Goal: Transaction & Acquisition: Book appointment/travel/reservation

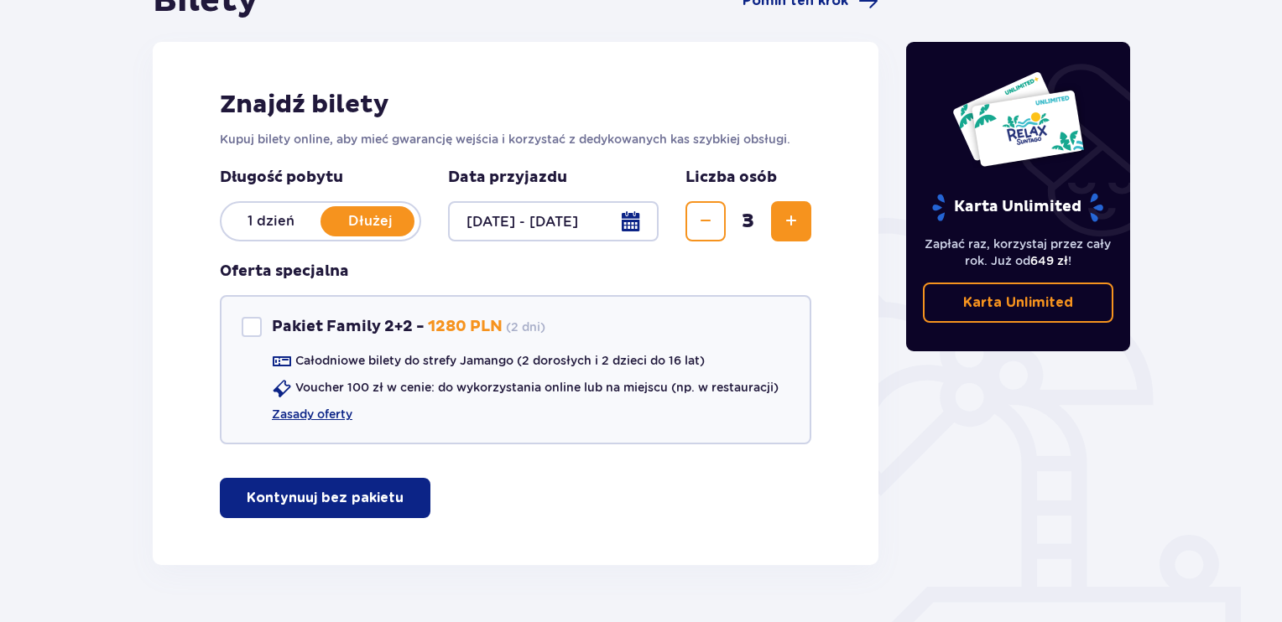
scroll to position [241, 0]
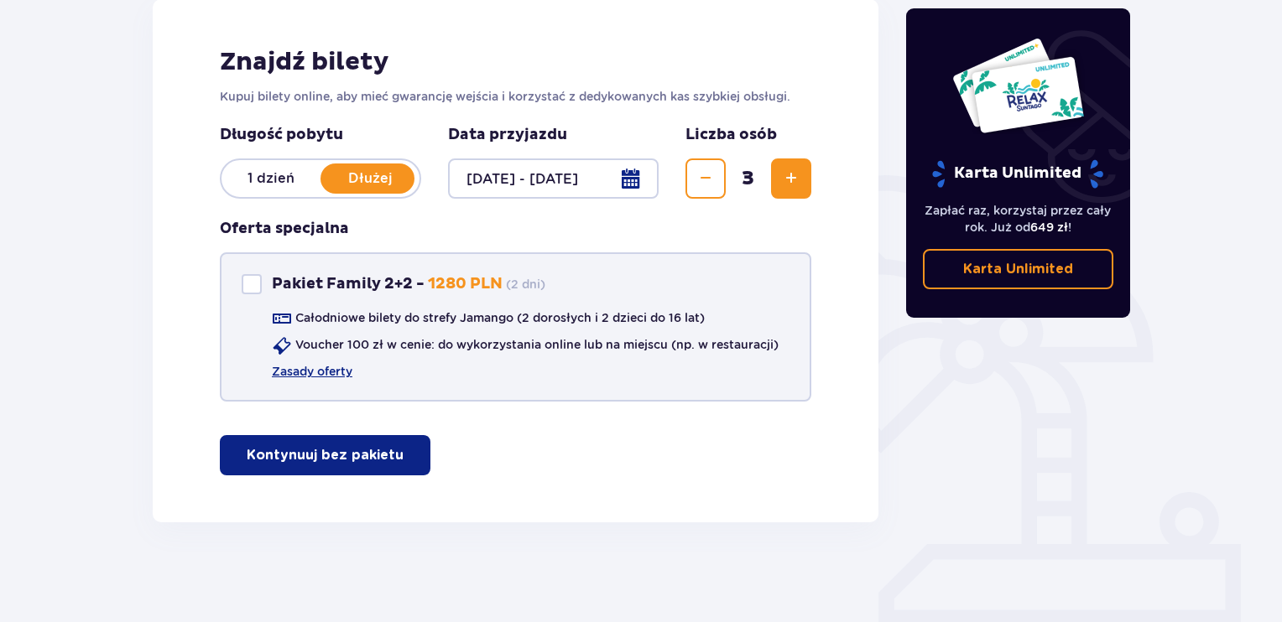
click at [251, 284] on div "Pakiet Family 2+2" at bounding box center [252, 284] width 20 height 20
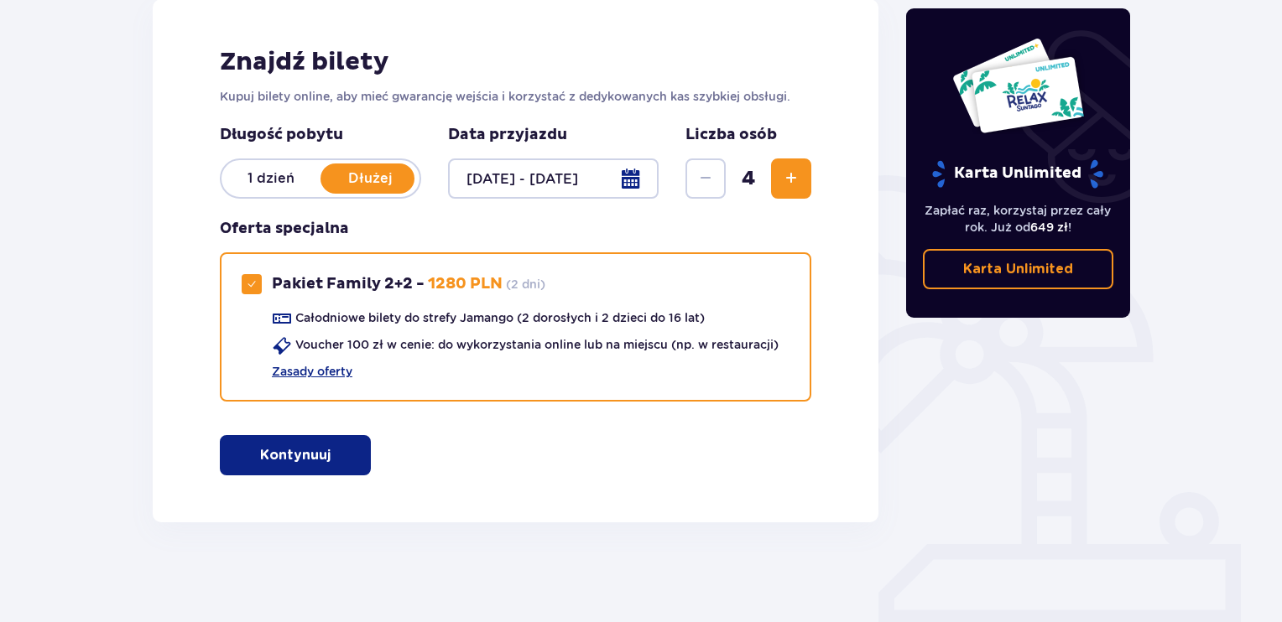
click at [329, 462] on span "button" at bounding box center [334, 455] width 20 height 20
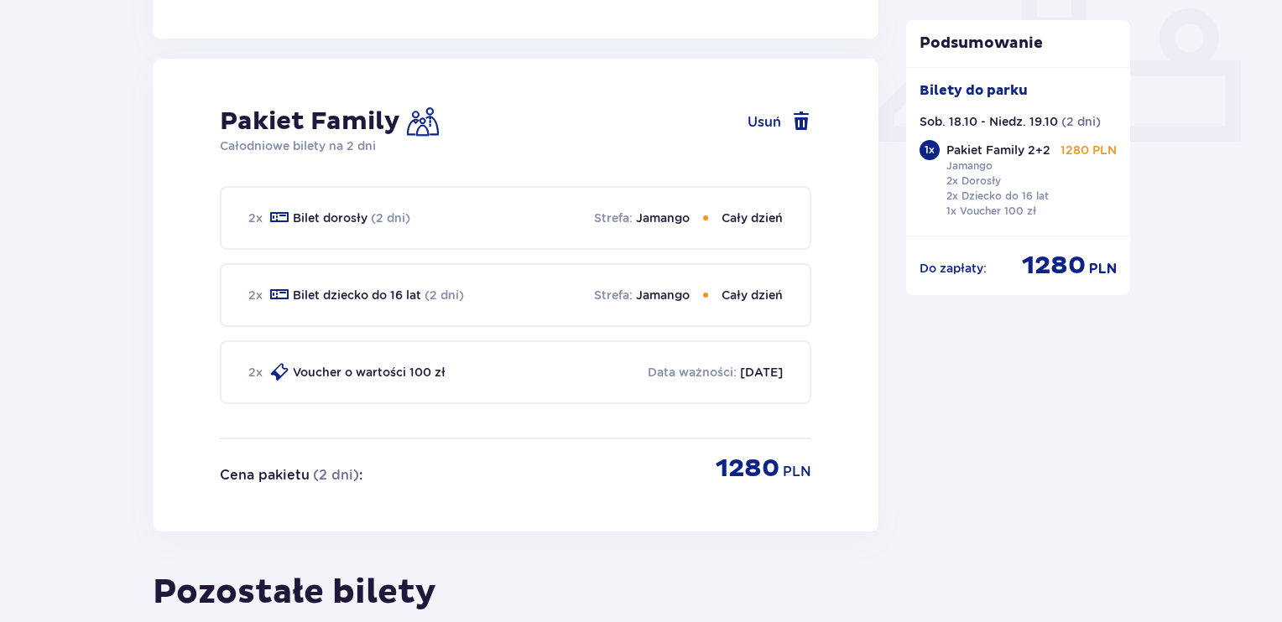
scroll to position [561, 0]
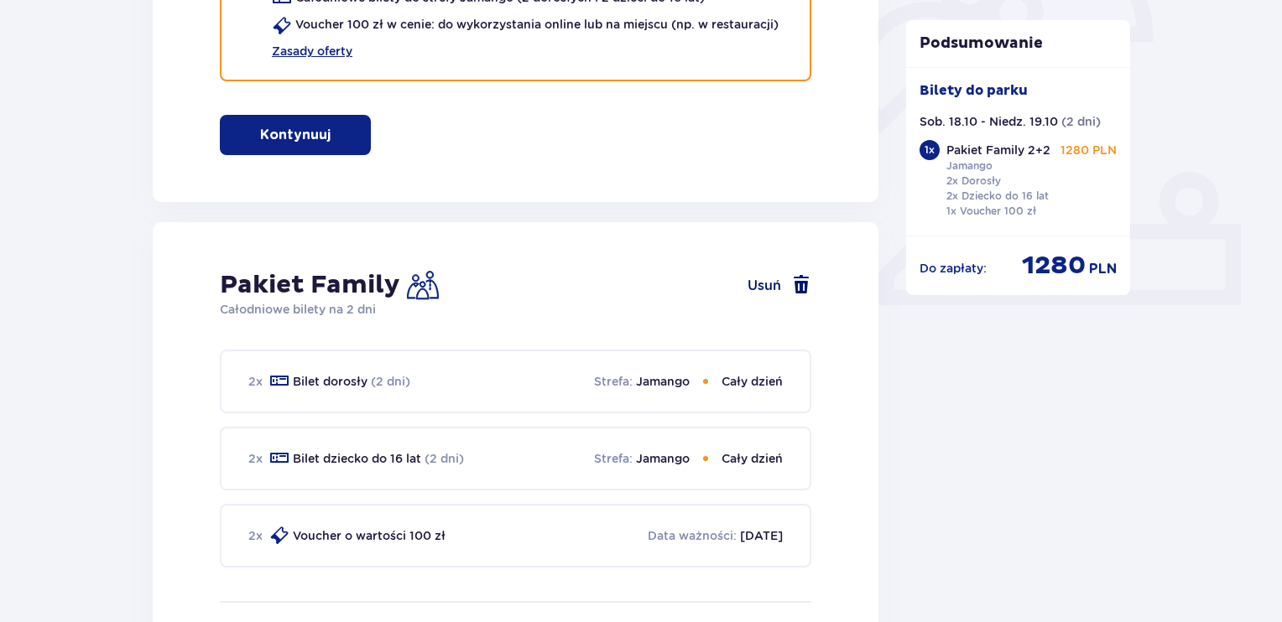
click at [775, 283] on button "Usuń" at bounding box center [779, 285] width 64 height 20
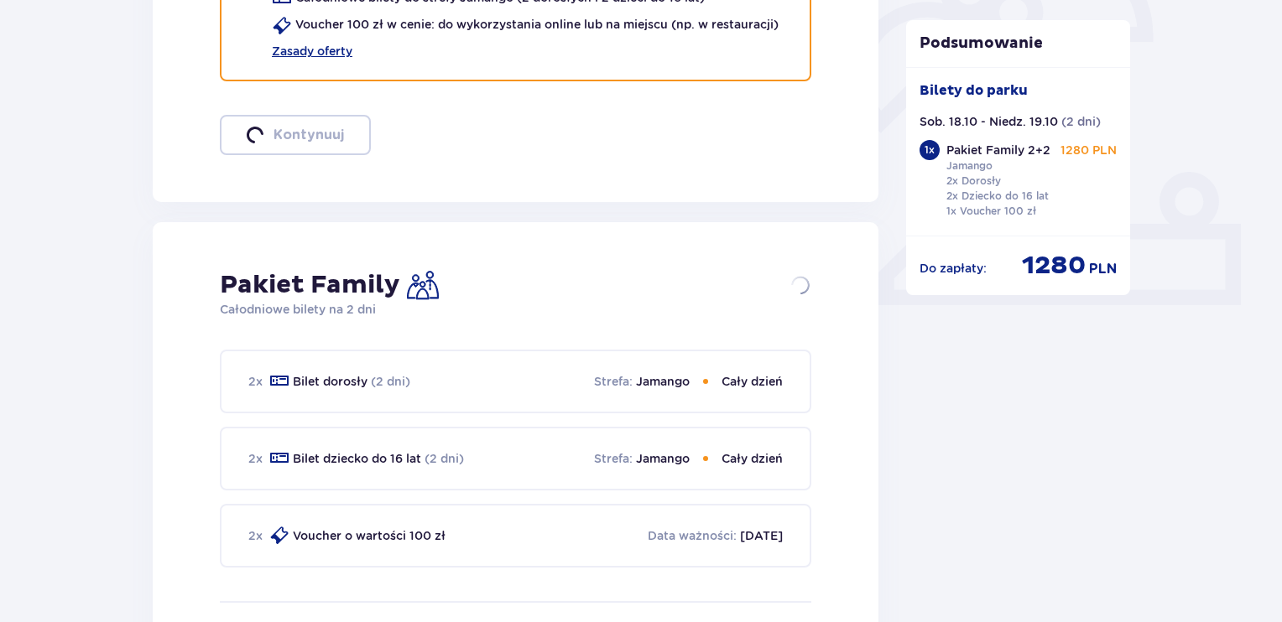
checkbox input "false"
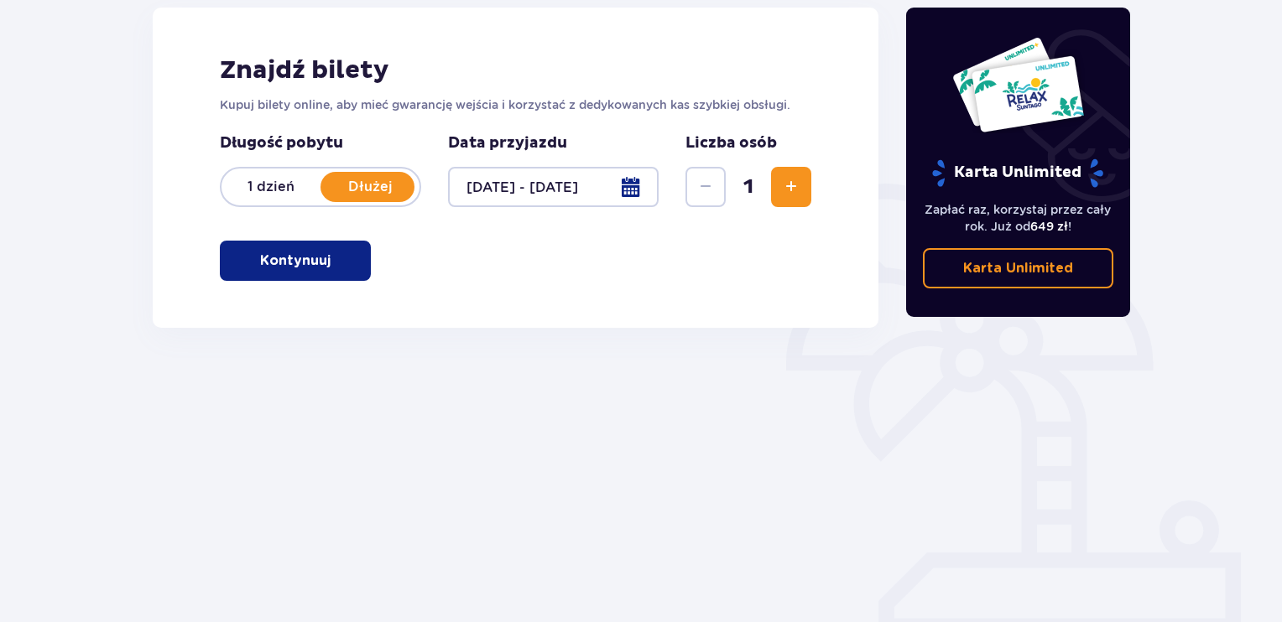
scroll to position [232, 0]
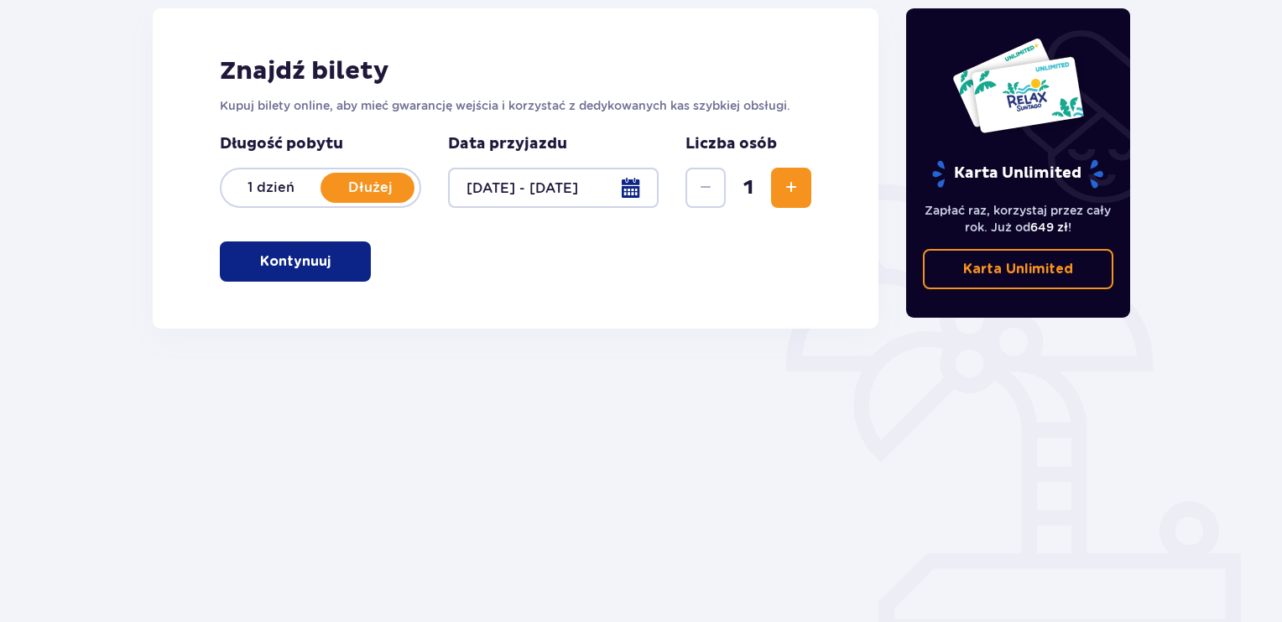
click at [278, 190] on p "1 dzień" at bounding box center [270, 188] width 99 height 18
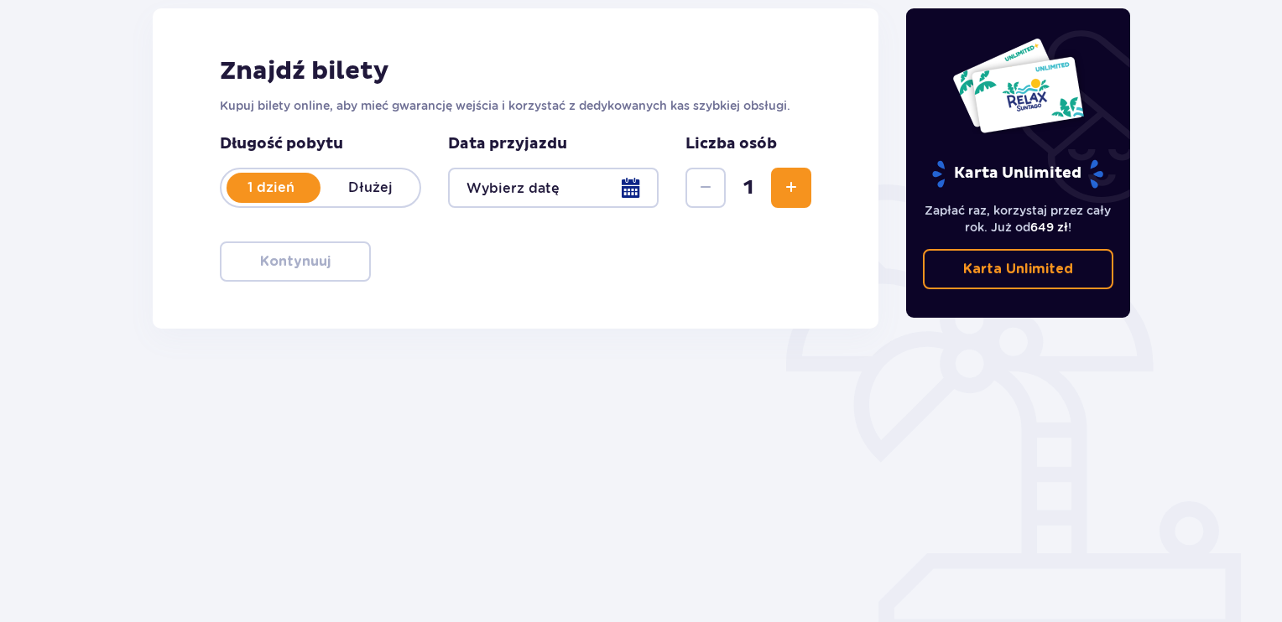
click at [636, 186] on div at bounding box center [553, 188] width 211 height 40
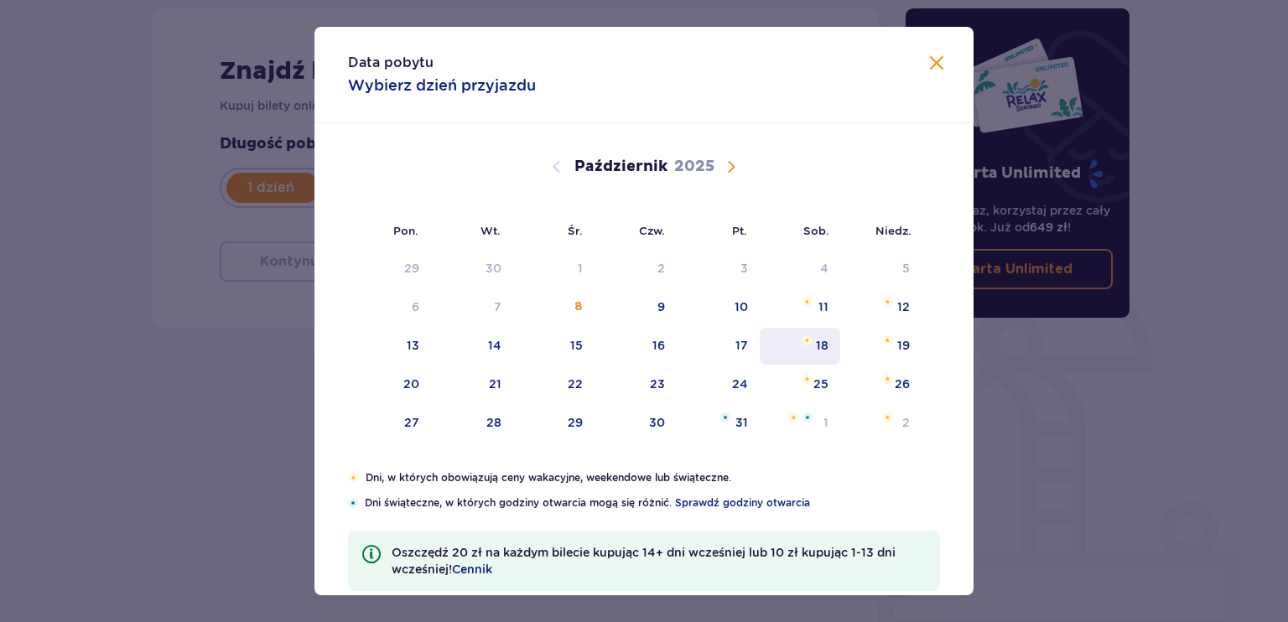
click at [822, 340] on div "18" at bounding box center [822, 345] width 13 height 17
type input "18.10.25"
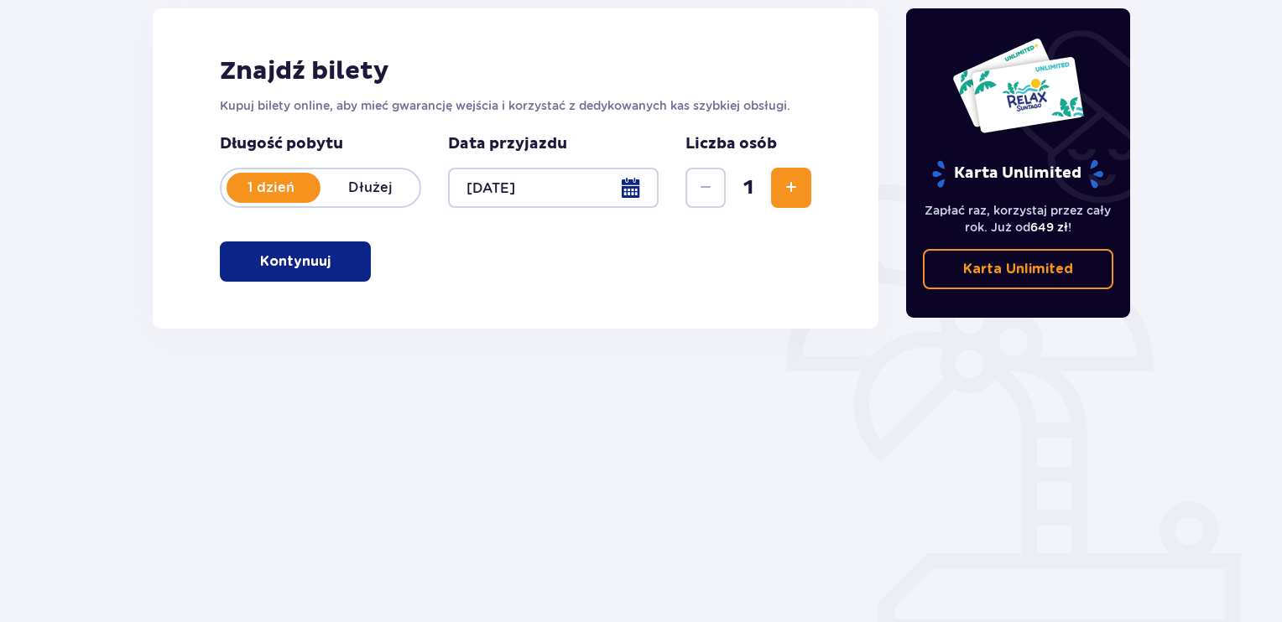
click at [799, 188] on span "Zwiększ" at bounding box center [791, 188] width 20 height 20
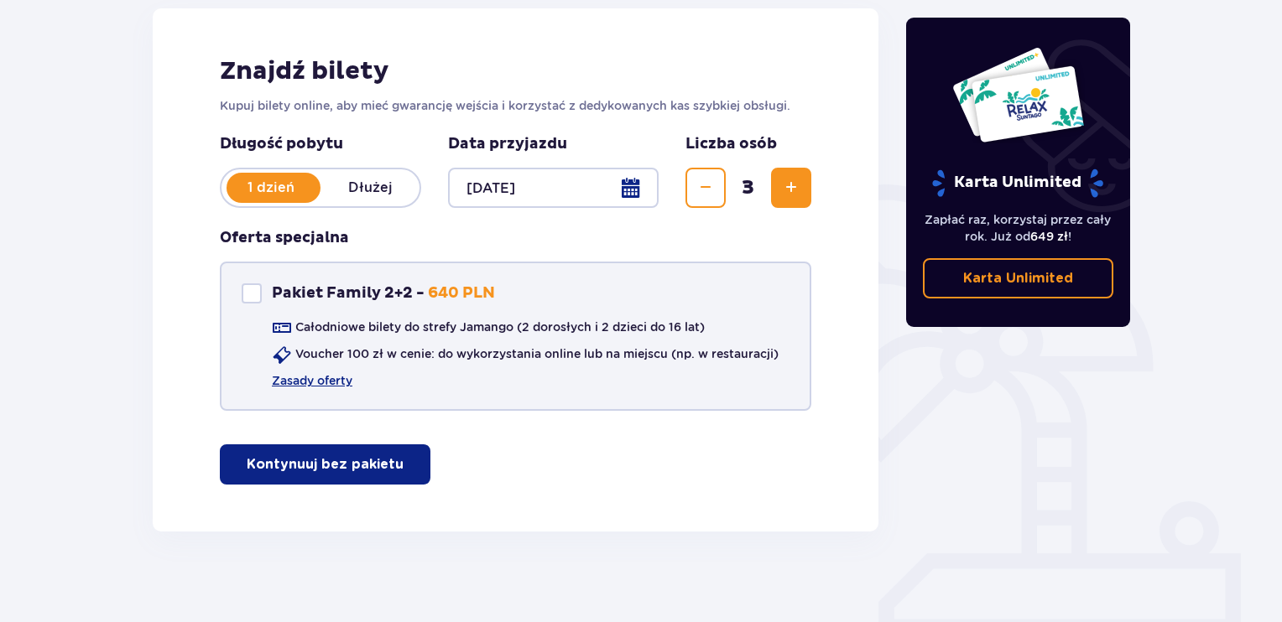
click at [252, 293] on div "Pakiet Family 2+2" at bounding box center [252, 294] width 20 height 20
checkbox input "true"
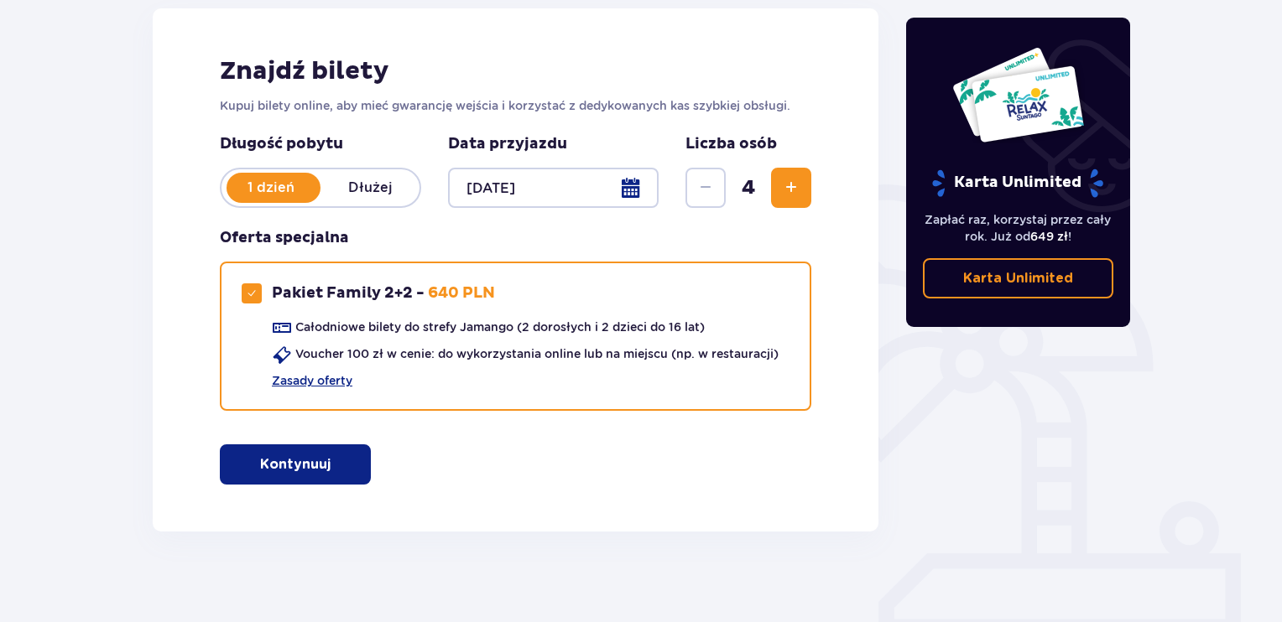
click at [327, 469] on span "button" at bounding box center [334, 465] width 20 height 20
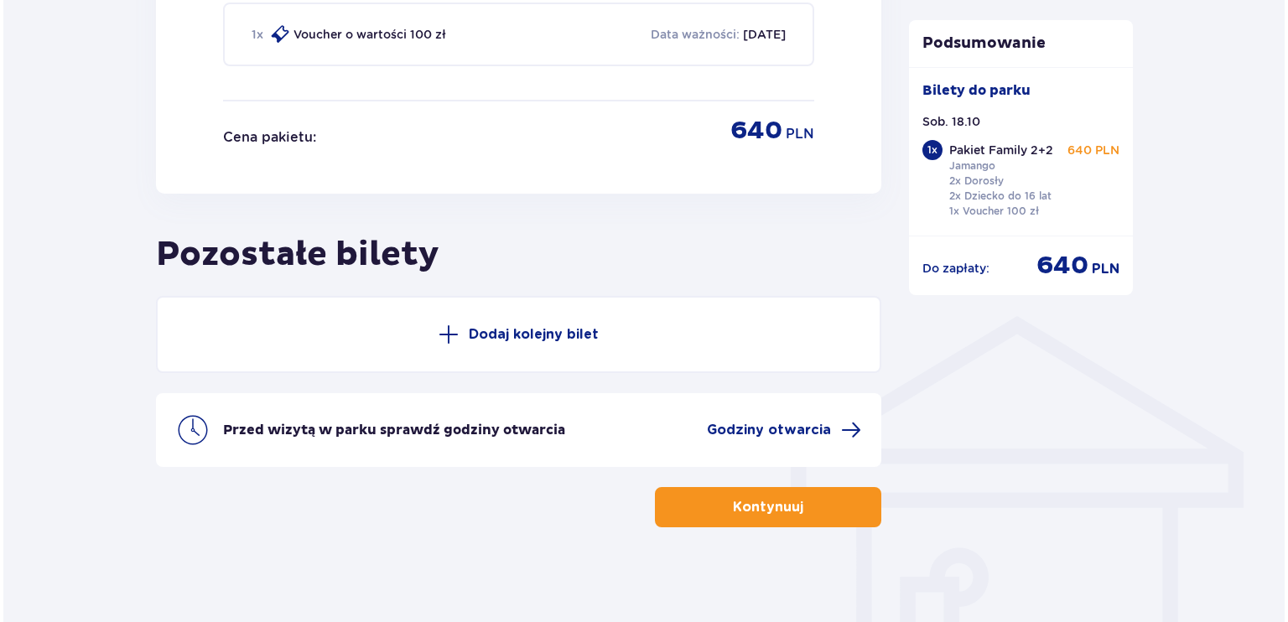
scroll to position [1048, 0]
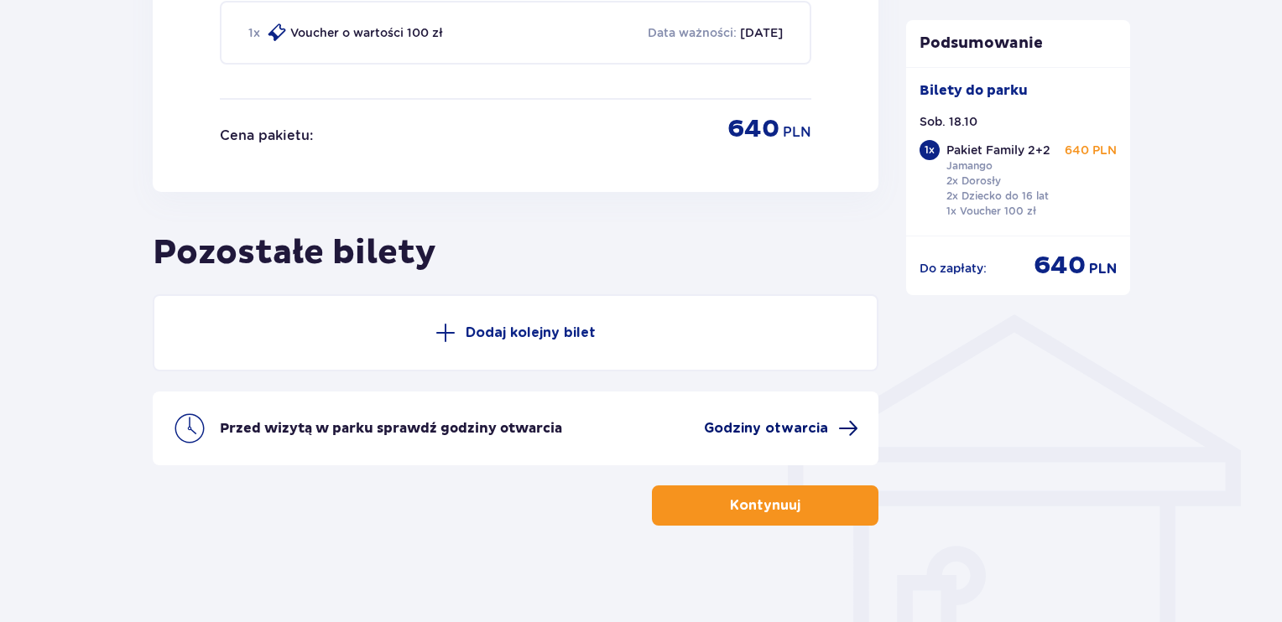
click at [805, 422] on span "Godziny otwarcia" at bounding box center [766, 428] width 124 height 18
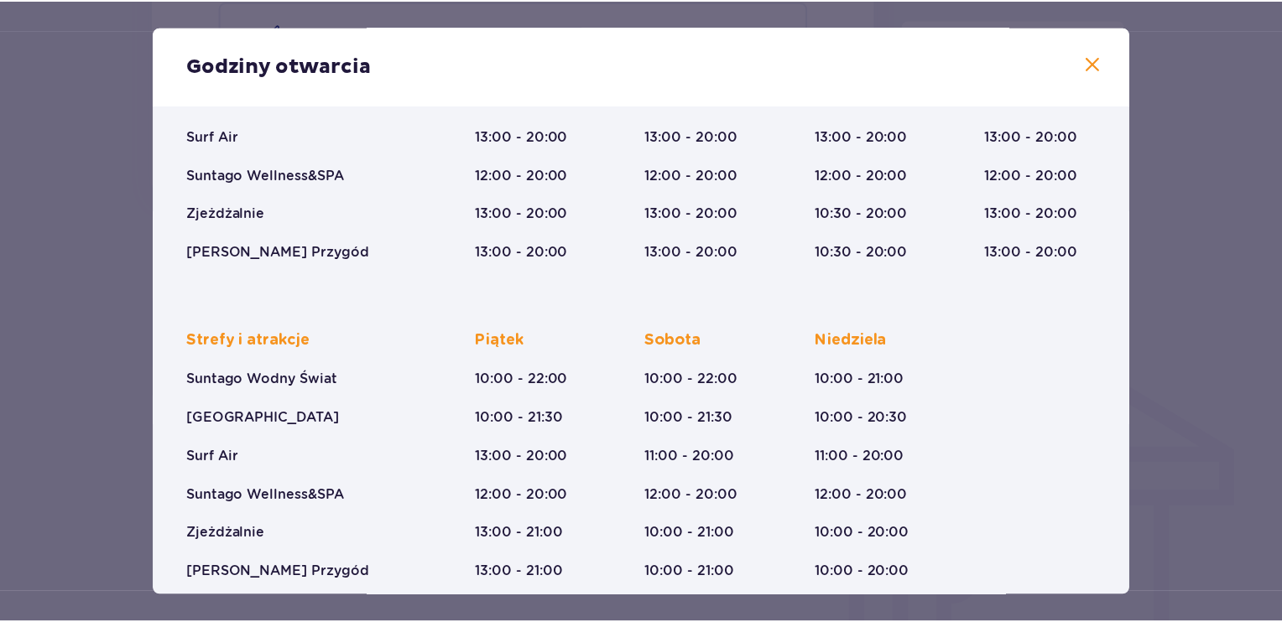
scroll to position [265, 0]
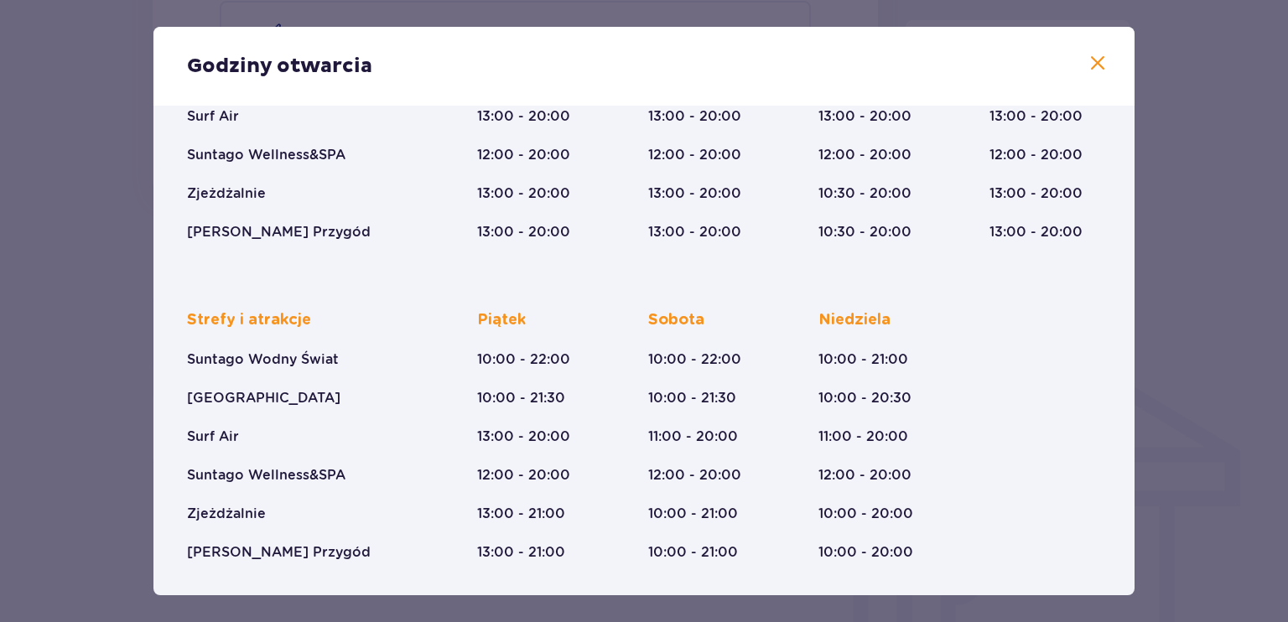
click at [1094, 60] on span at bounding box center [1098, 64] width 20 height 20
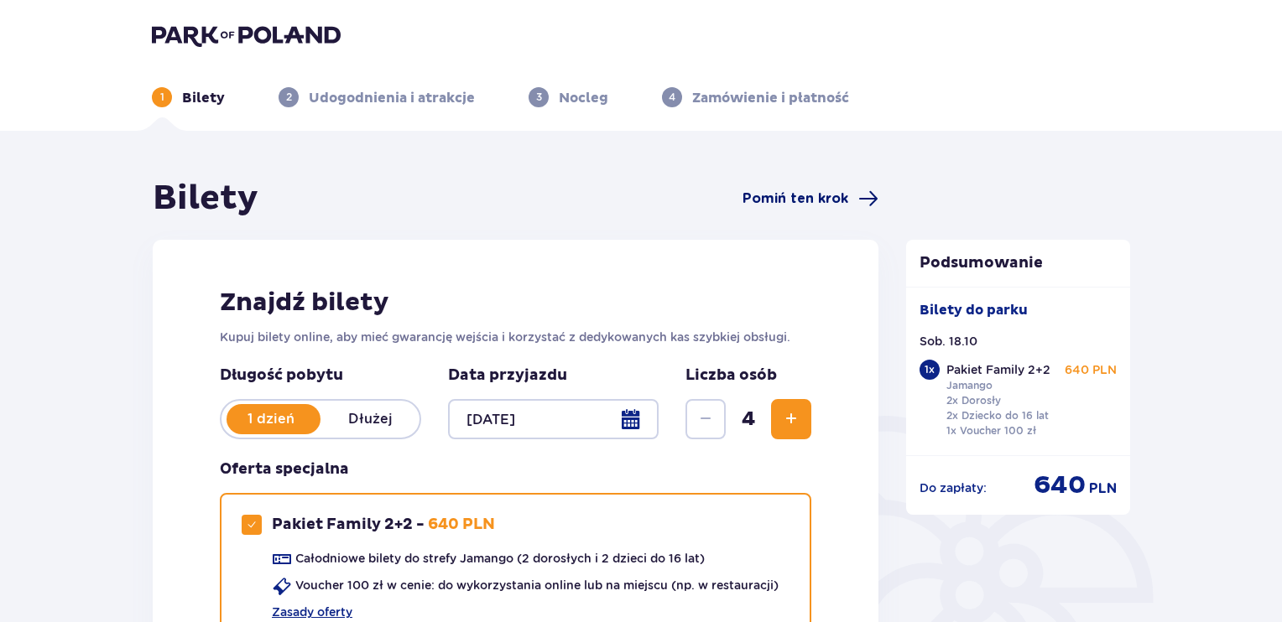
click at [819, 197] on span "Pomiń ten krok" at bounding box center [795, 199] width 106 height 18
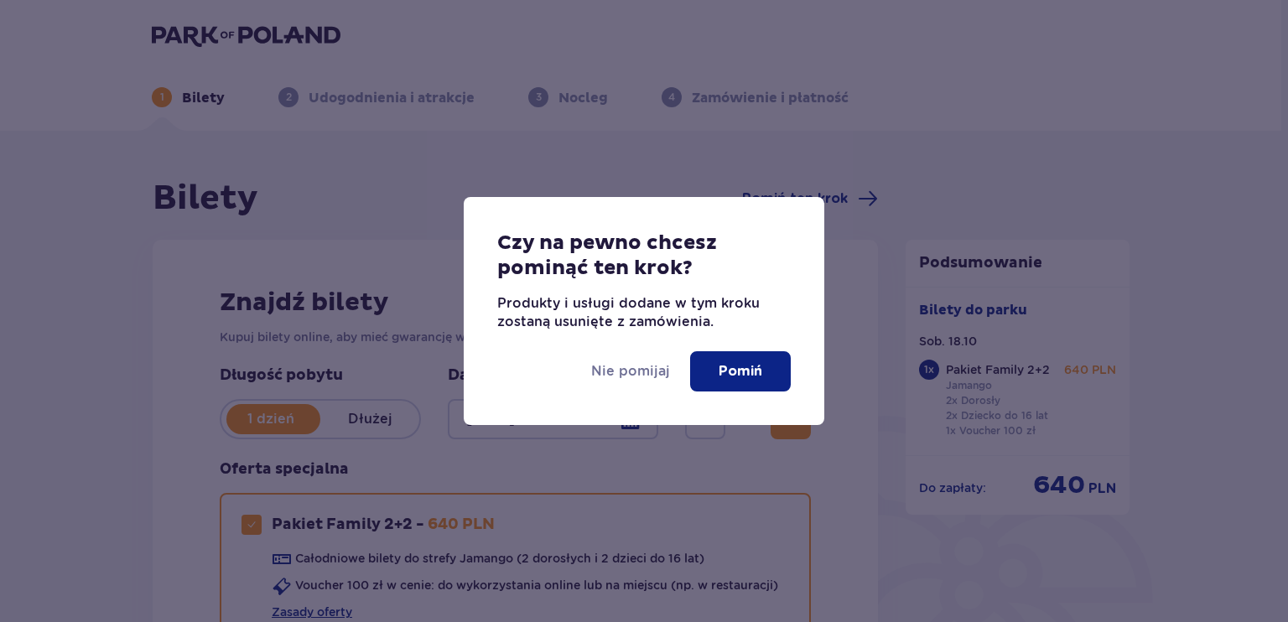
click at [724, 375] on p "Pomiń" at bounding box center [741, 371] width 44 height 18
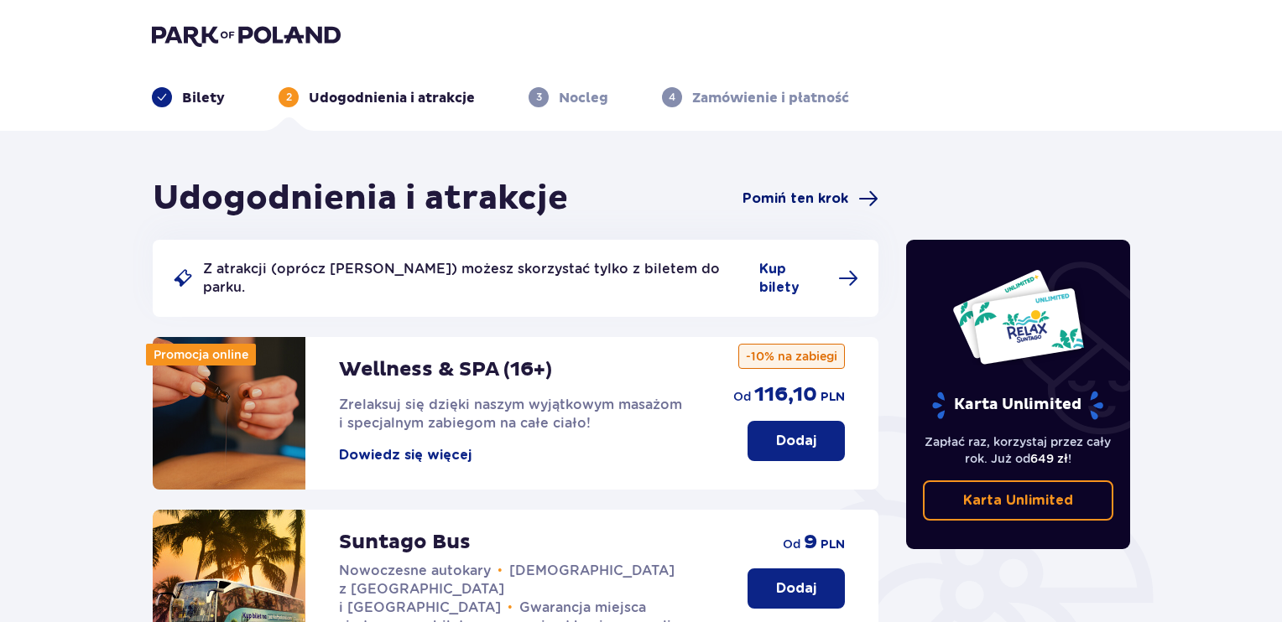
click at [820, 195] on span "Pomiń ten krok" at bounding box center [795, 199] width 106 height 18
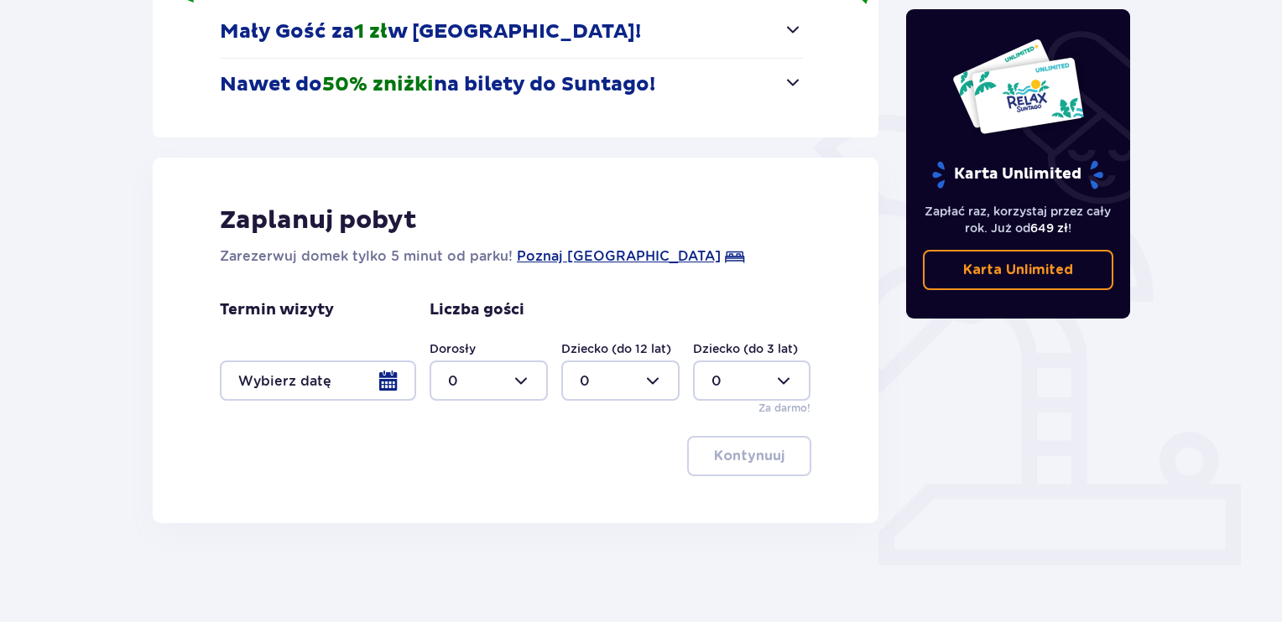
scroll to position [302, 0]
click at [392, 378] on div at bounding box center [318, 380] width 196 height 40
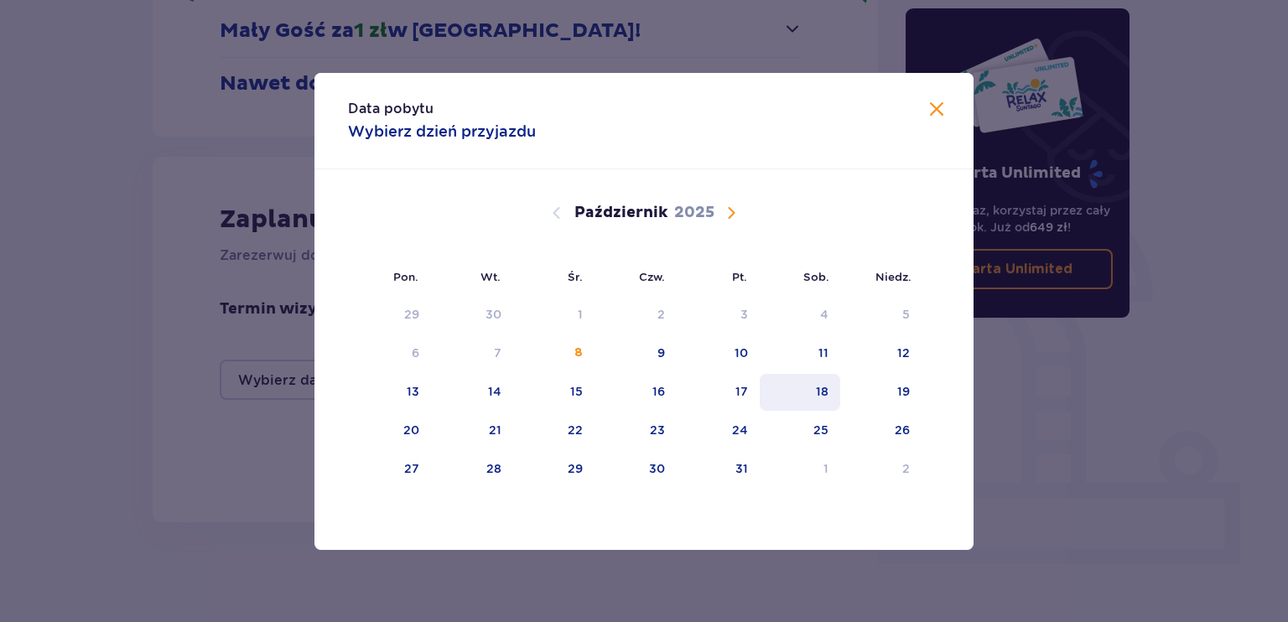
click at [827, 395] on div "18" at bounding box center [822, 391] width 13 height 17
click at [937, 110] on span "Zamknij" at bounding box center [937, 110] width 20 height 20
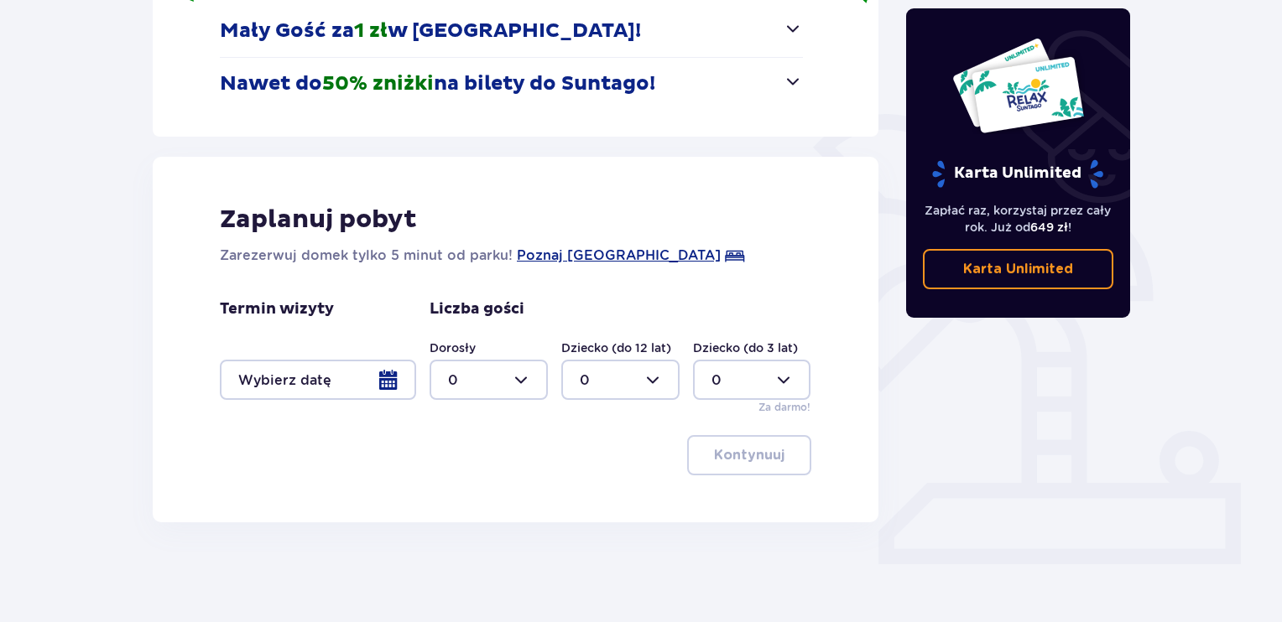
click at [528, 375] on div at bounding box center [488, 380] width 118 height 40
click at [463, 500] on div "2" at bounding box center [488, 501] width 81 height 18
type input "2"
click at [653, 377] on div at bounding box center [620, 380] width 118 height 40
click at [606, 462] on div "1" at bounding box center [620, 466] width 81 height 18
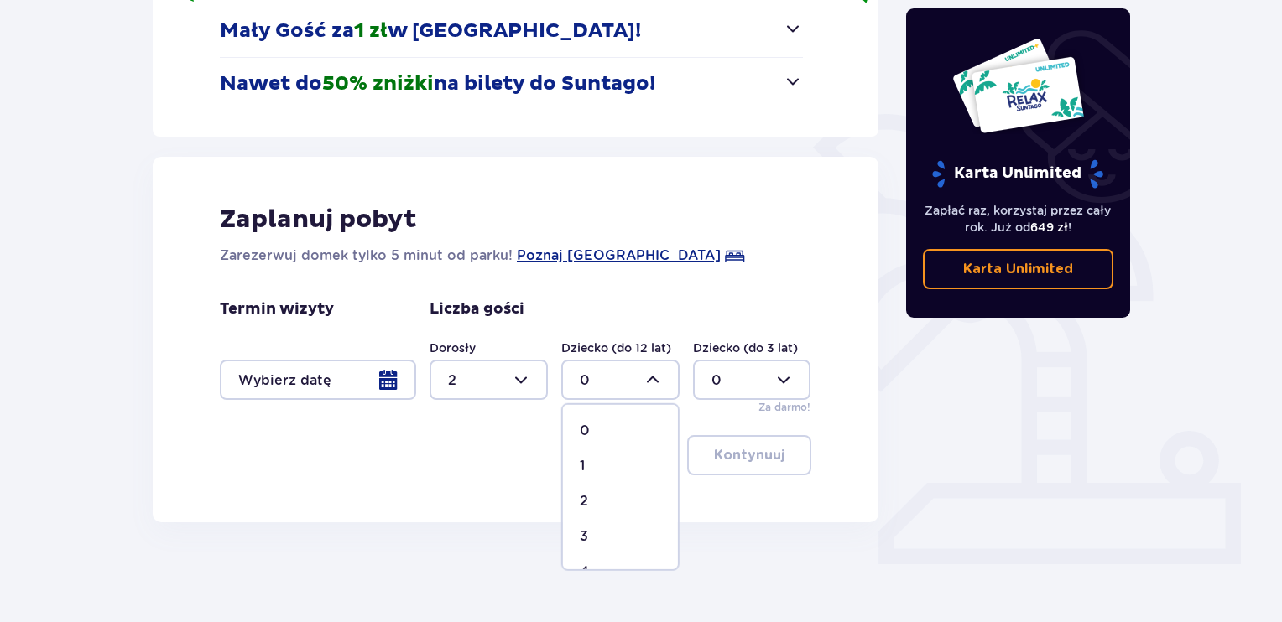
type input "1"
click at [770, 377] on div at bounding box center [752, 380] width 118 height 40
click at [612, 447] on div "Kontynuuj" at bounding box center [515, 455] width 591 height 40
click at [326, 373] on div at bounding box center [318, 380] width 196 height 40
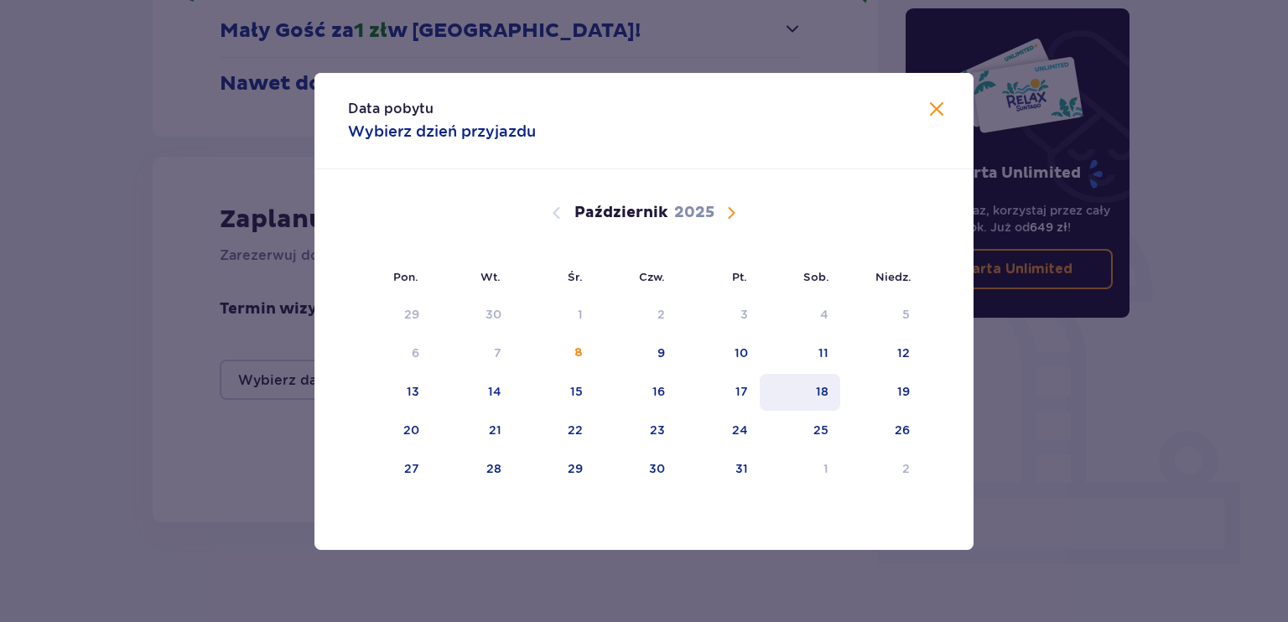
click at [834, 397] on div "18" at bounding box center [800, 392] width 81 height 37
click at [887, 395] on div "19" at bounding box center [881, 392] width 81 height 37
type input "18.10.25 - 19.10.25"
type input "0"
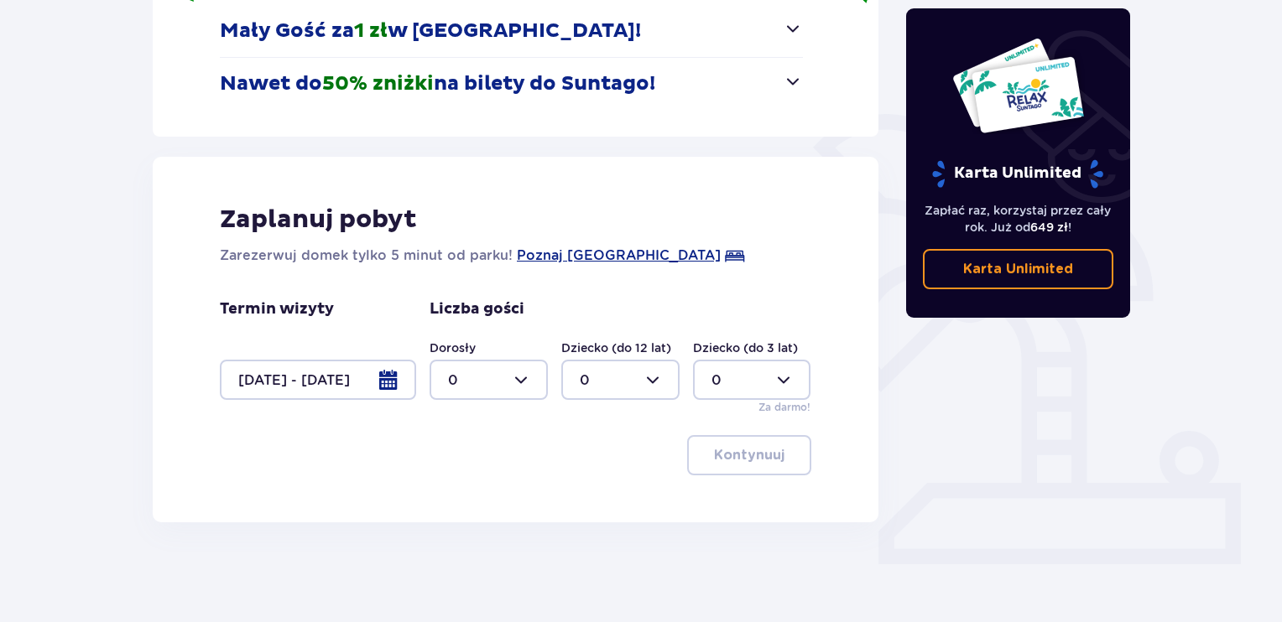
click at [518, 375] on div at bounding box center [488, 380] width 118 height 40
click at [460, 497] on div "2" at bounding box center [488, 501] width 81 height 18
type input "2"
click at [659, 376] on div at bounding box center [620, 380] width 118 height 40
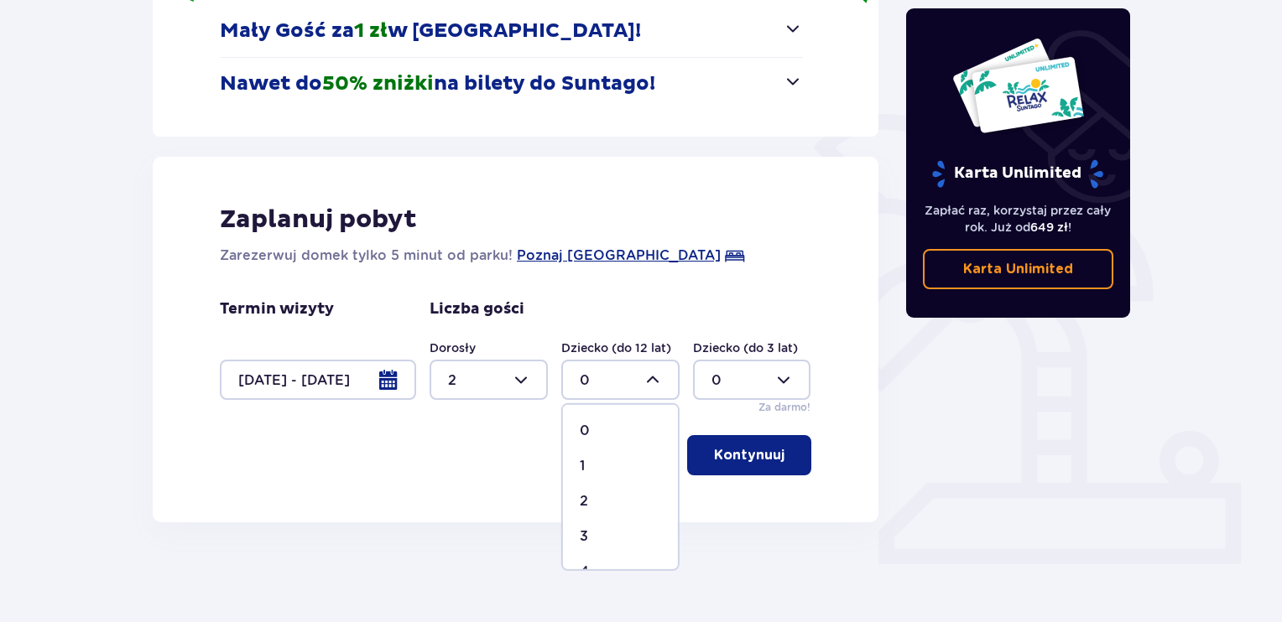
click at [596, 461] on div "1" at bounding box center [620, 466] width 81 height 18
type input "1"
click at [742, 455] on p "Kontynuuj" at bounding box center [749, 455] width 70 height 18
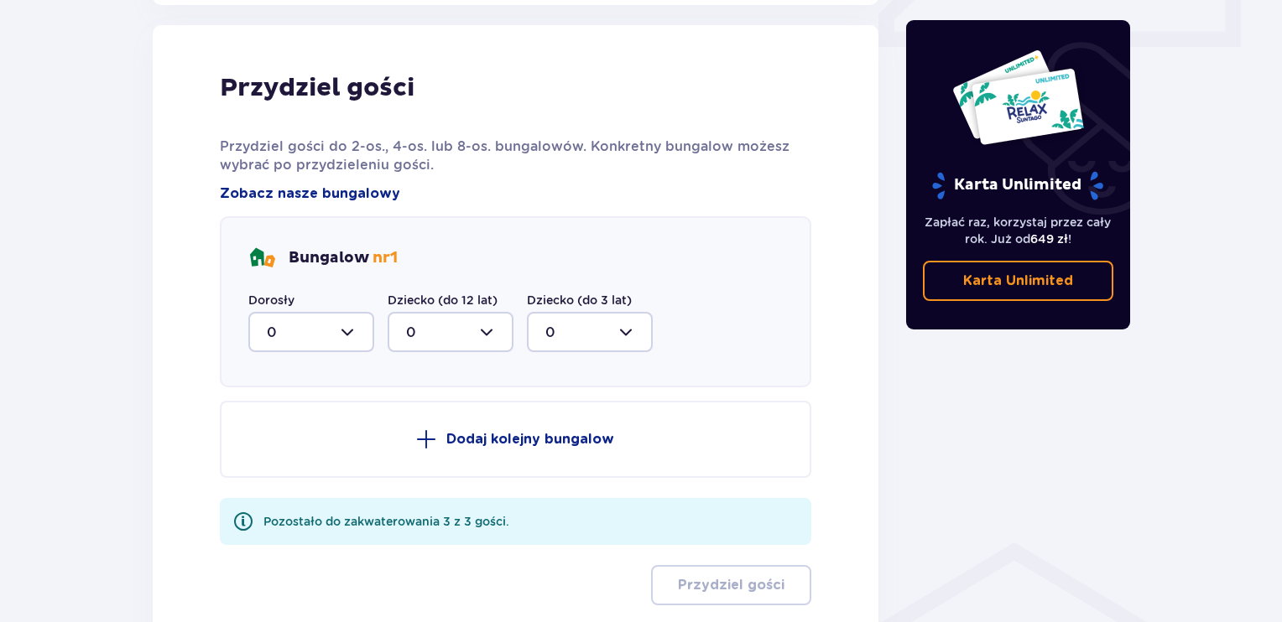
scroll to position [824, 0]
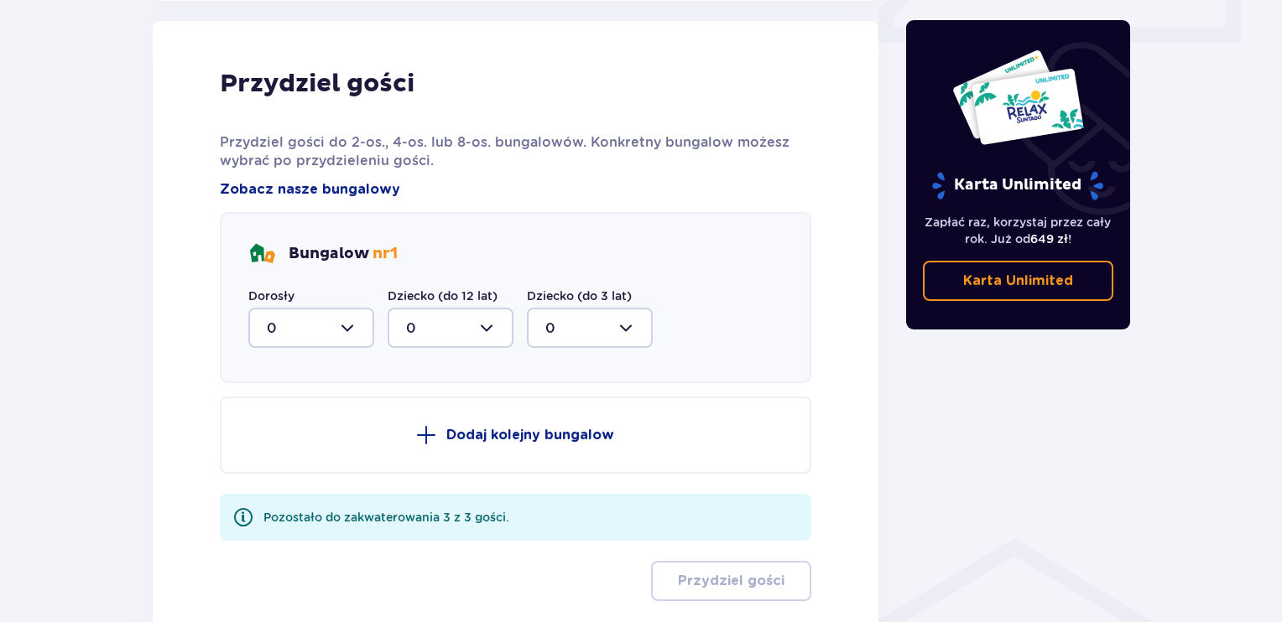
click at [351, 326] on div at bounding box center [311, 328] width 126 height 40
click at [275, 452] on div "2" at bounding box center [311, 449] width 89 height 18
type input "2"
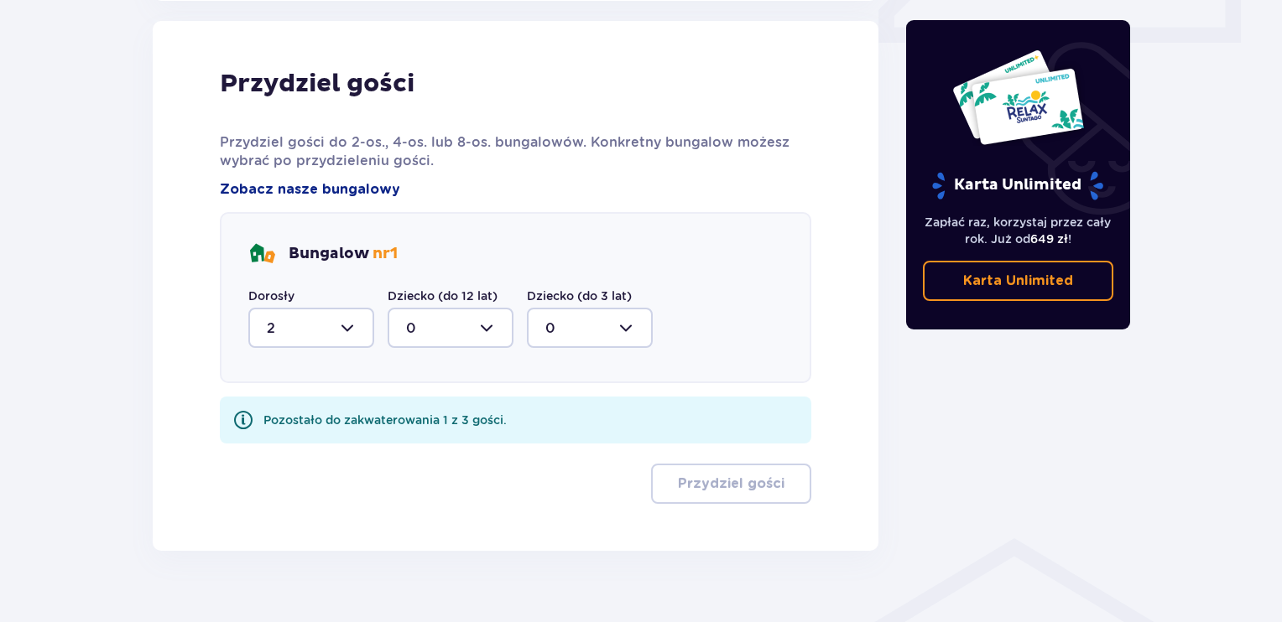
click at [496, 323] on div at bounding box center [451, 328] width 126 height 40
click at [418, 412] on div "1" at bounding box center [450, 414] width 89 height 18
type input "1"
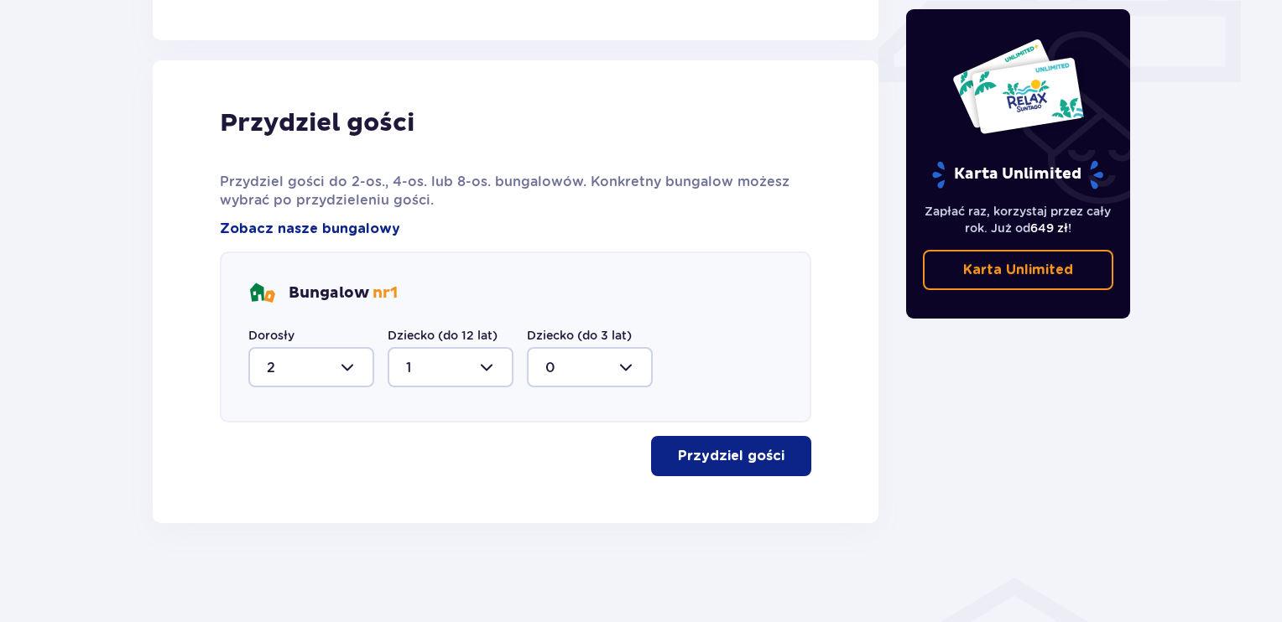
click at [713, 450] on p "Przydziel gości" at bounding box center [731, 456] width 107 height 18
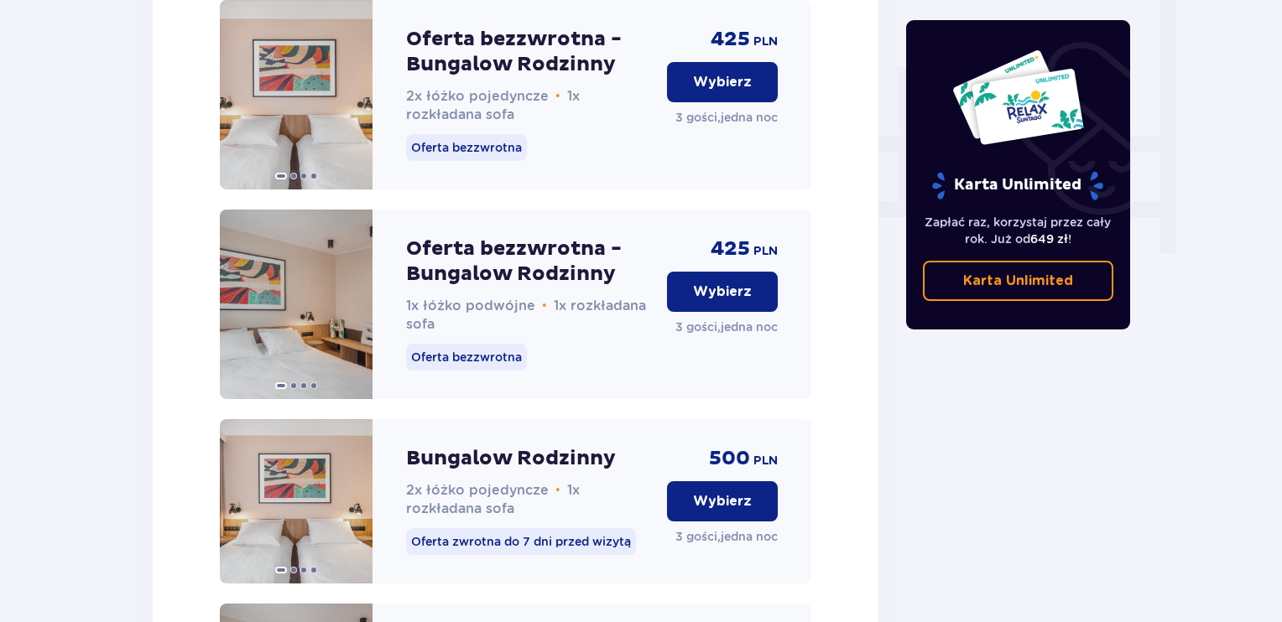
scroll to position [1558, 0]
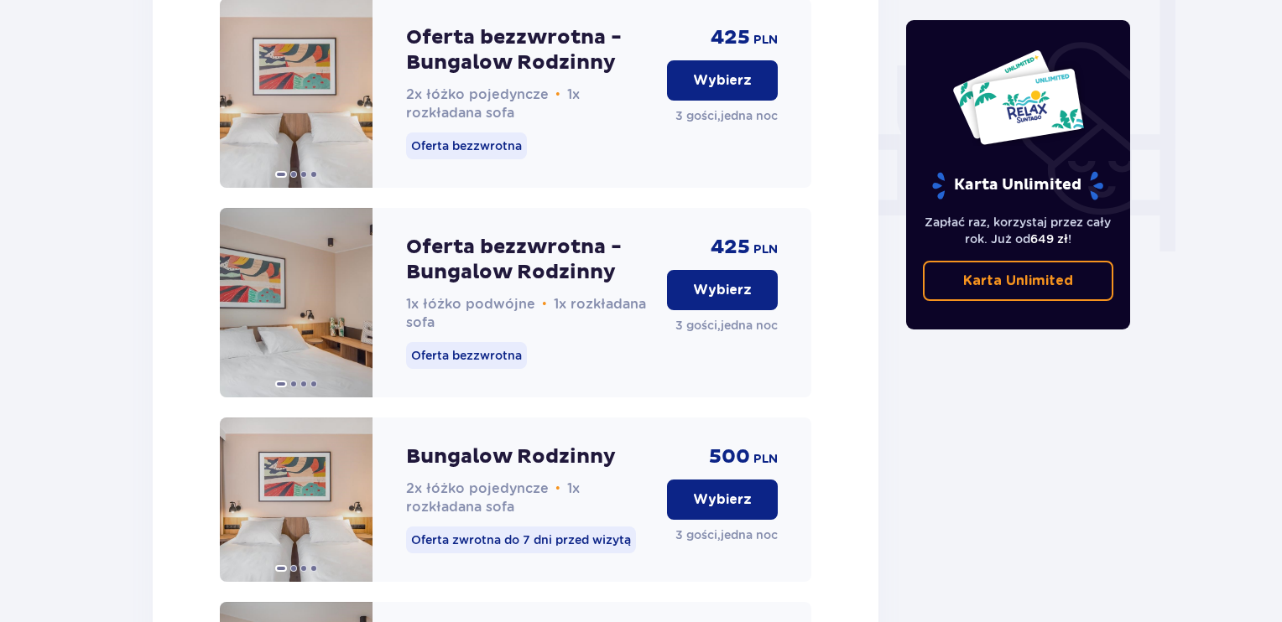
click at [728, 299] on p "Wybierz" at bounding box center [722, 290] width 59 height 18
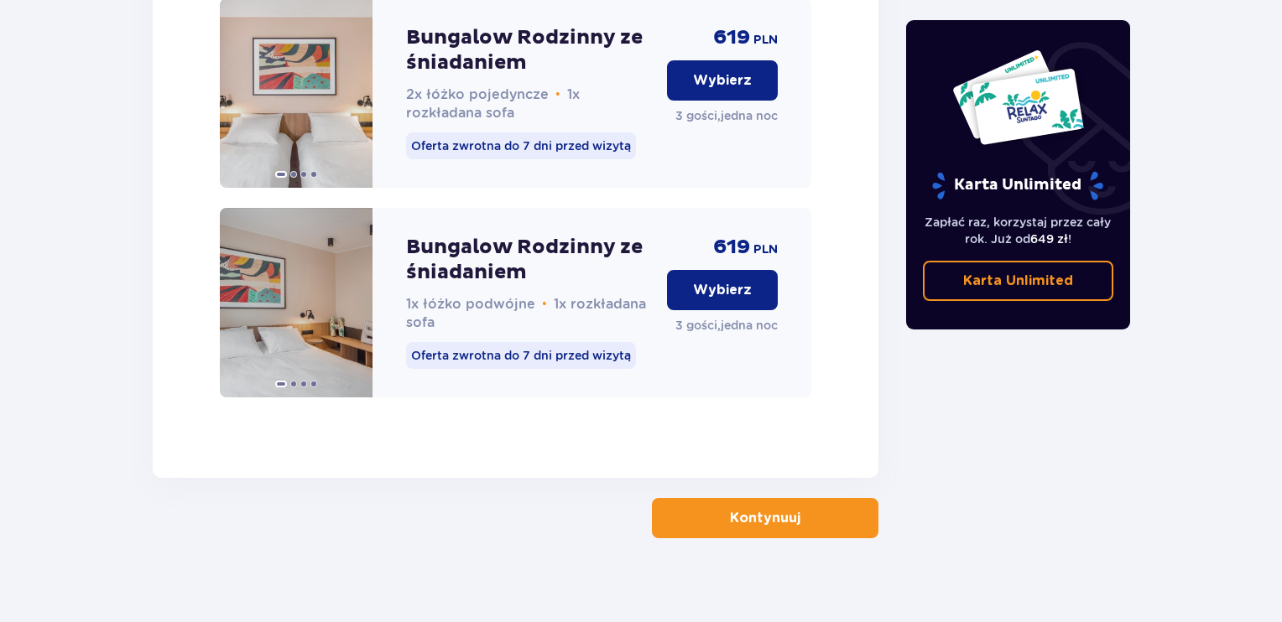
scroll to position [2853, 0]
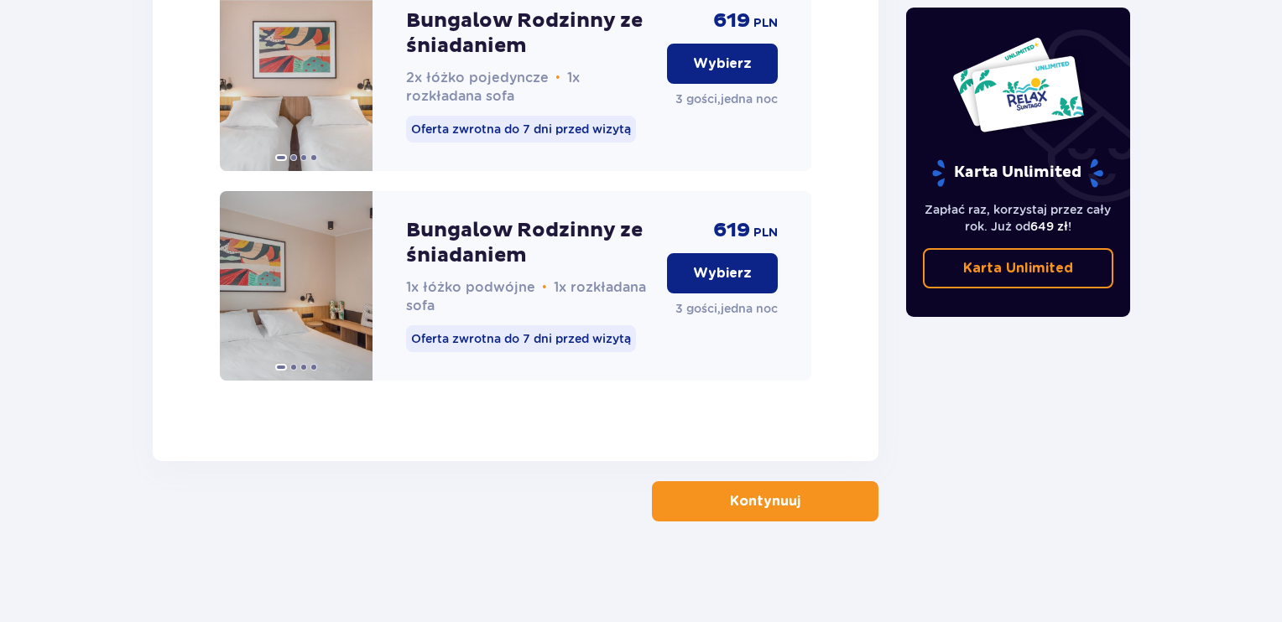
click at [799, 506] on span "button" at bounding box center [804, 502] width 20 height 20
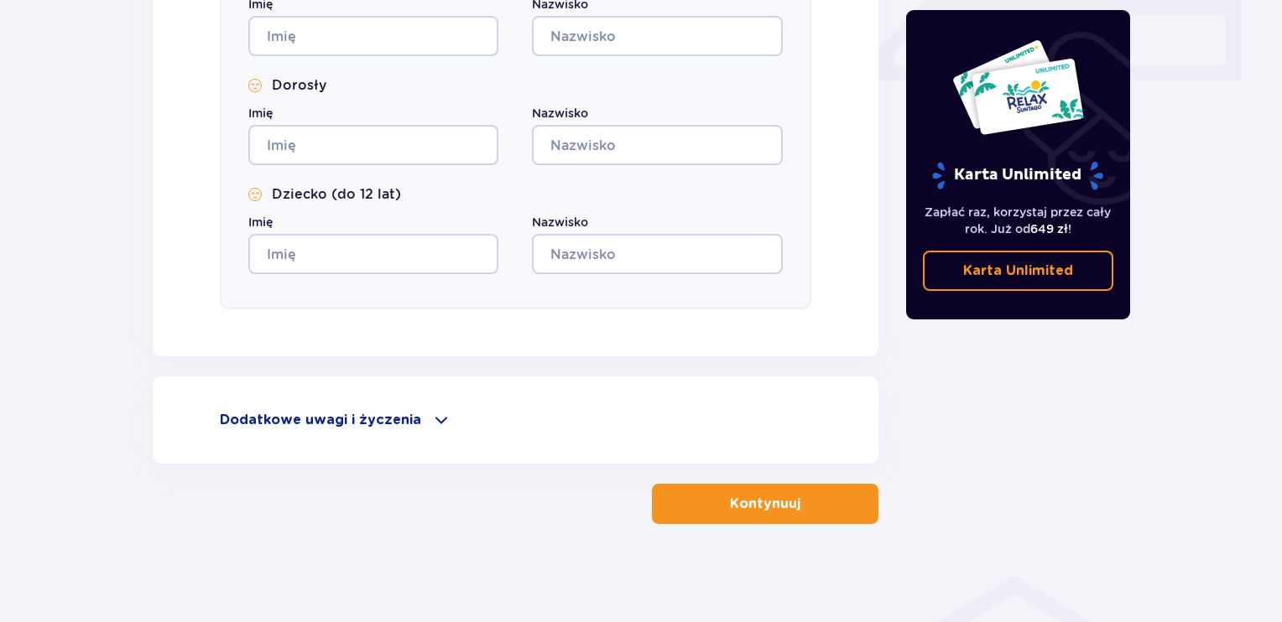
scroll to position [788, 0]
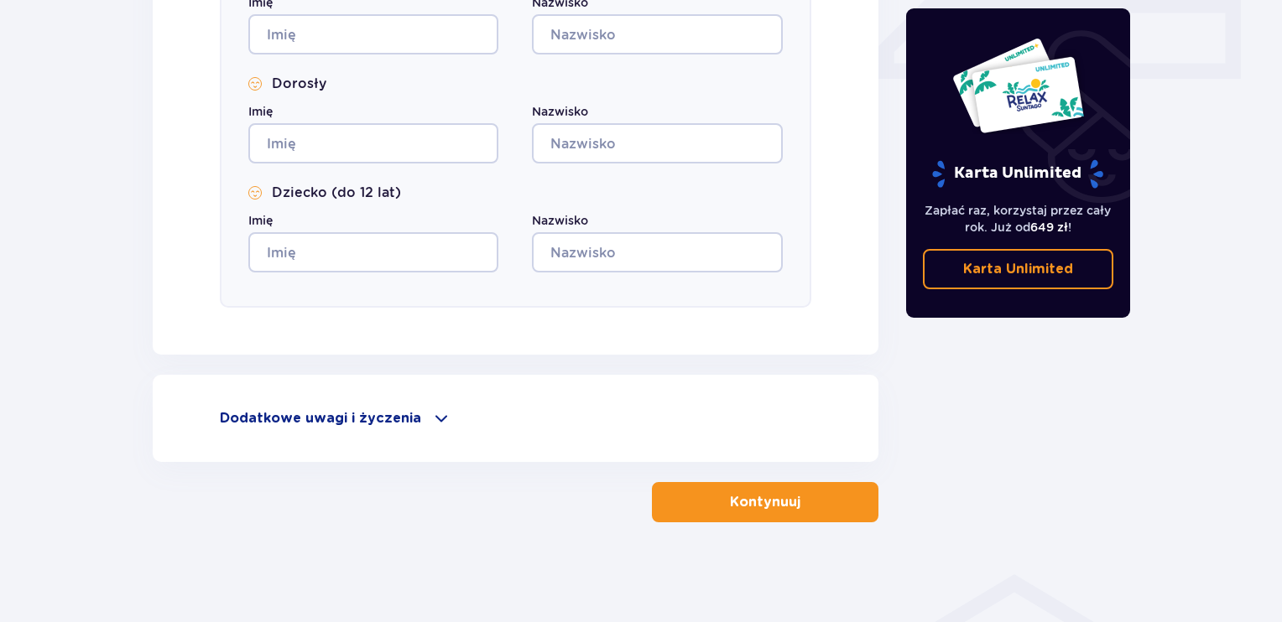
click at [382, 416] on p "Dodatkowe uwagi i życzenia" at bounding box center [320, 418] width 201 height 18
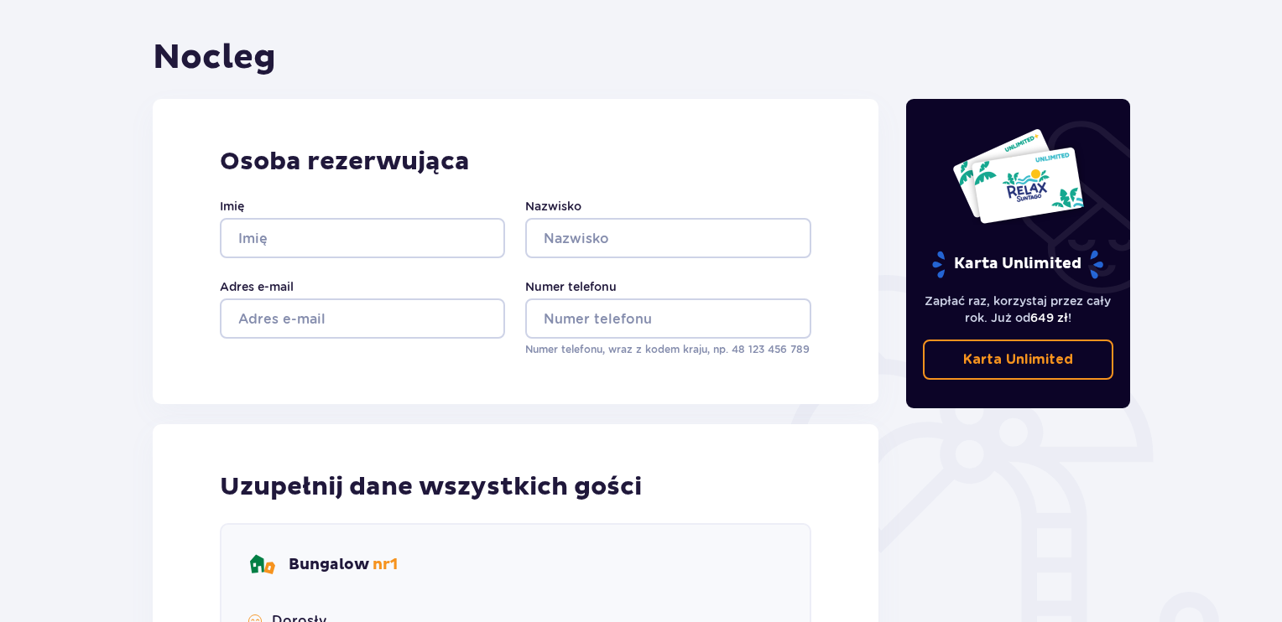
scroll to position [0, 0]
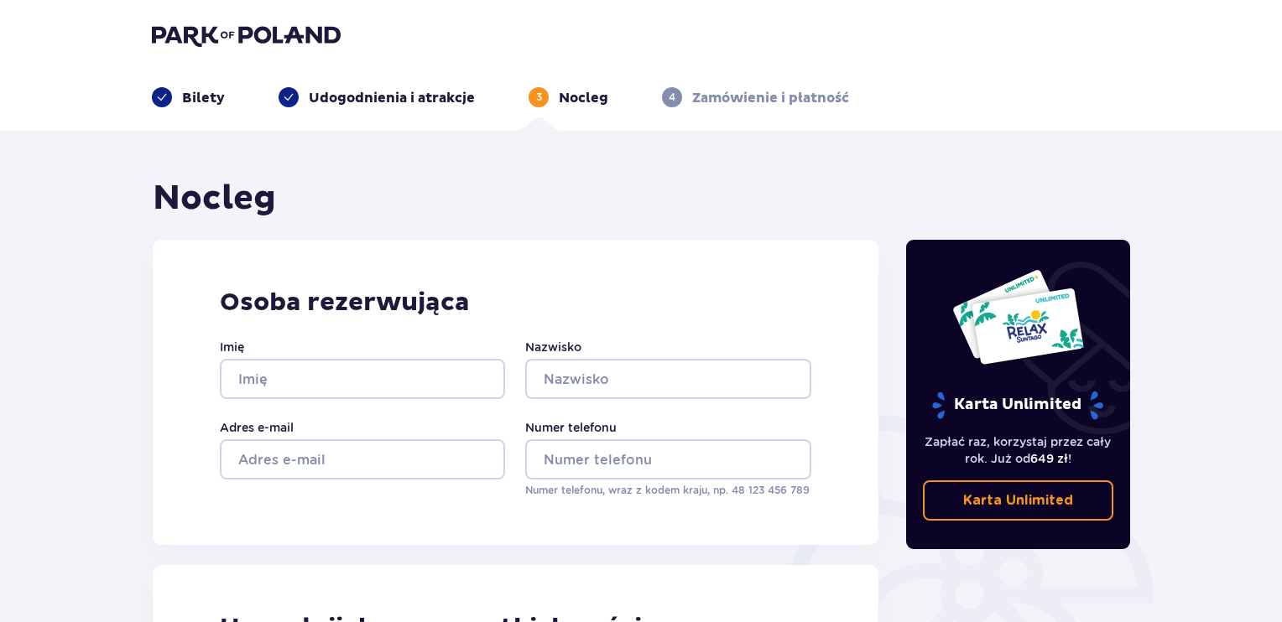
click at [182, 38] on img at bounding box center [246, 34] width 189 height 23
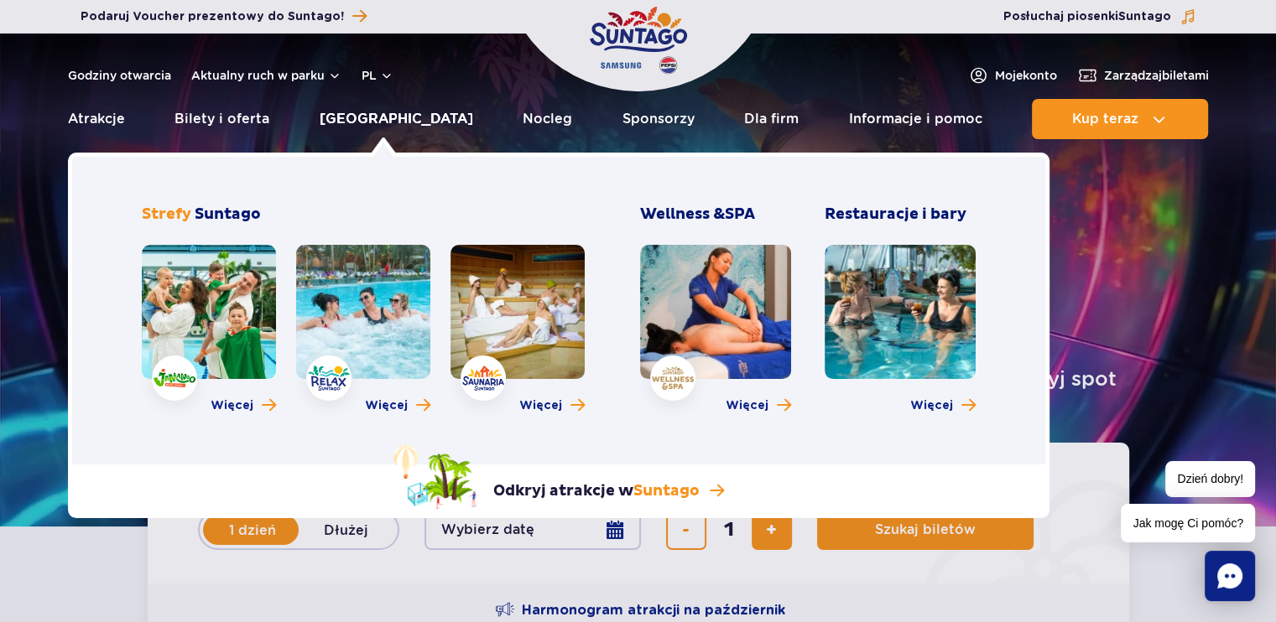
click at [382, 117] on link "[GEOGRAPHIC_DATA]" at bounding box center [397, 119] width 154 height 40
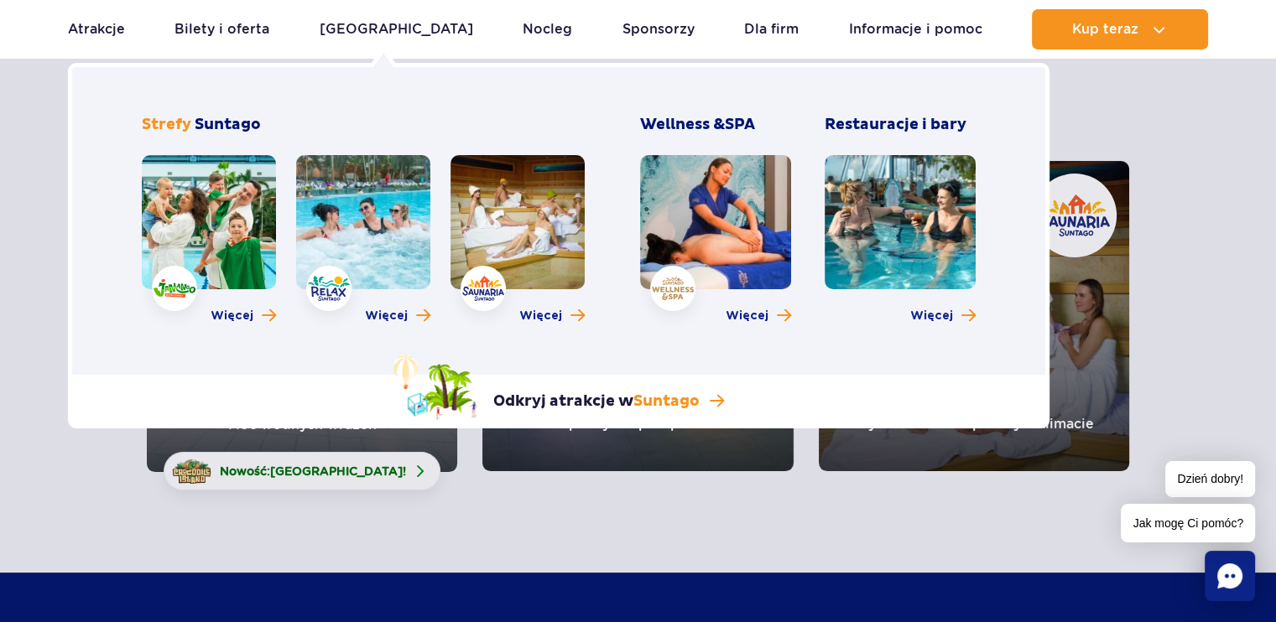
scroll to position [168, 0]
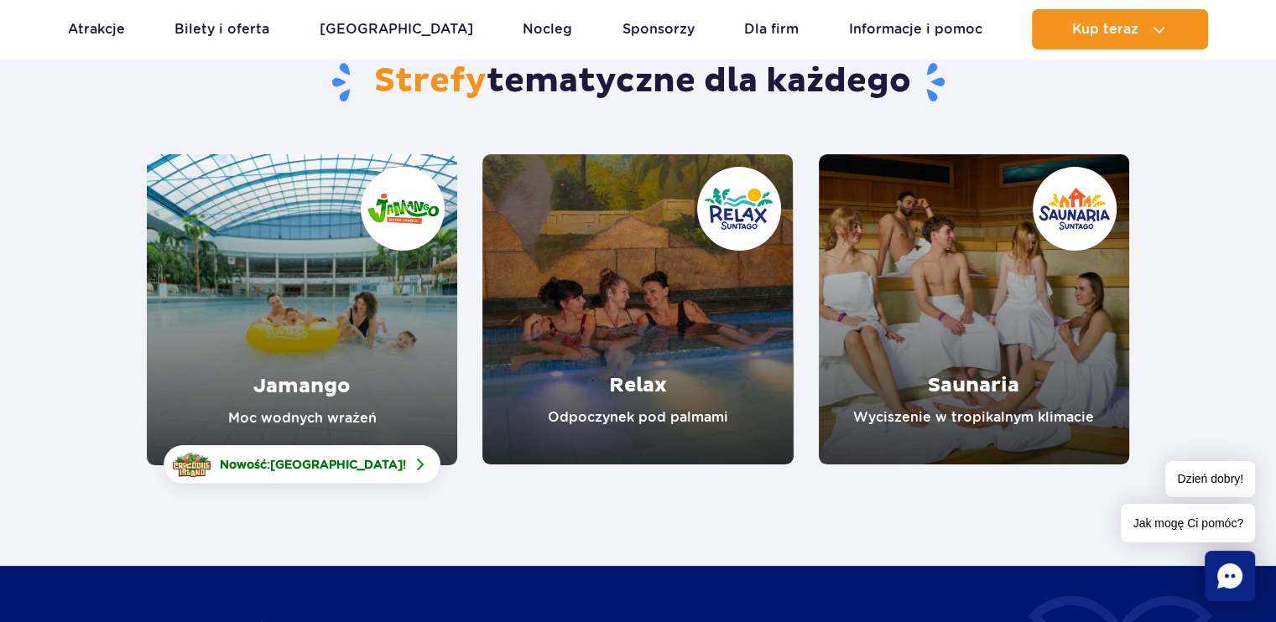
click at [310, 385] on link "Jamango" at bounding box center [302, 309] width 310 height 311
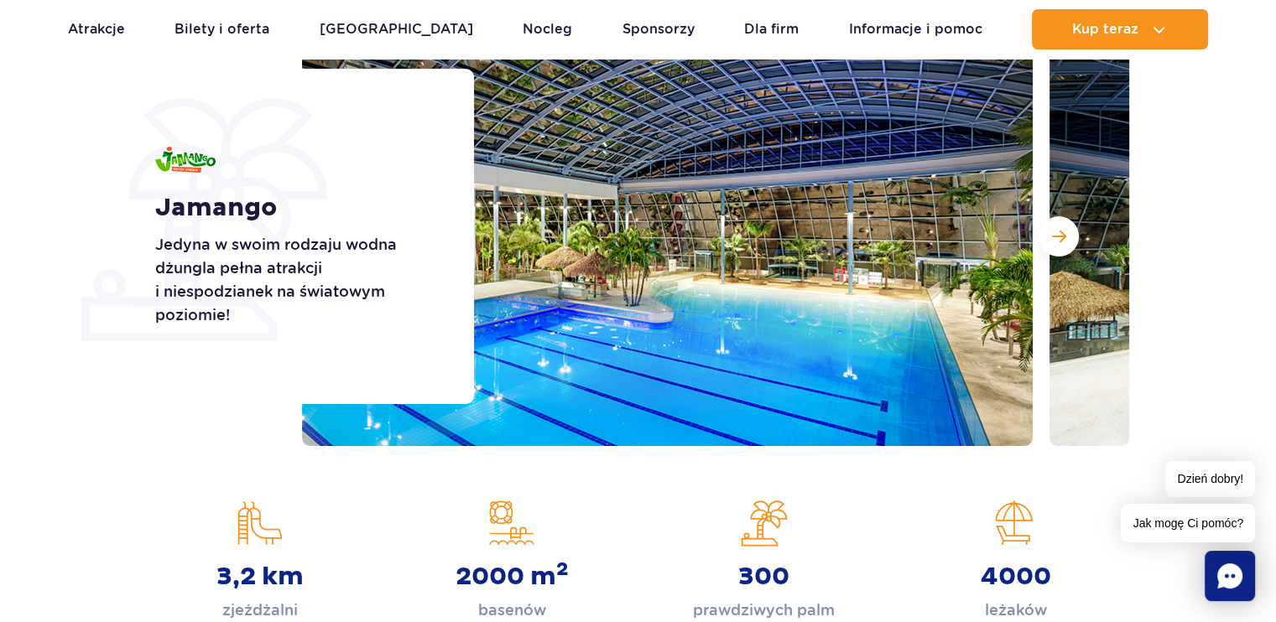
scroll to position [252, 0]
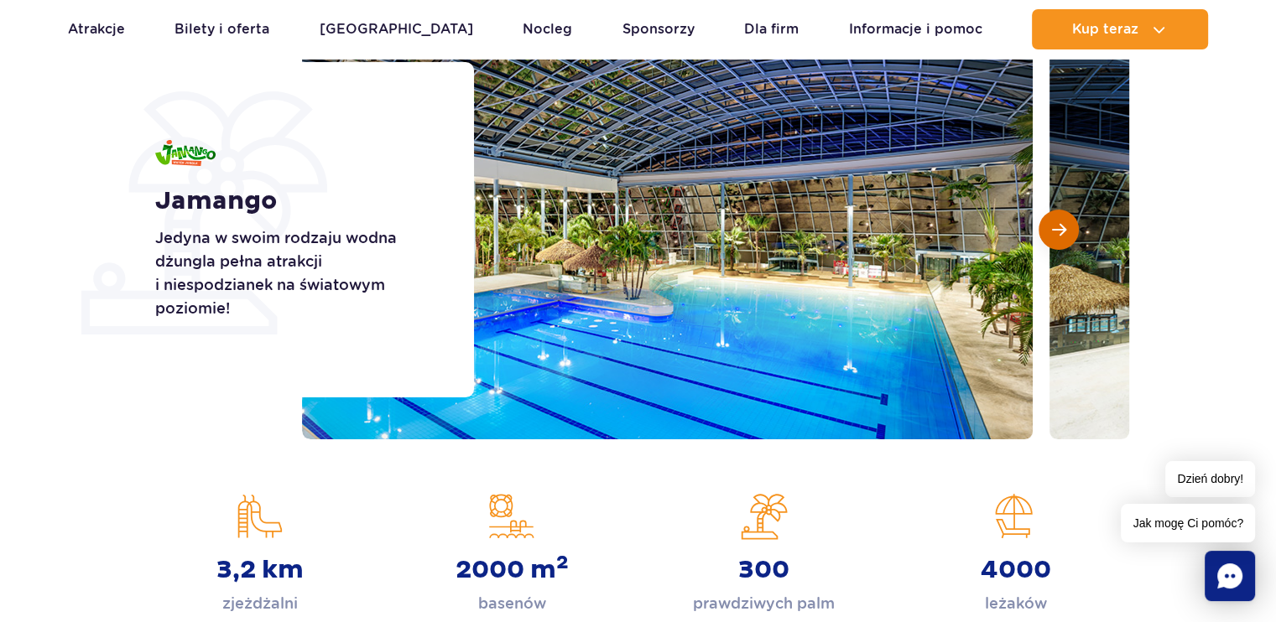
click at [1048, 237] on button "Następny slajd" at bounding box center [1059, 230] width 40 height 40
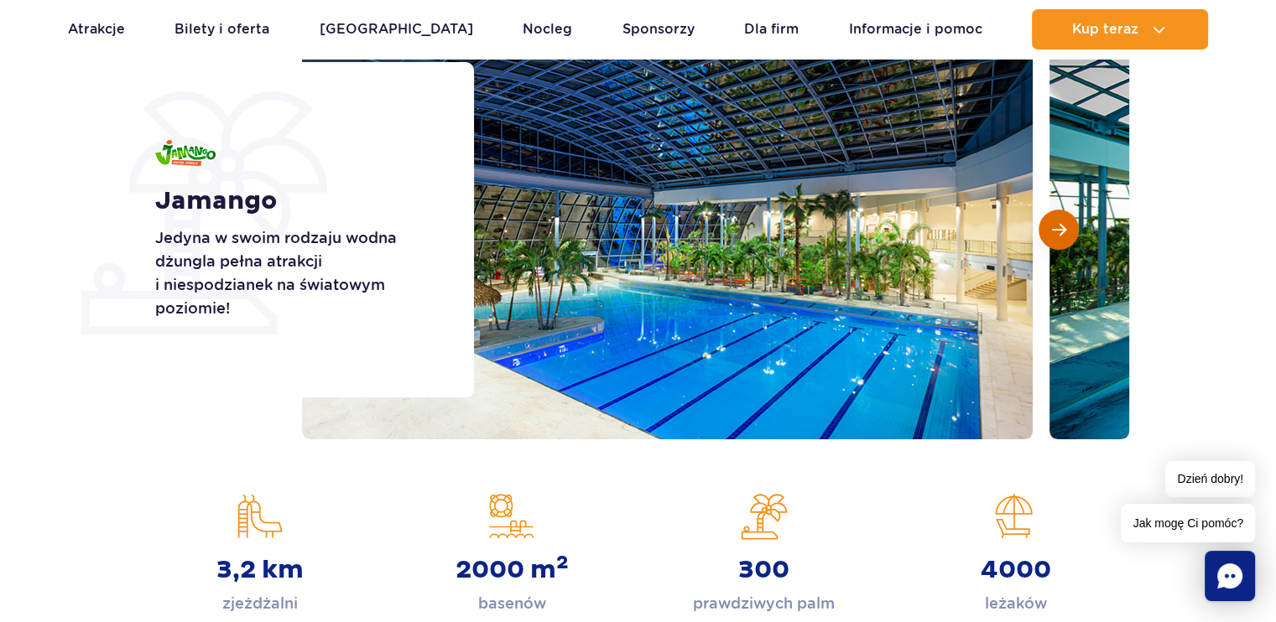
click at [1048, 237] on button "Następny slajd" at bounding box center [1059, 230] width 40 height 40
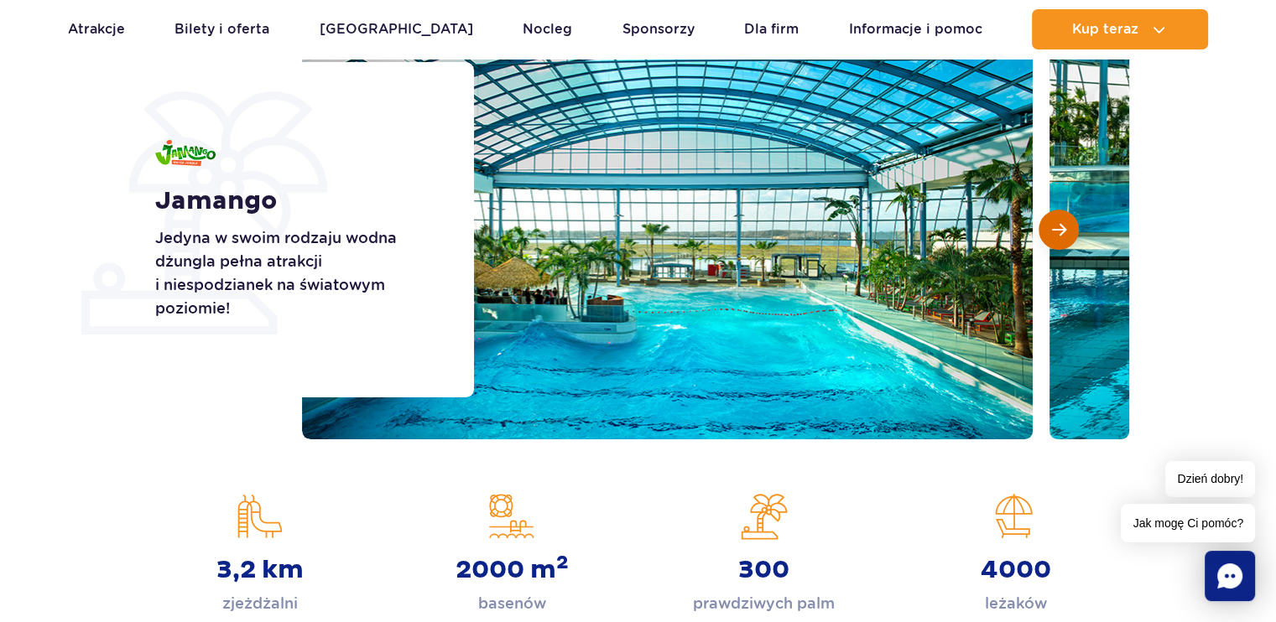
click at [1054, 233] on span "Następny slajd" at bounding box center [1059, 229] width 14 height 15
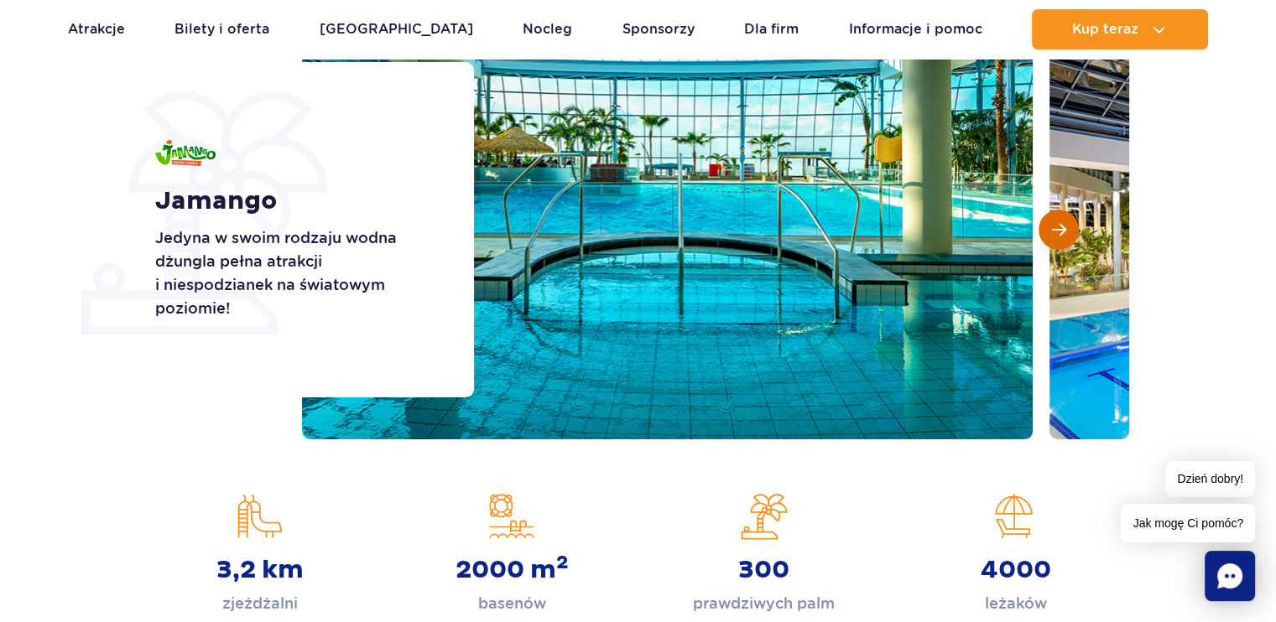
click at [1056, 233] on span "Następny slajd" at bounding box center [1059, 229] width 14 height 15
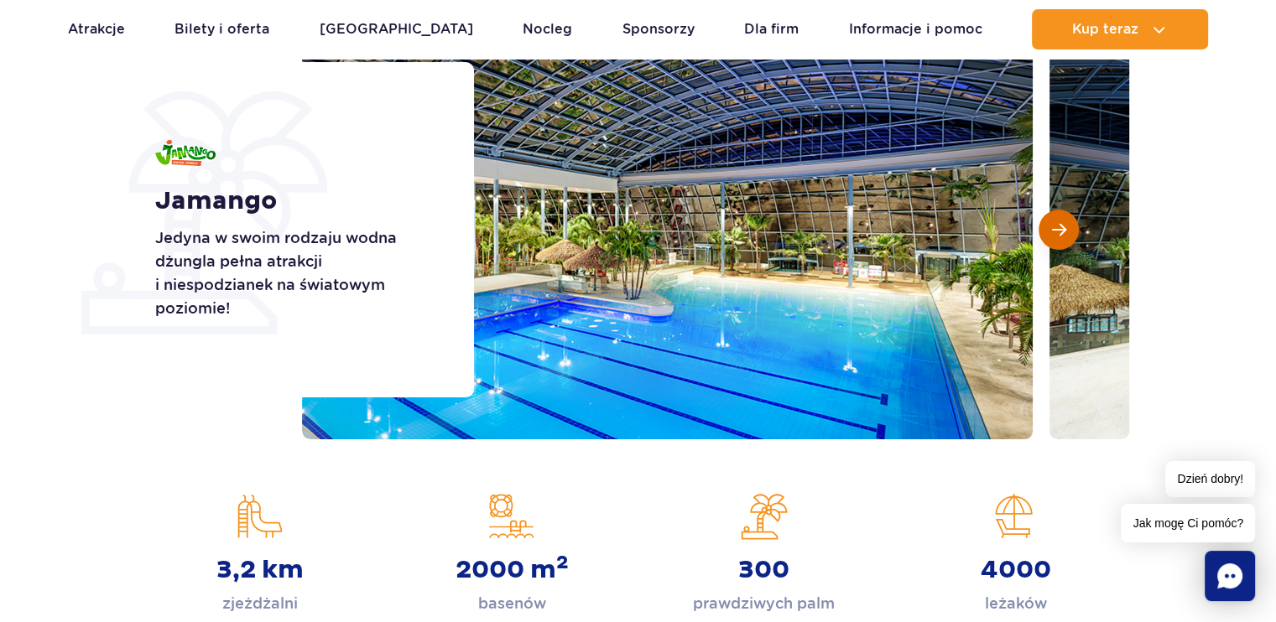
click at [1056, 233] on span "Następny slajd" at bounding box center [1059, 229] width 14 height 15
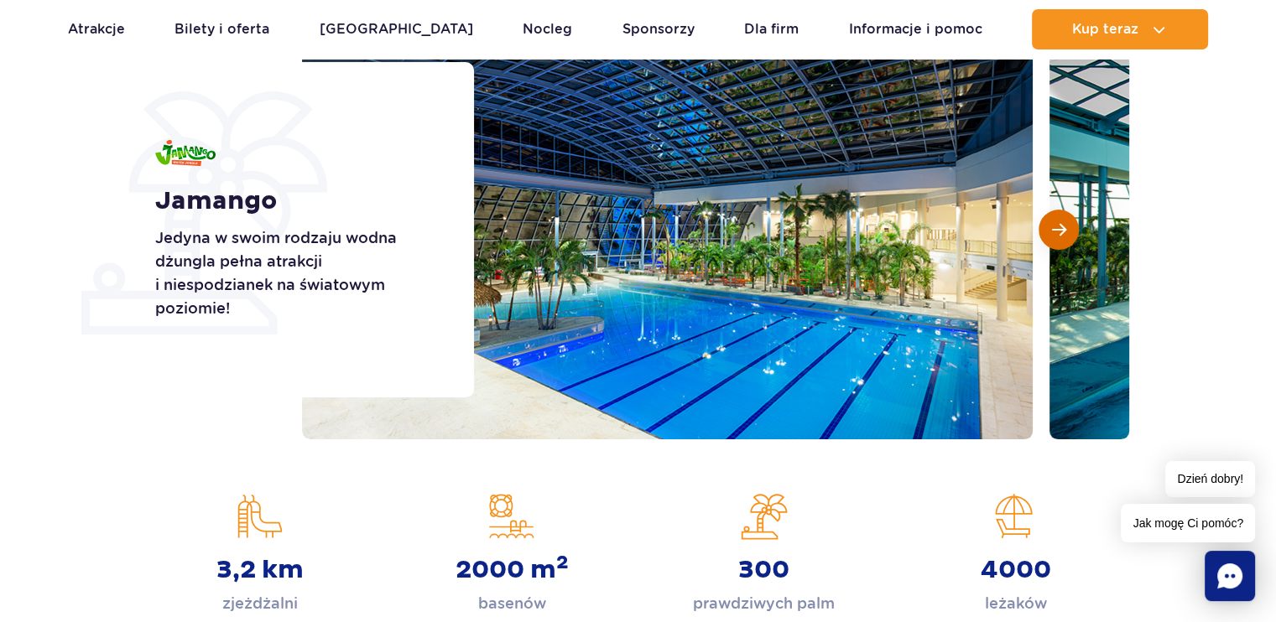
click at [1056, 233] on span "Następny slajd" at bounding box center [1059, 229] width 14 height 15
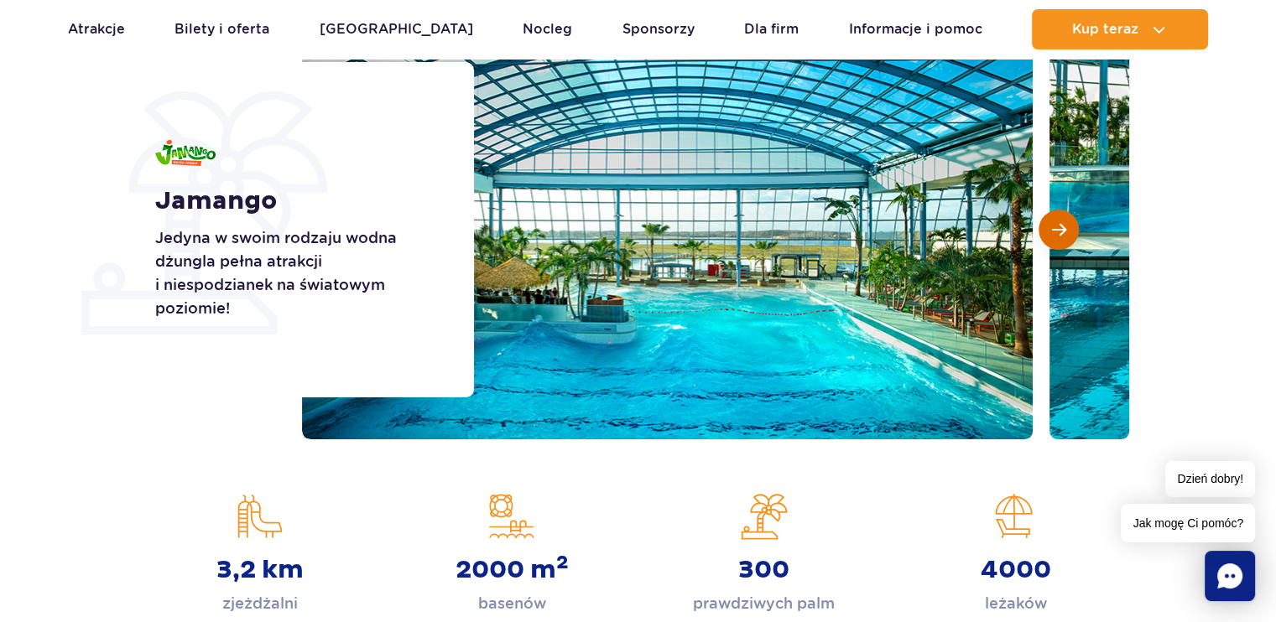
click at [1056, 233] on span "Następny slajd" at bounding box center [1059, 229] width 14 height 15
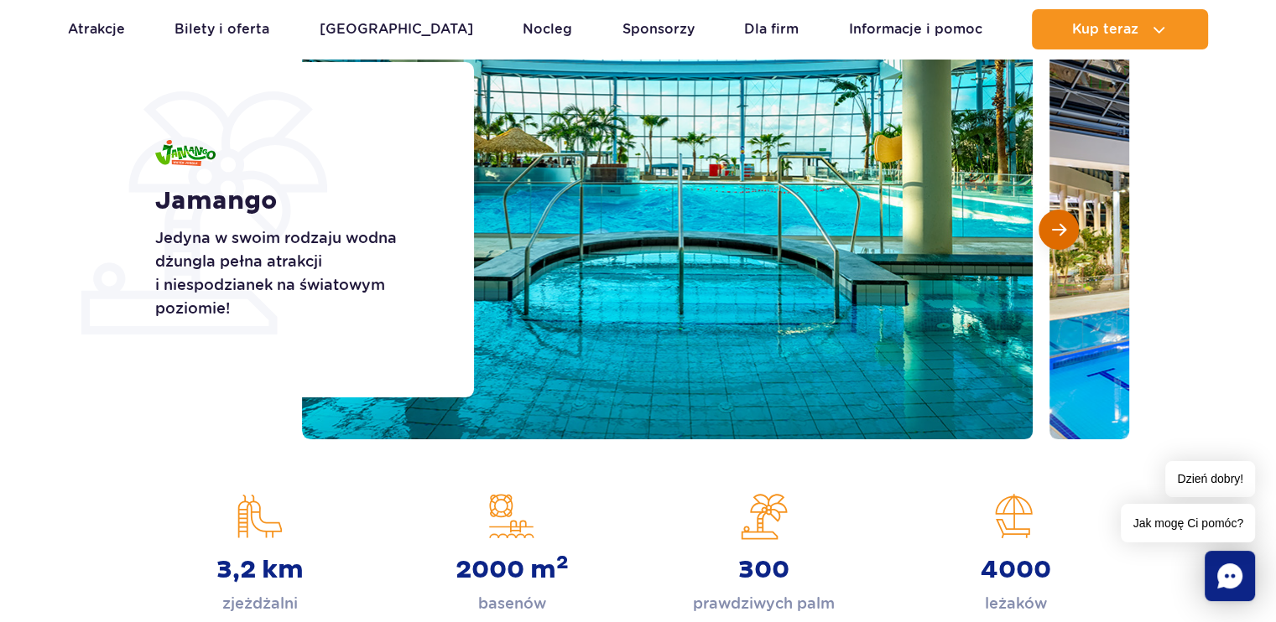
click at [1056, 233] on span "Następny slajd" at bounding box center [1059, 229] width 14 height 15
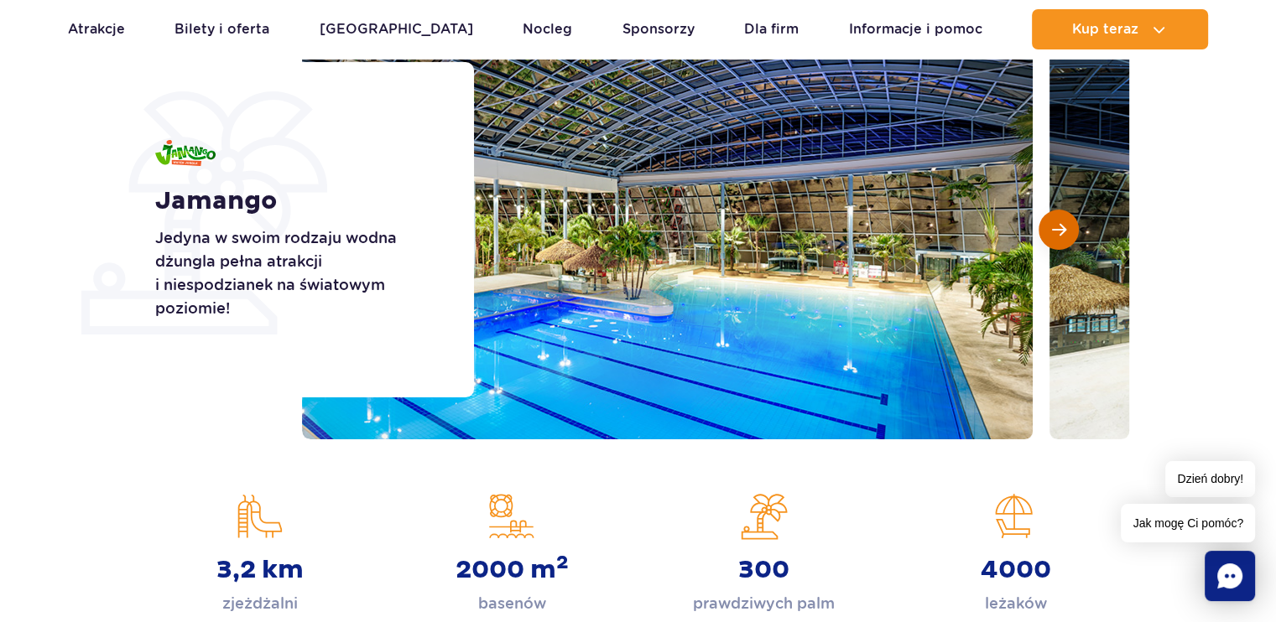
click at [1057, 233] on span "Następny slajd" at bounding box center [1059, 229] width 14 height 15
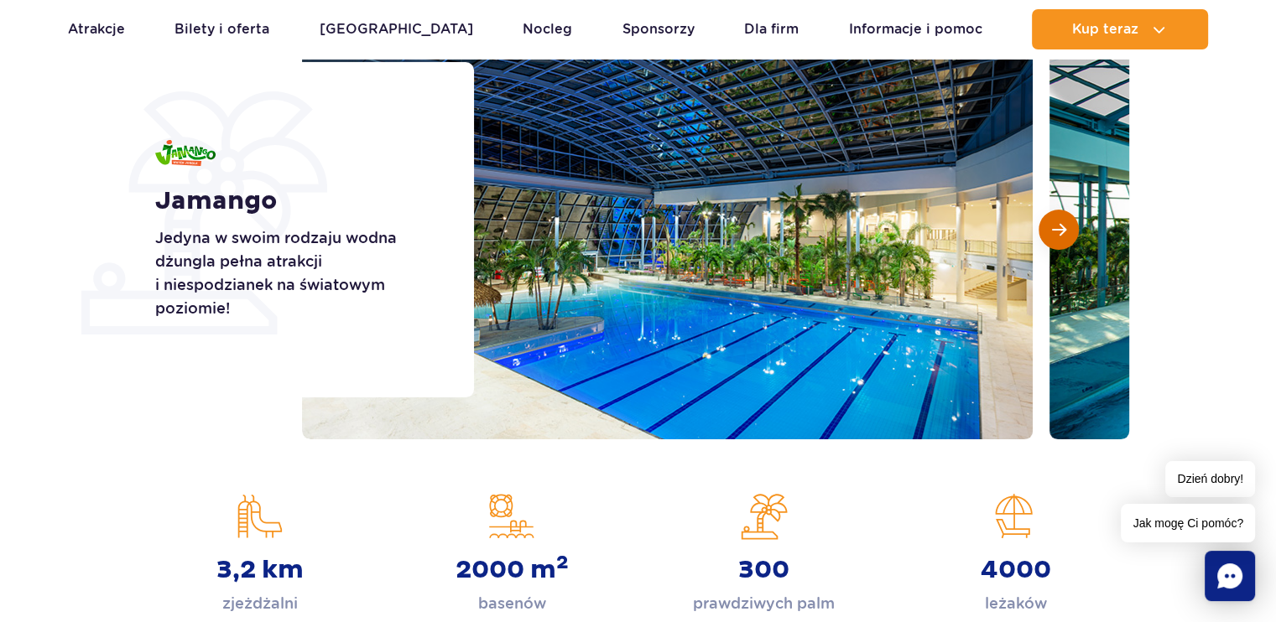
click at [1058, 232] on span "Następny slajd" at bounding box center [1059, 229] width 14 height 15
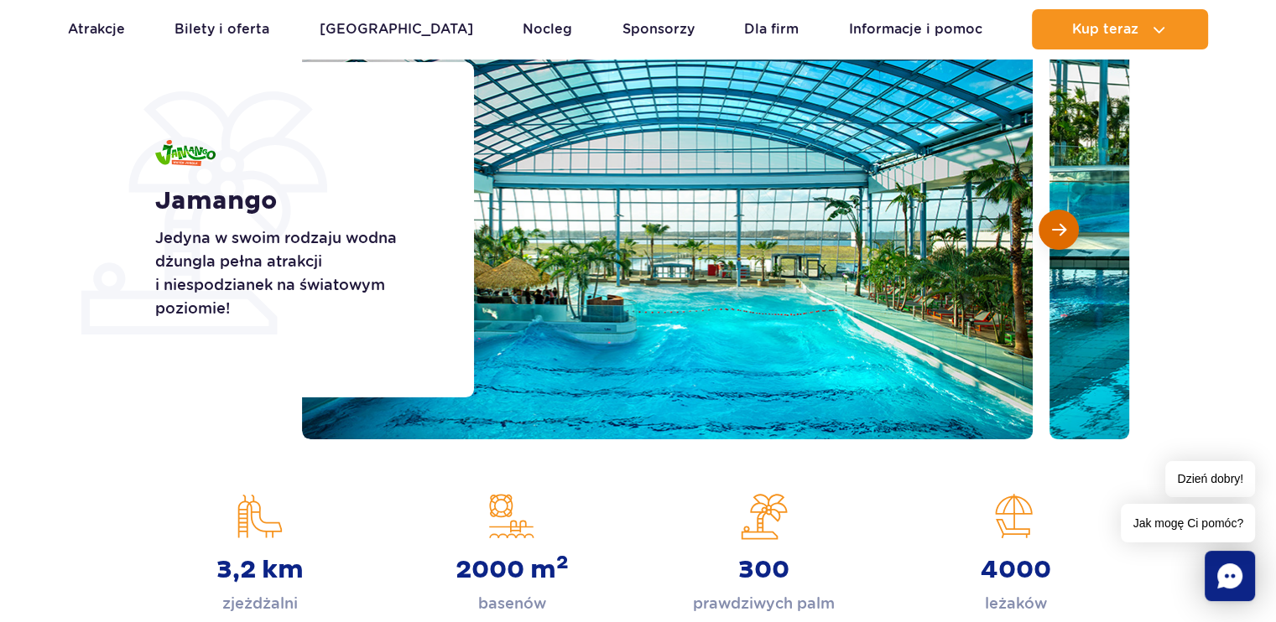
click at [1058, 232] on span "Następny slajd" at bounding box center [1059, 229] width 14 height 15
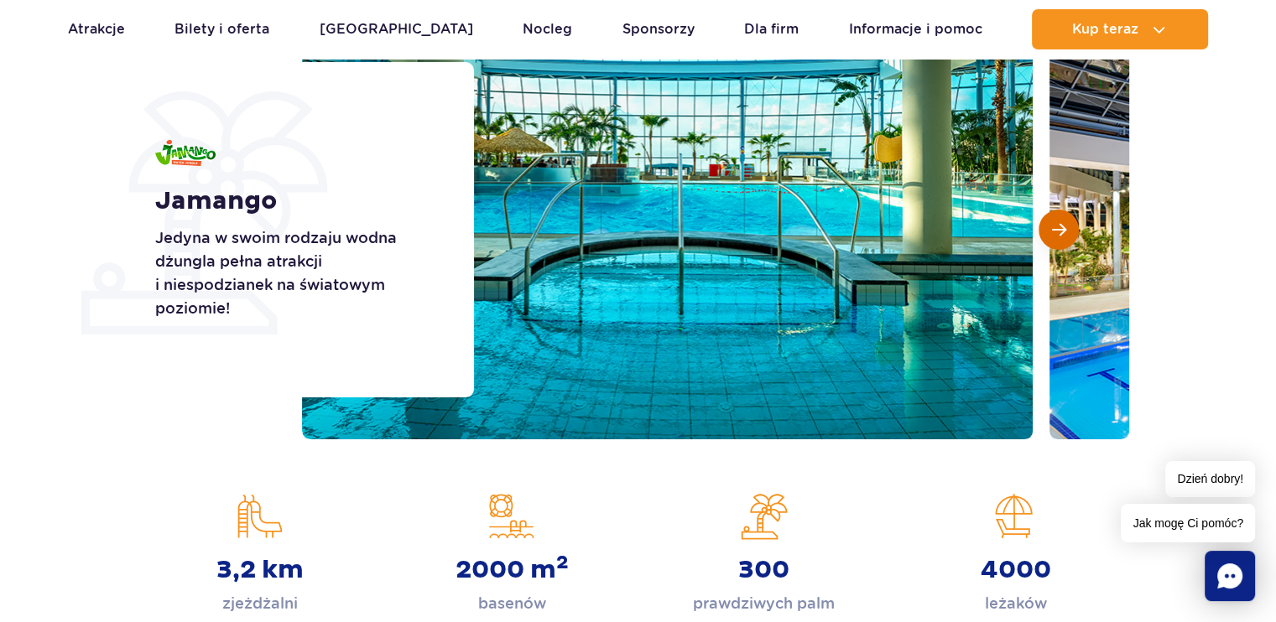
click at [1058, 232] on span "Następny slajd" at bounding box center [1059, 229] width 14 height 15
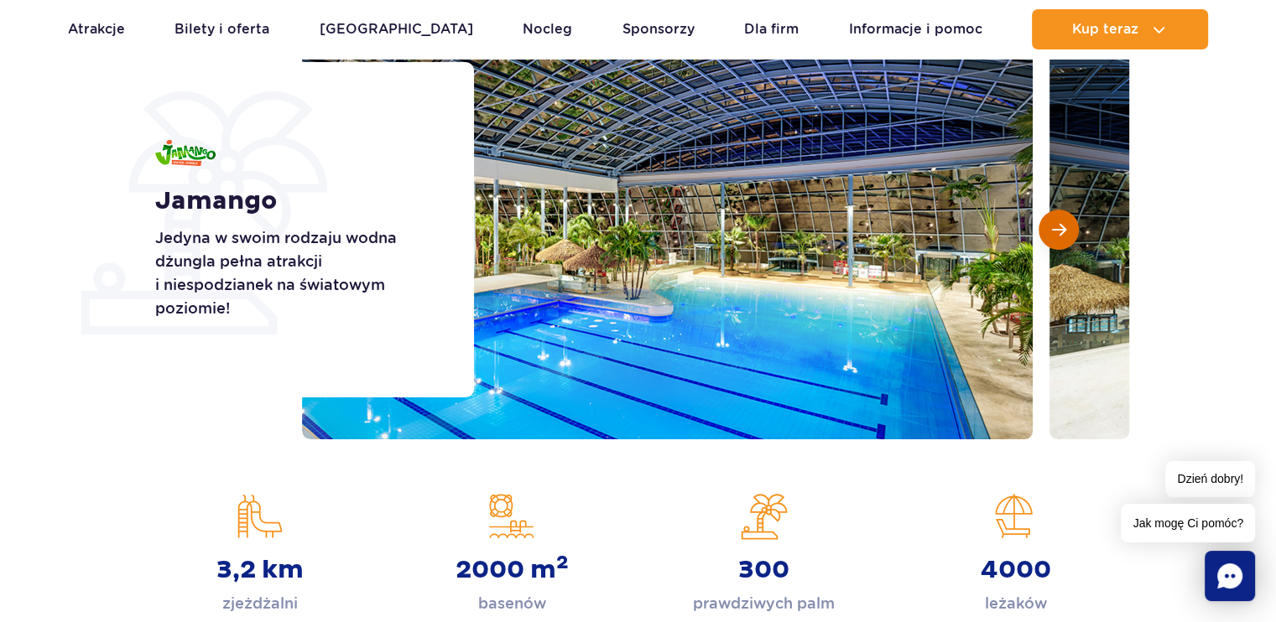
click at [1058, 232] on span "Następny slajd" at bounding box center [1059, 229] width 14 height 15
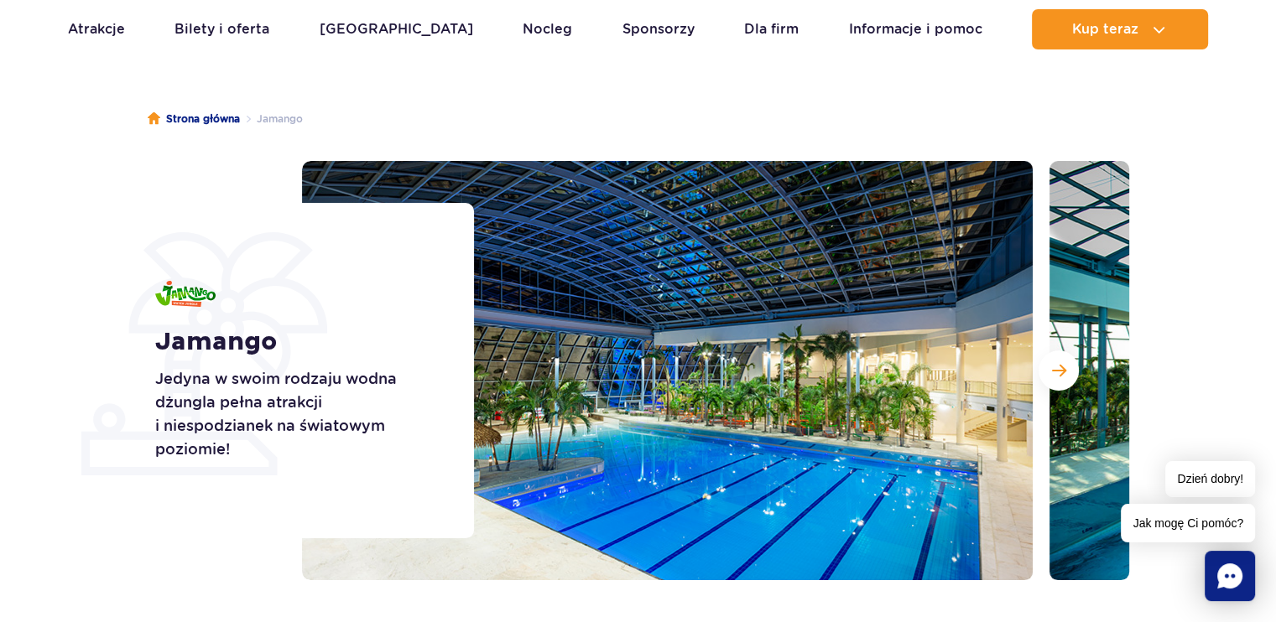
scroll to position [84, 0]
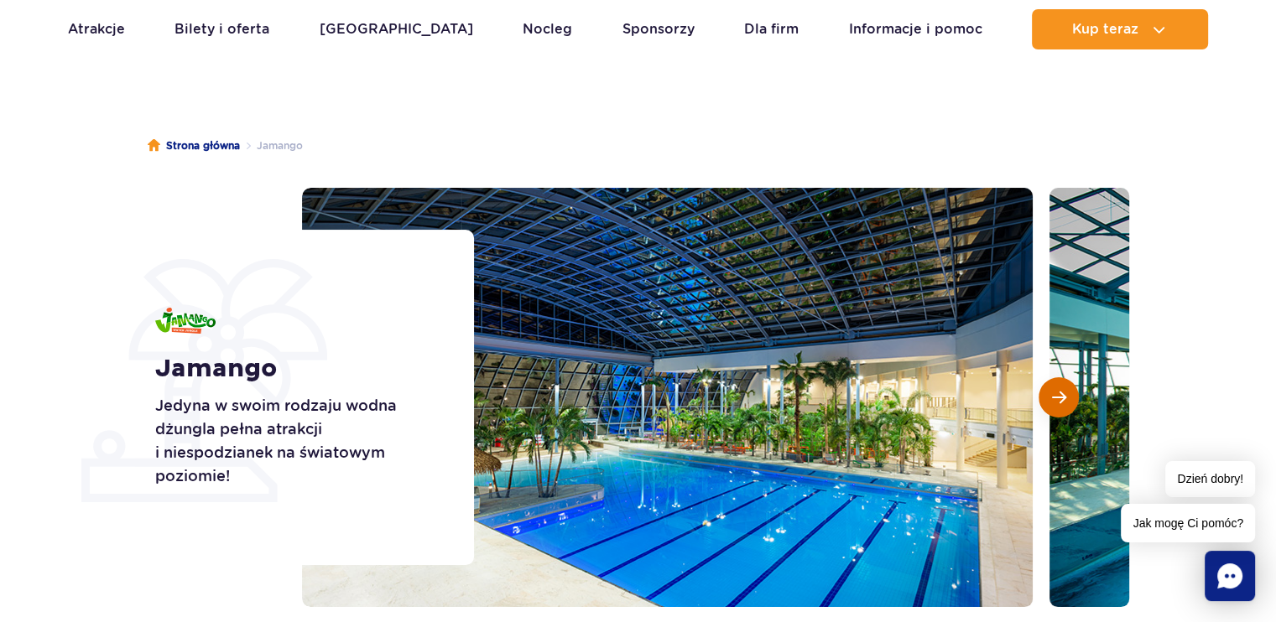
click at [1065, 400] on span "Następny slajd" at bounding box center [1059, 397] width 14 height 15
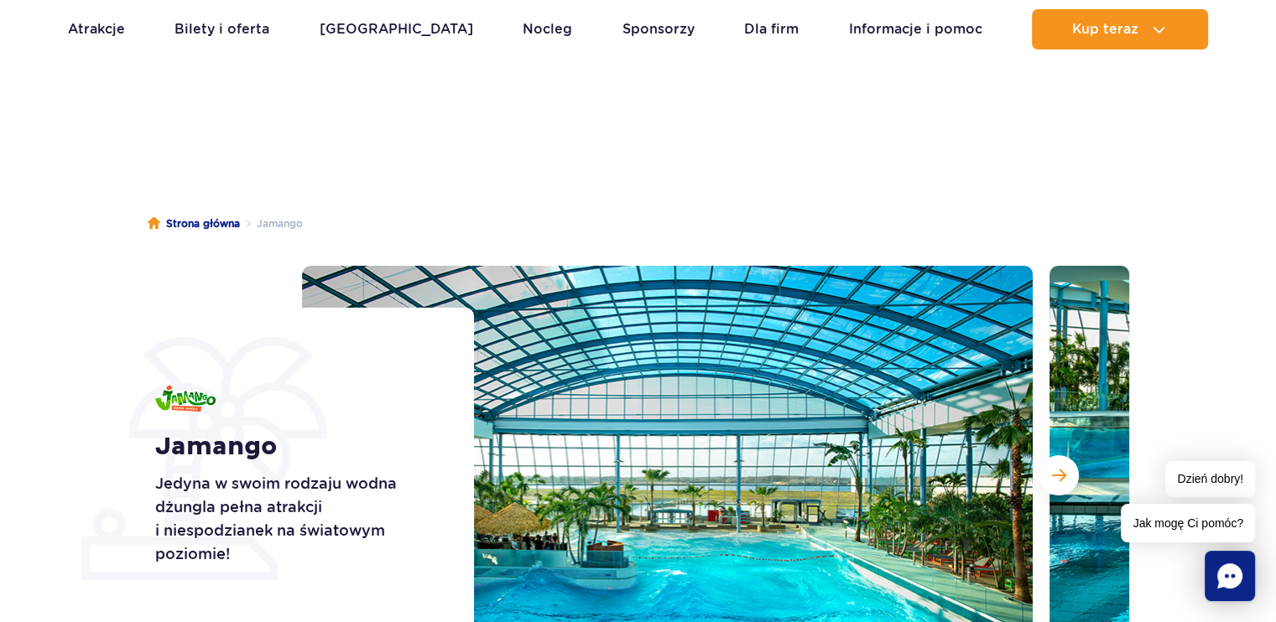
scroll to position [0, 0]
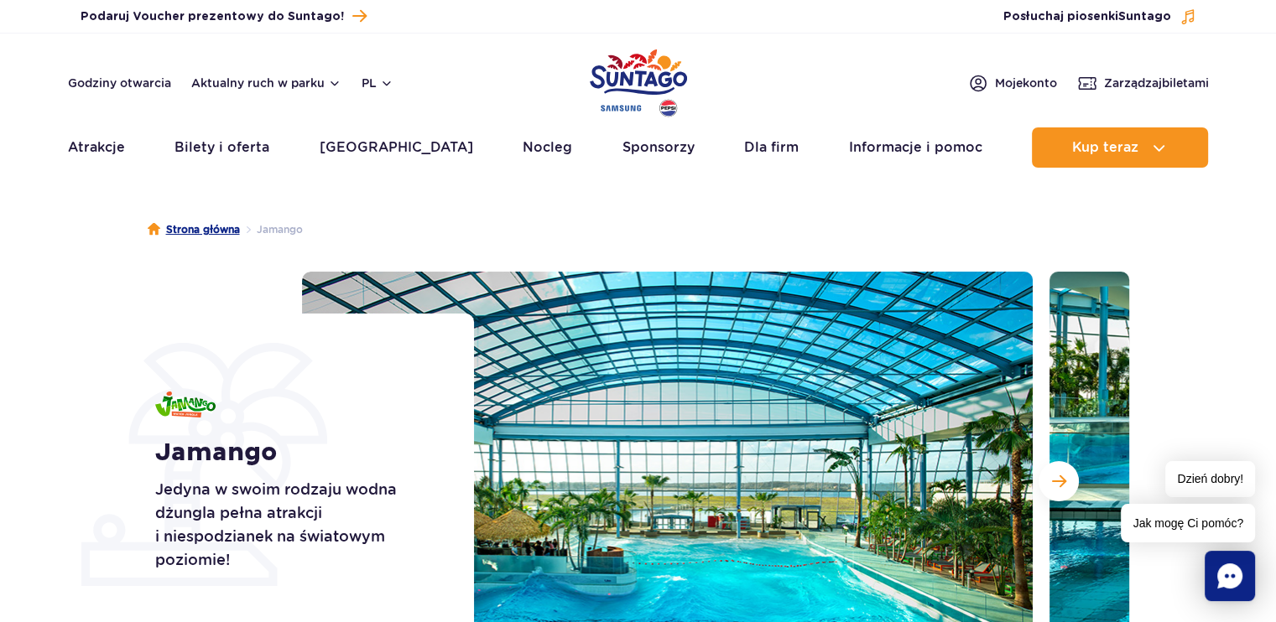
click at [221, 231] on link "Strona główna" at bounding box center [194, 229] width 92 height 17
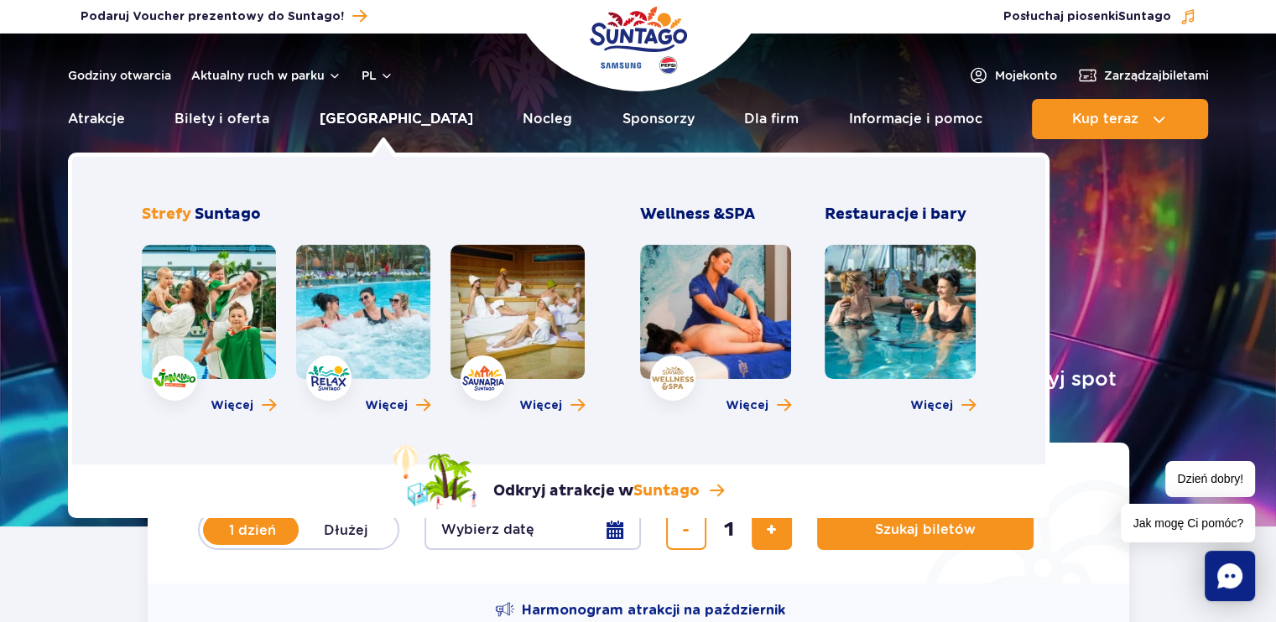
click at [372, 120] on link "[GEOGRAPHIC_DATA]" at bounding box center [397, 119] width 154 height 40
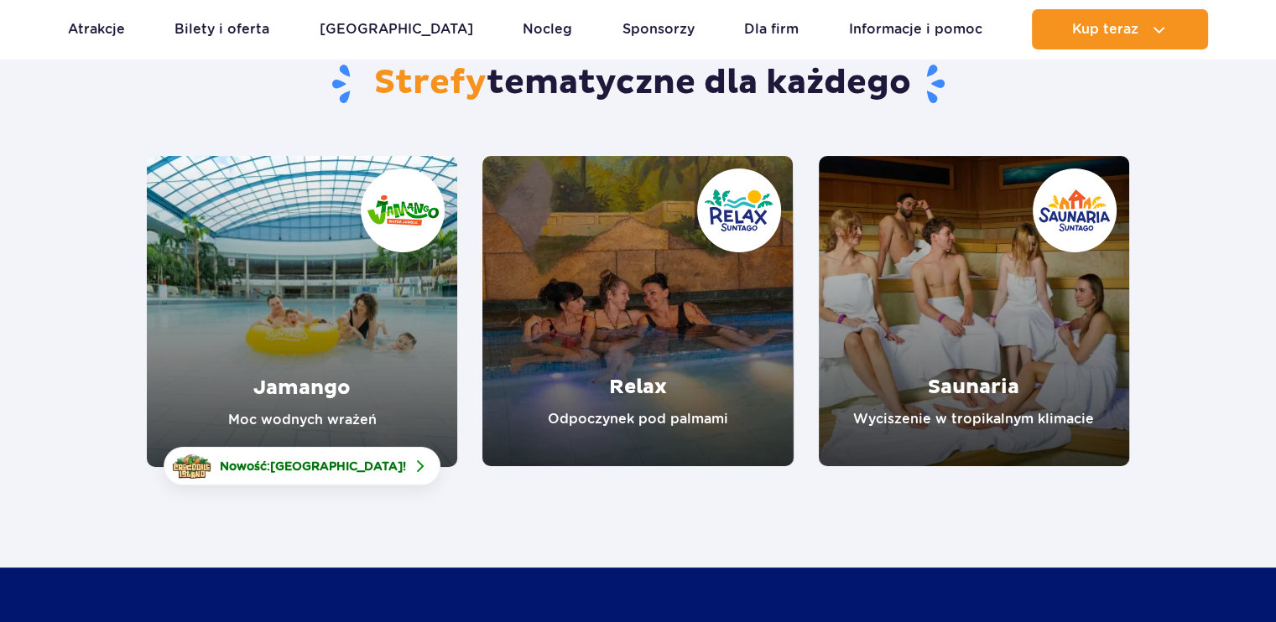
scroll to position [168, 0]
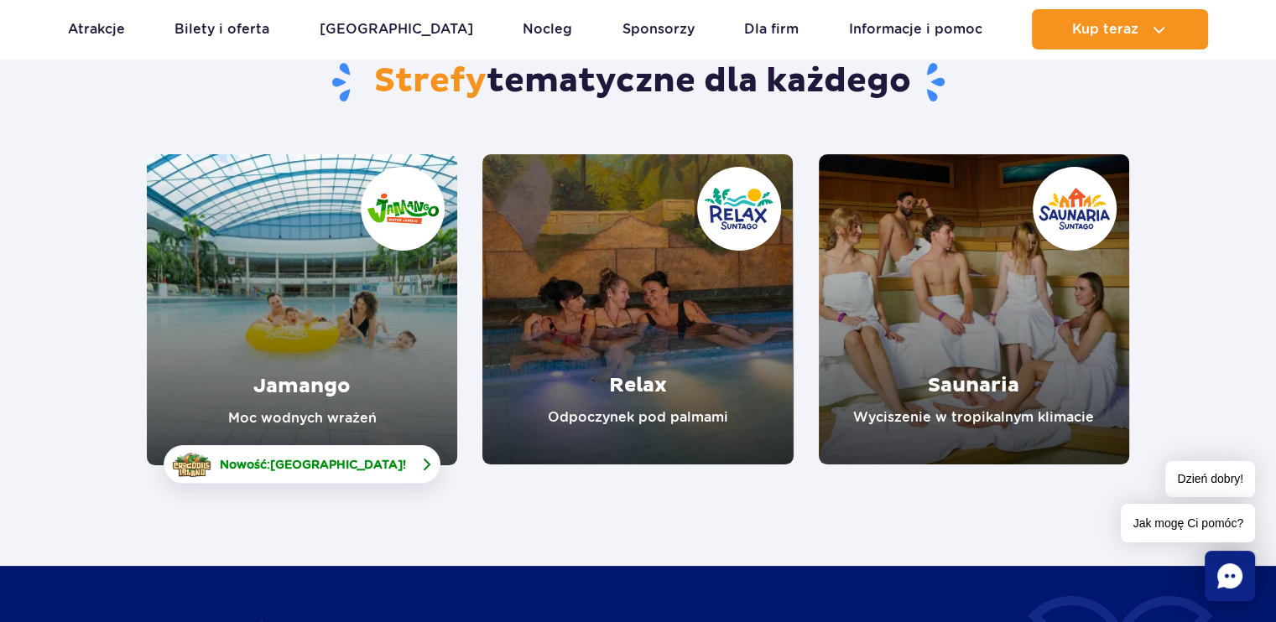
click at [336, 471] on span "[GEOGRAPHIC_DATA]" at bounding box center [336, 464] width 133 height 13
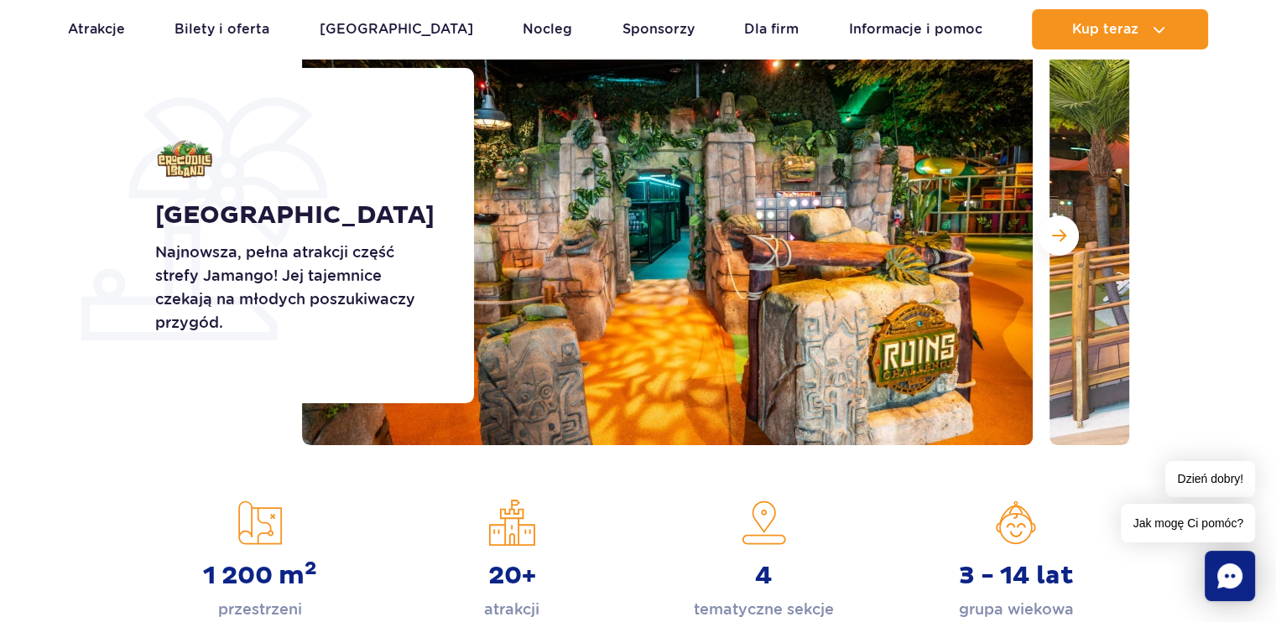
scroll to position [252, 0]
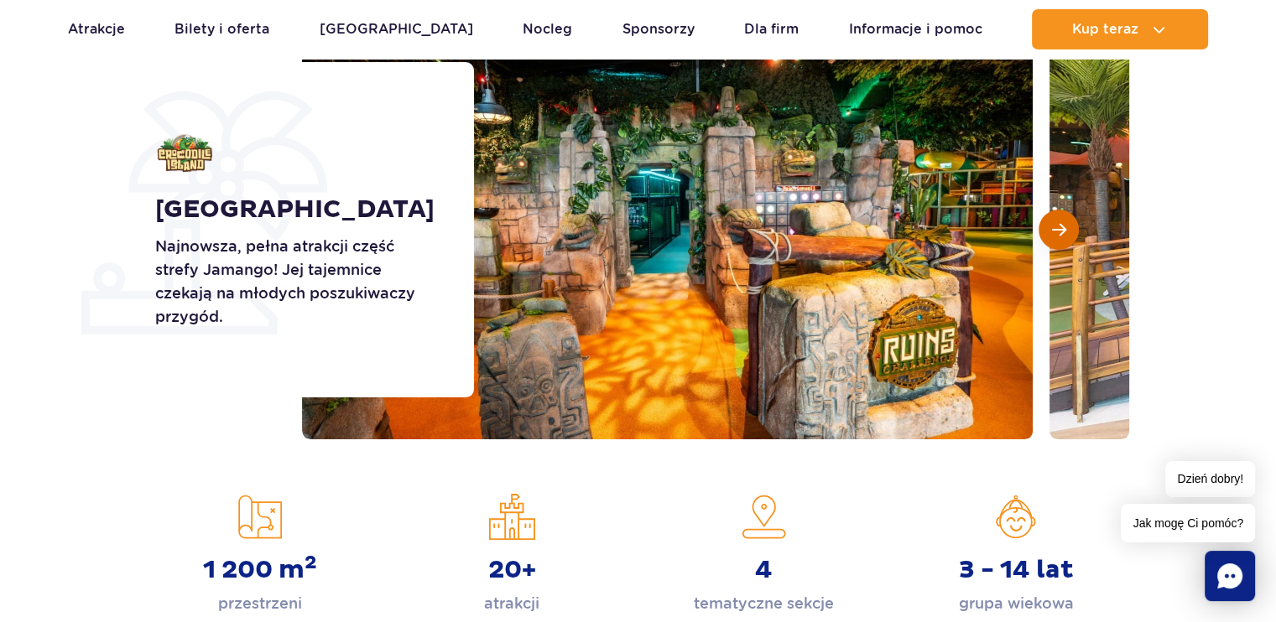
click at [1064, 232] on span "Następny slajd" at bounding box center [1059, 229] width 14 height 15
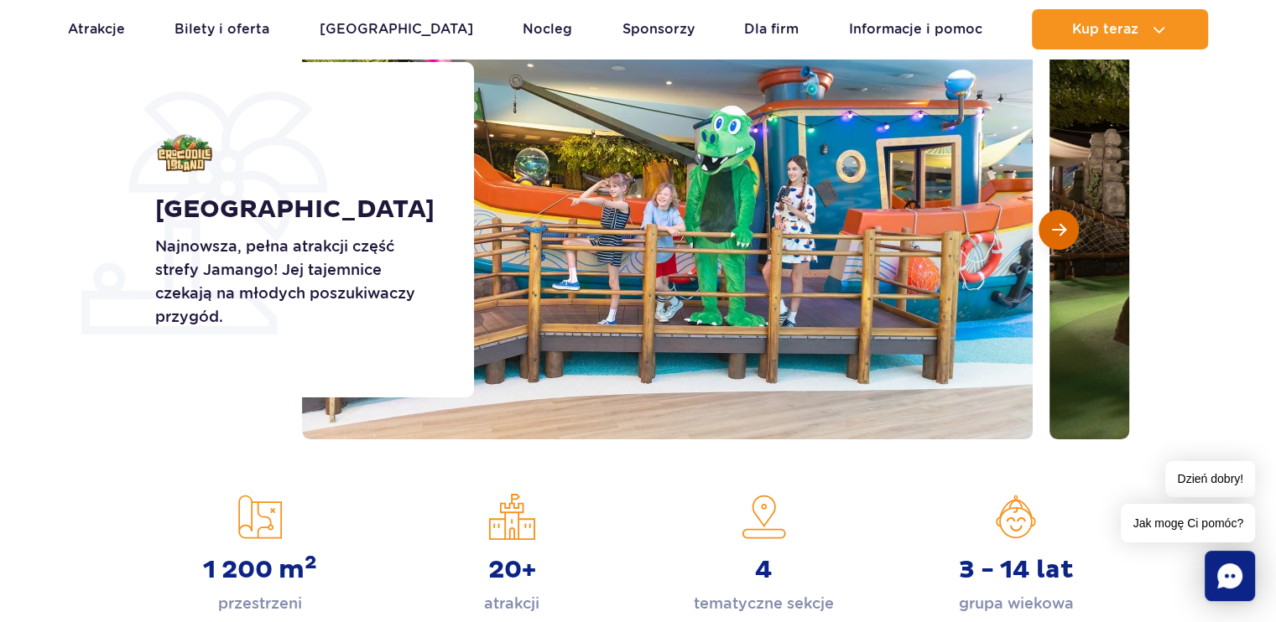
click at [1064, 232] on span "Następny slajd" at bounding box center [1059, 229] width 14 height 15
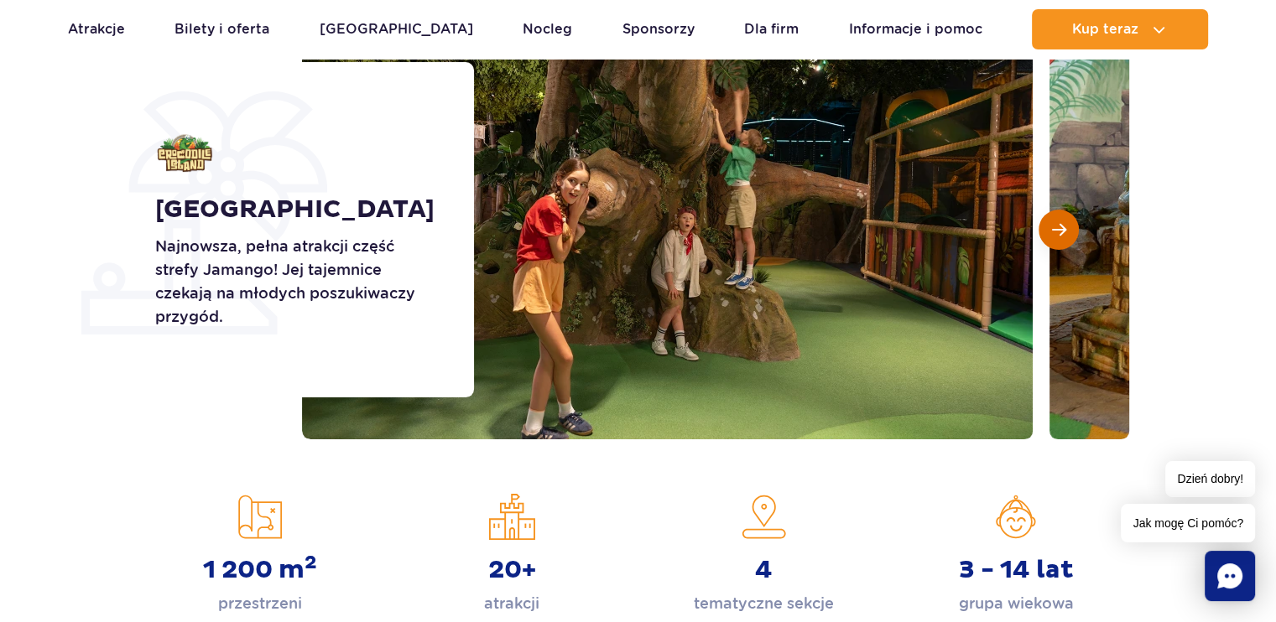
click at [1064, 232] on span "Następny slajd" at bounding box center [1059, 229] width 14 height 15
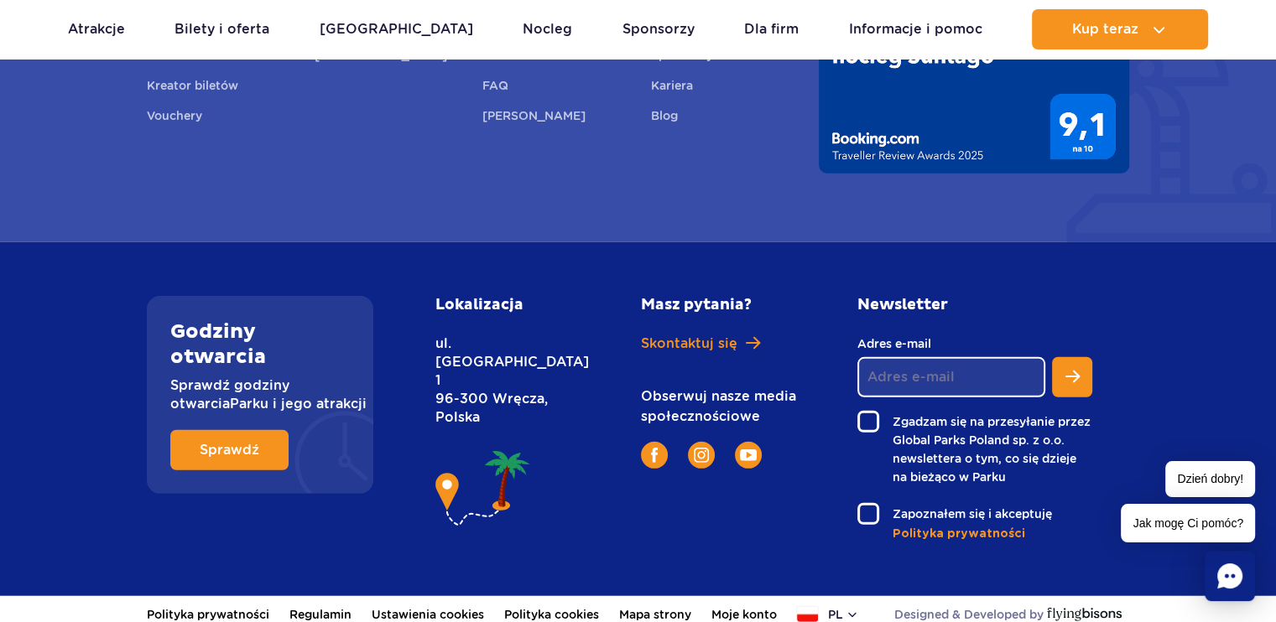
scroll to position [4759, 0]
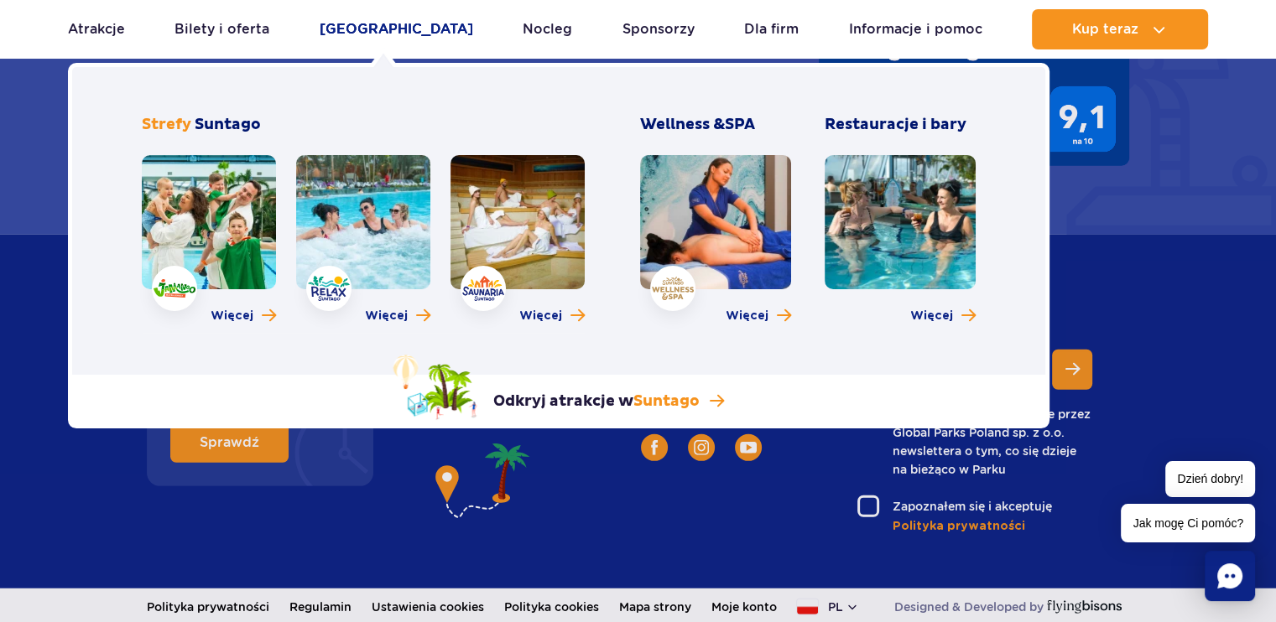
click at [372, 26] on link "[GEOGRAPHIC_DATA]" at bounding box center [397, 29] width 154 height 40
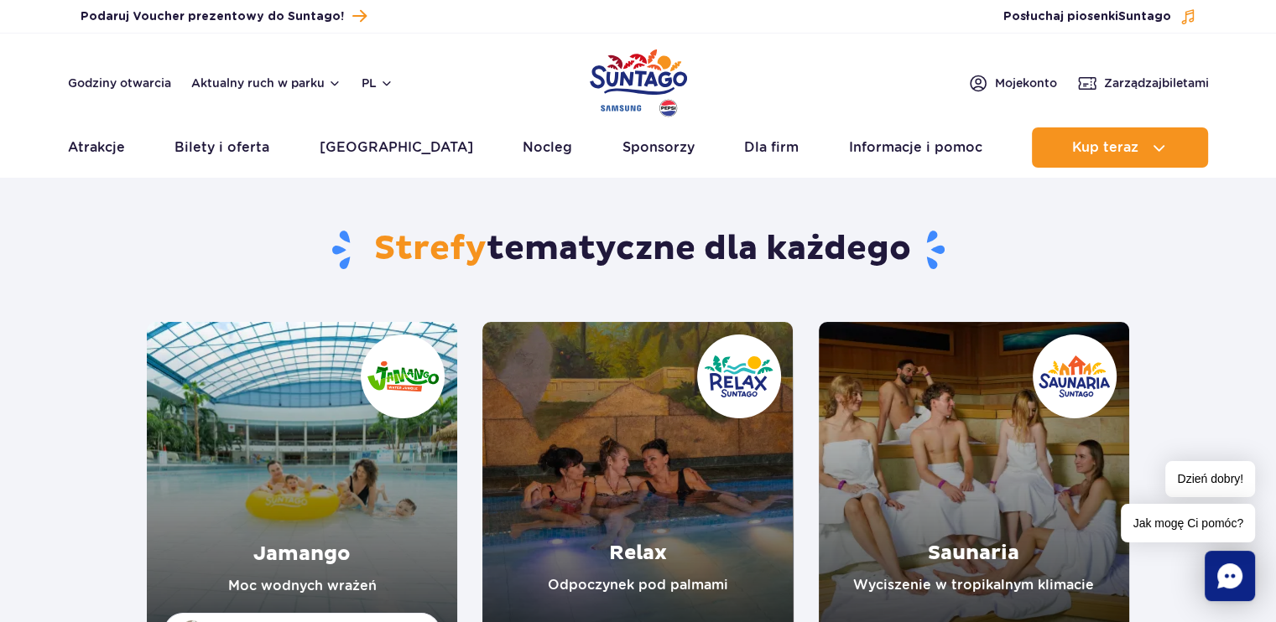
click at [312, 491] on link "Jamango" at bounding box center [302, 477] width 310 height 311
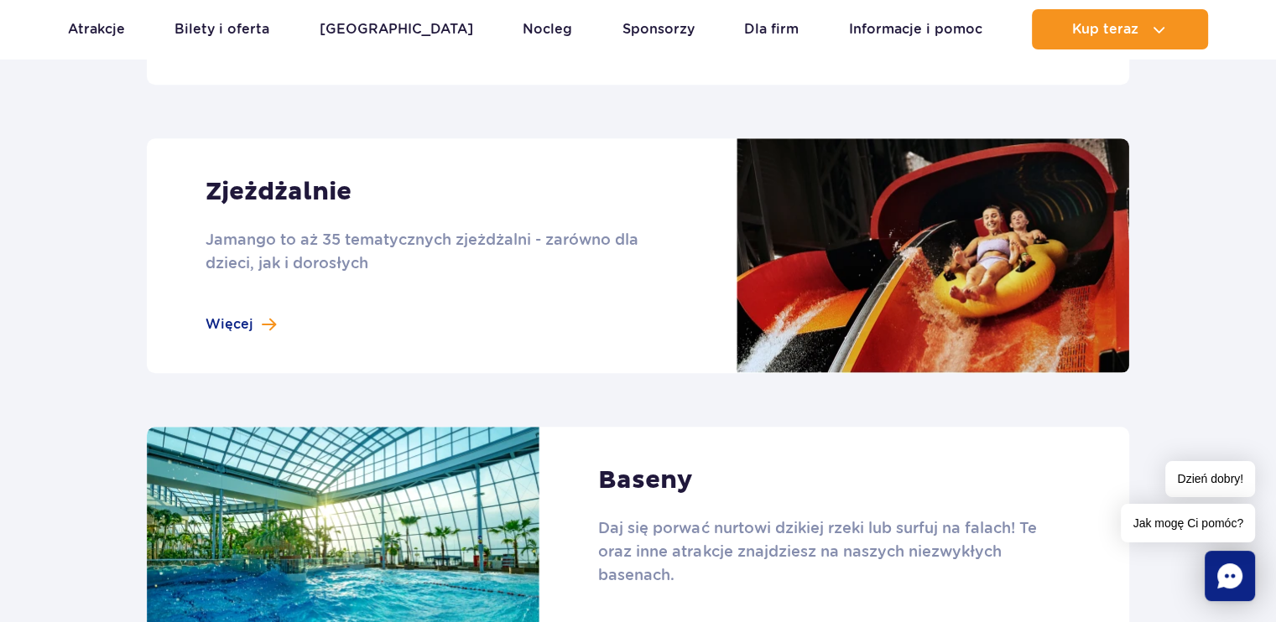
scroll to position [1510, 0]
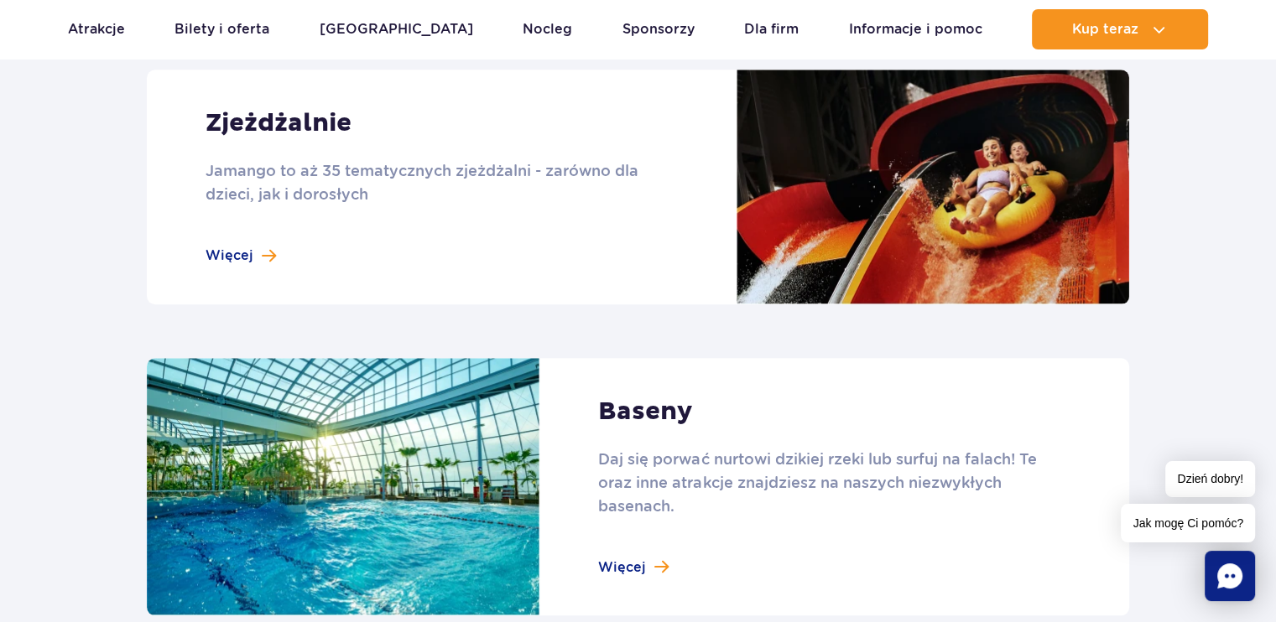
click at [245, 252] on link at bounding box center [638, 187] width 982 height 235
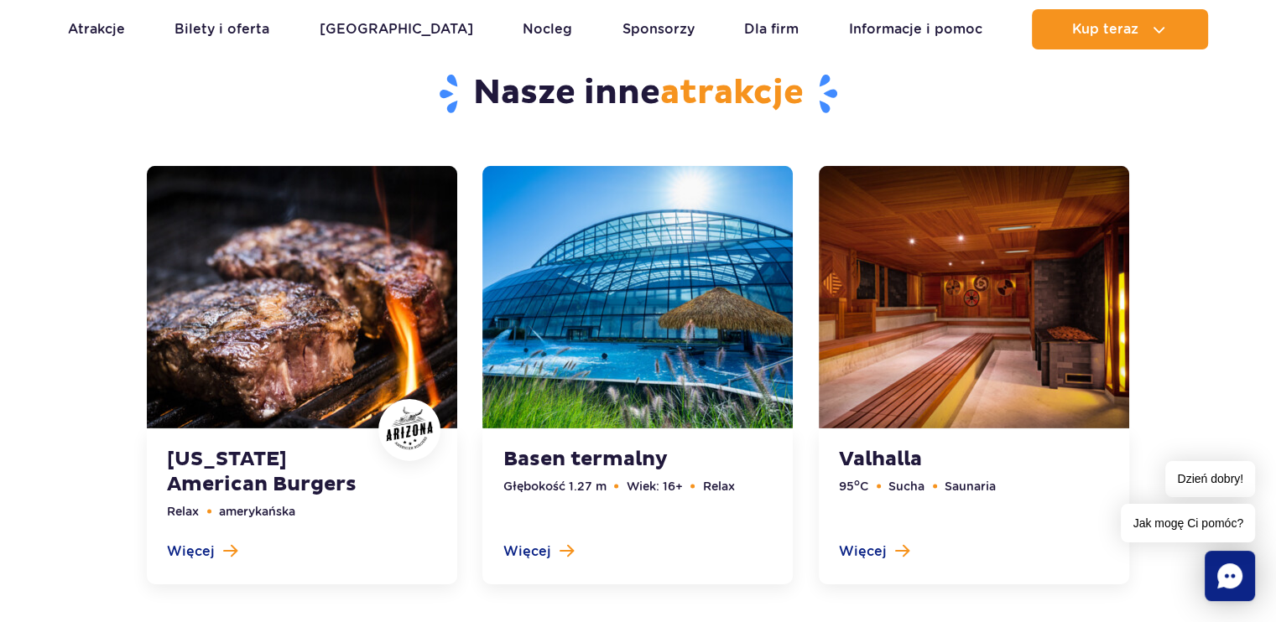
scroll to position [5201, 0]
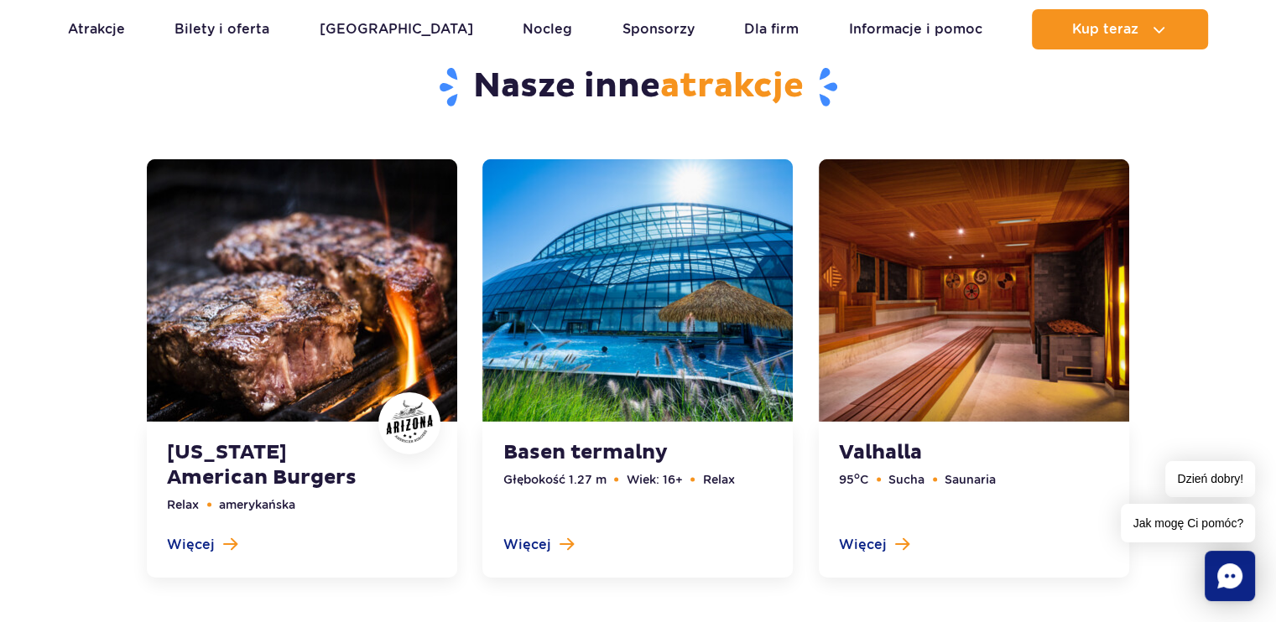
click at [560, 445] on link at bounding box center [637, 368] width 310 height 419
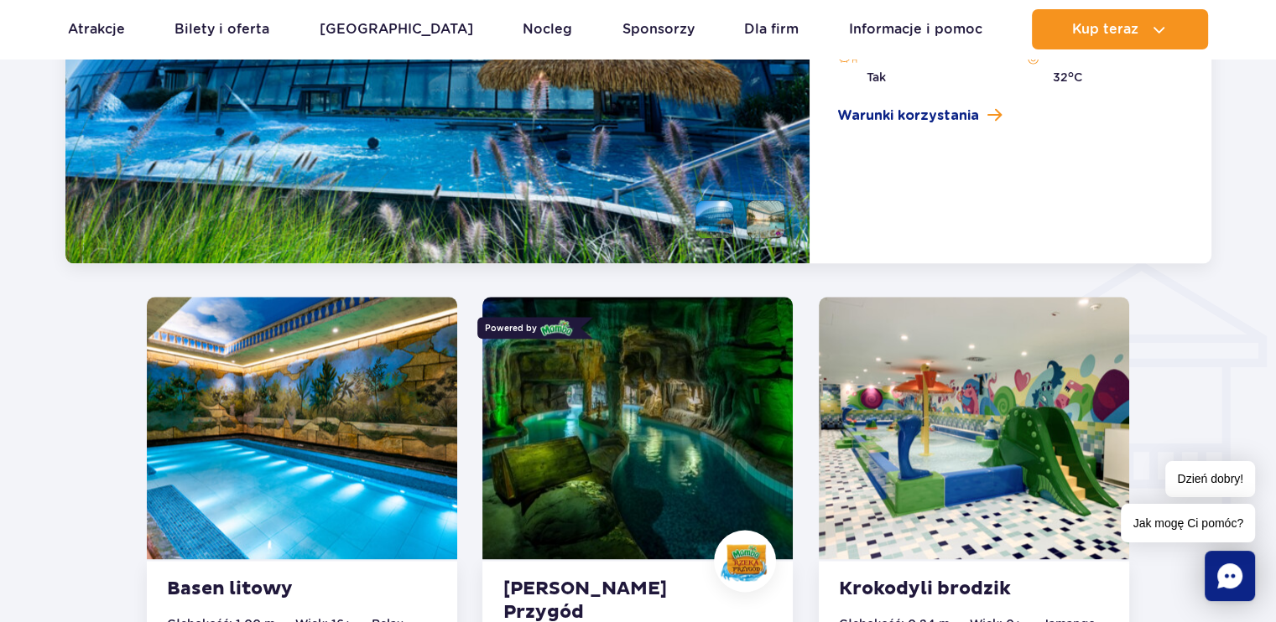
scroll to position [1811, 0]
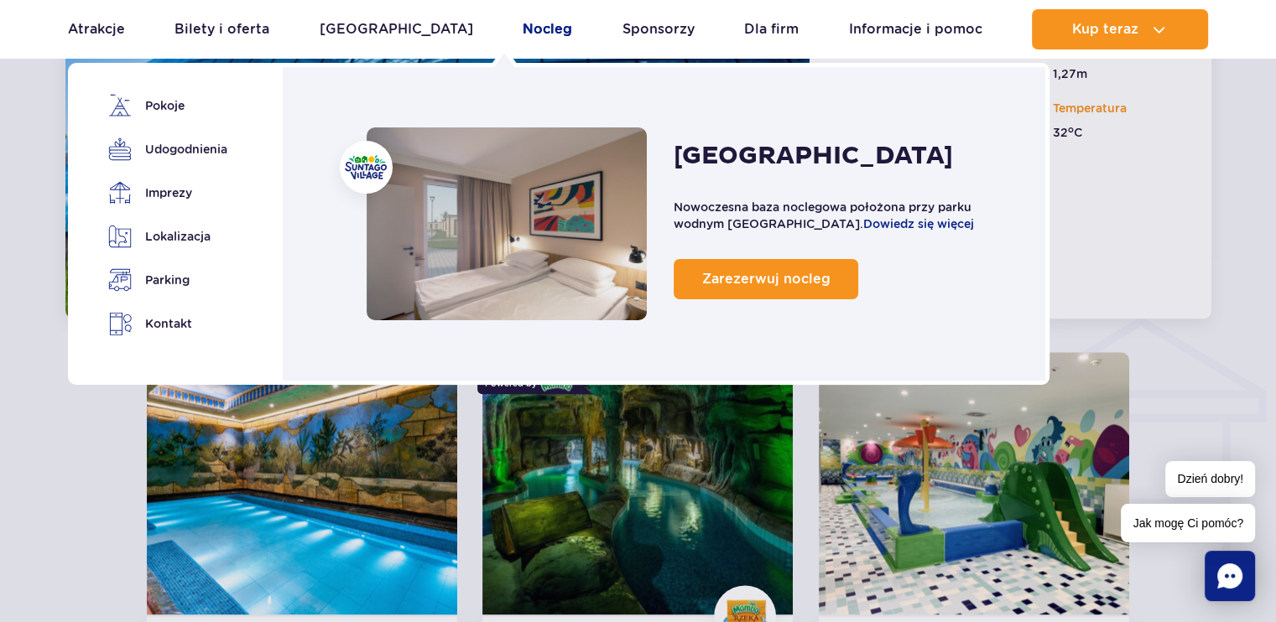
click at [523, 30] on link "Nocleg" at bounding box center [547, 29] width 49 height 40
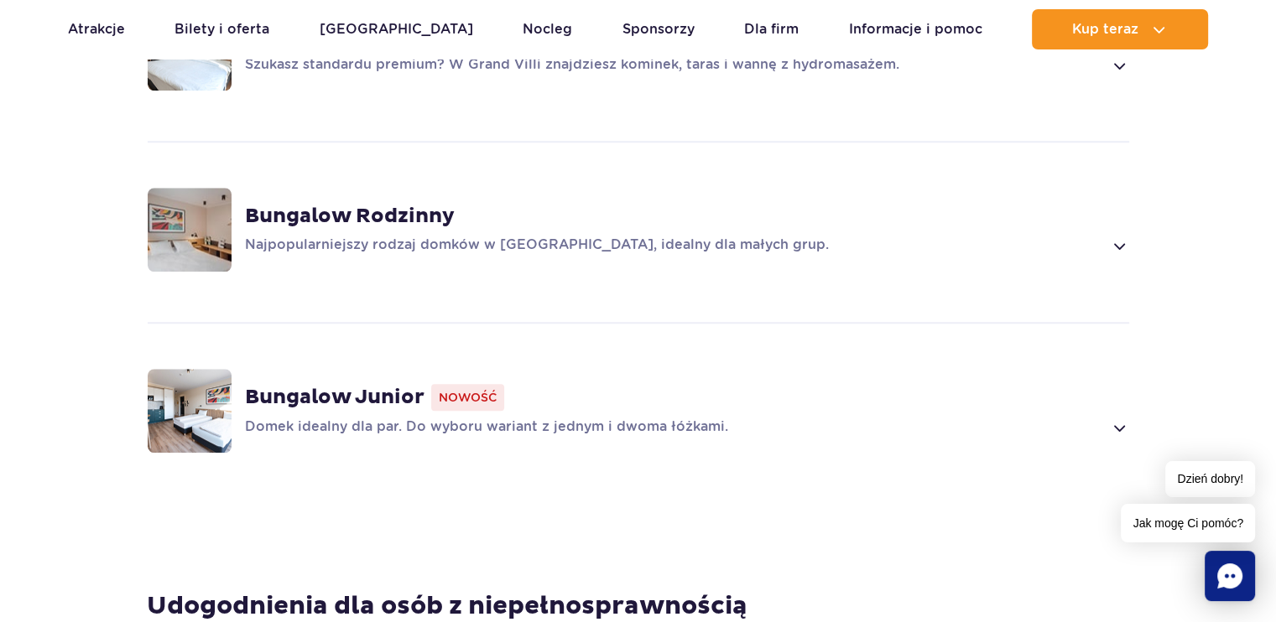
scroll to position [1426, 0]
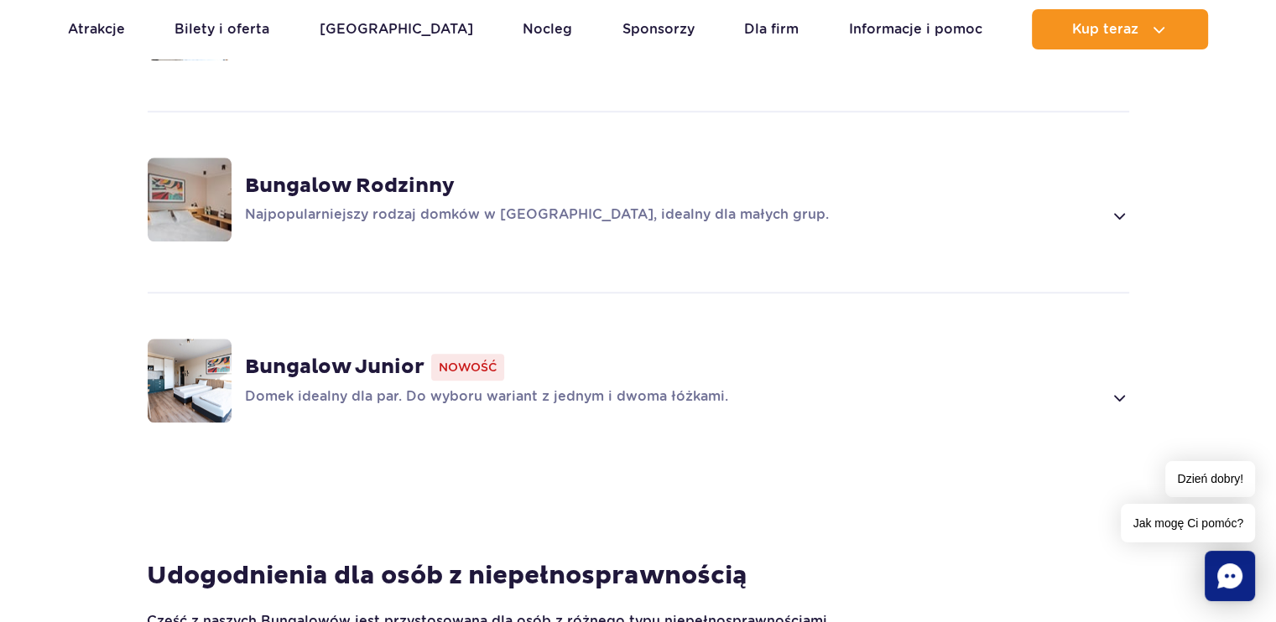
click at [1114, 388] on span at bounding box center [1118, 398] width 19 height 20
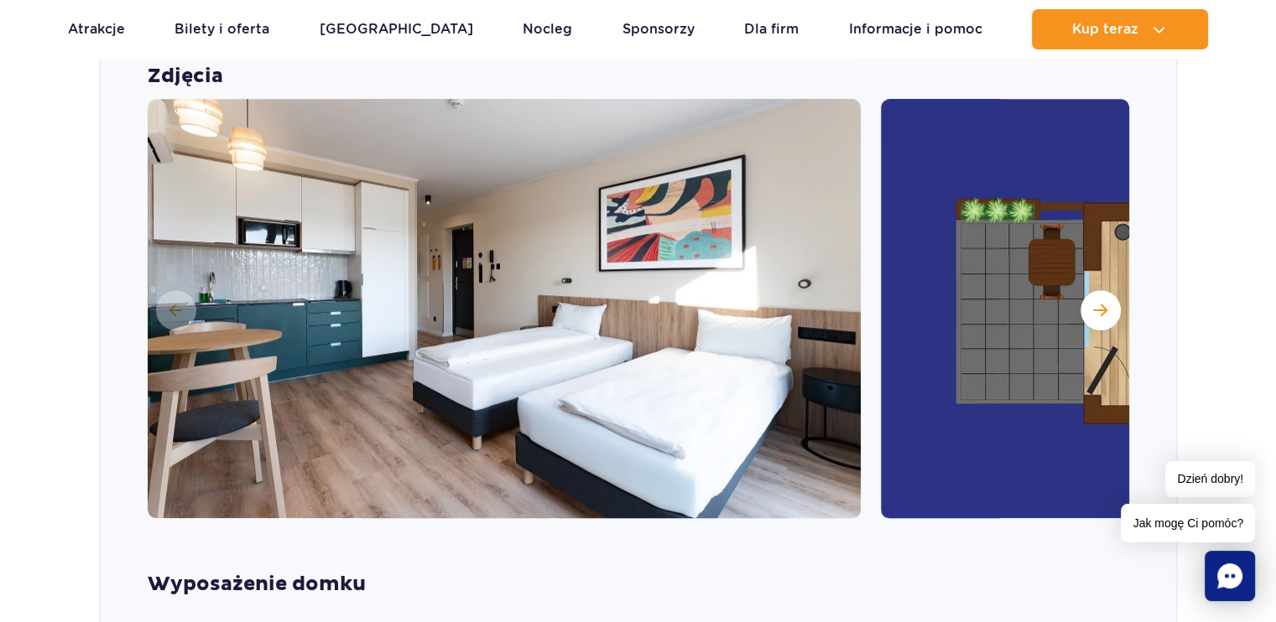
scroll to position [1865, 0]
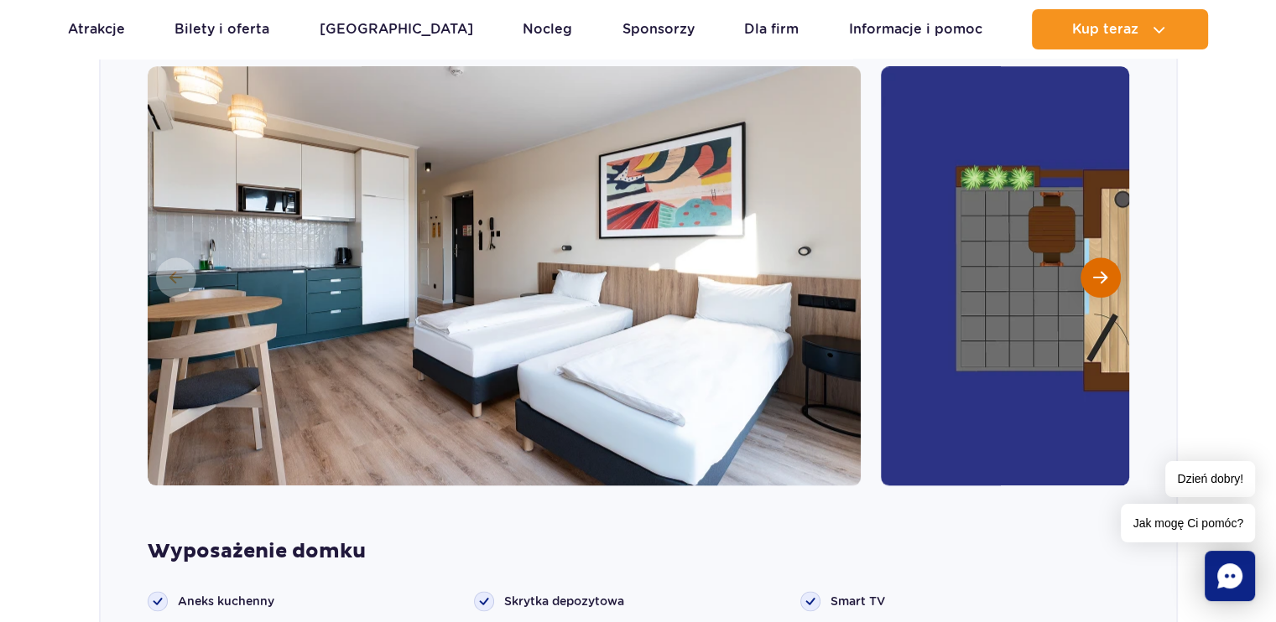
click at [1106, 270] on span "Następny slajd" at bounding box center [1100, 277] width 14 height 15
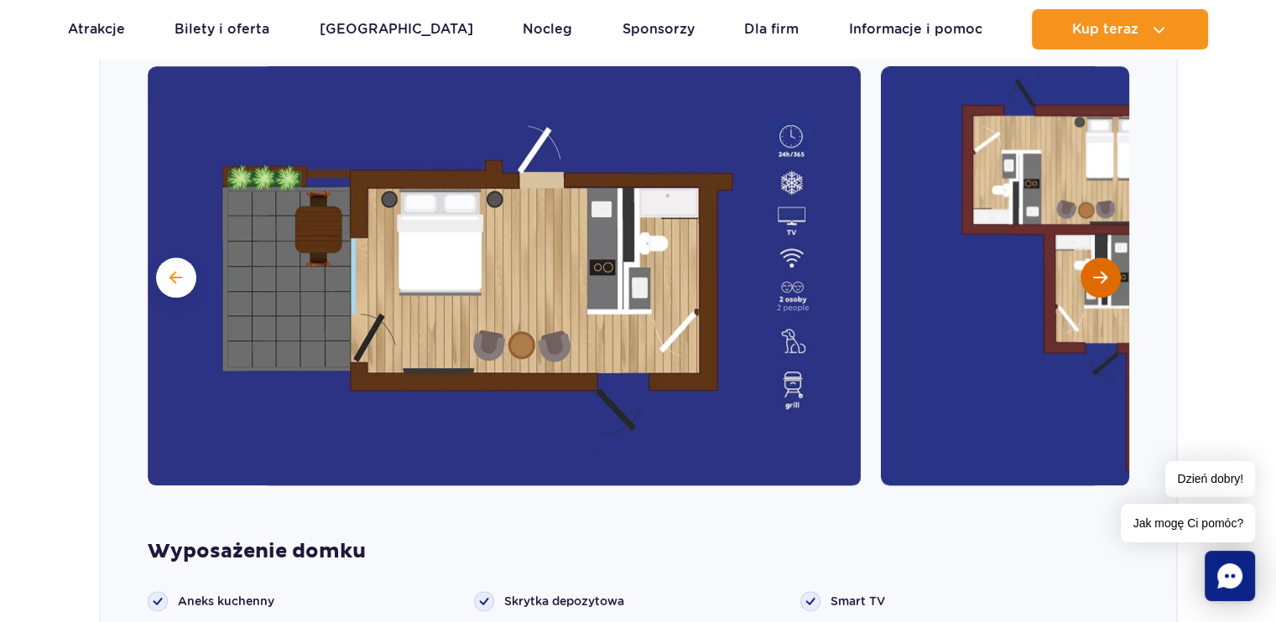
click at [1106, 270] on span "Następny slajd" at bounding box center [1100, 277] width 14 height 15
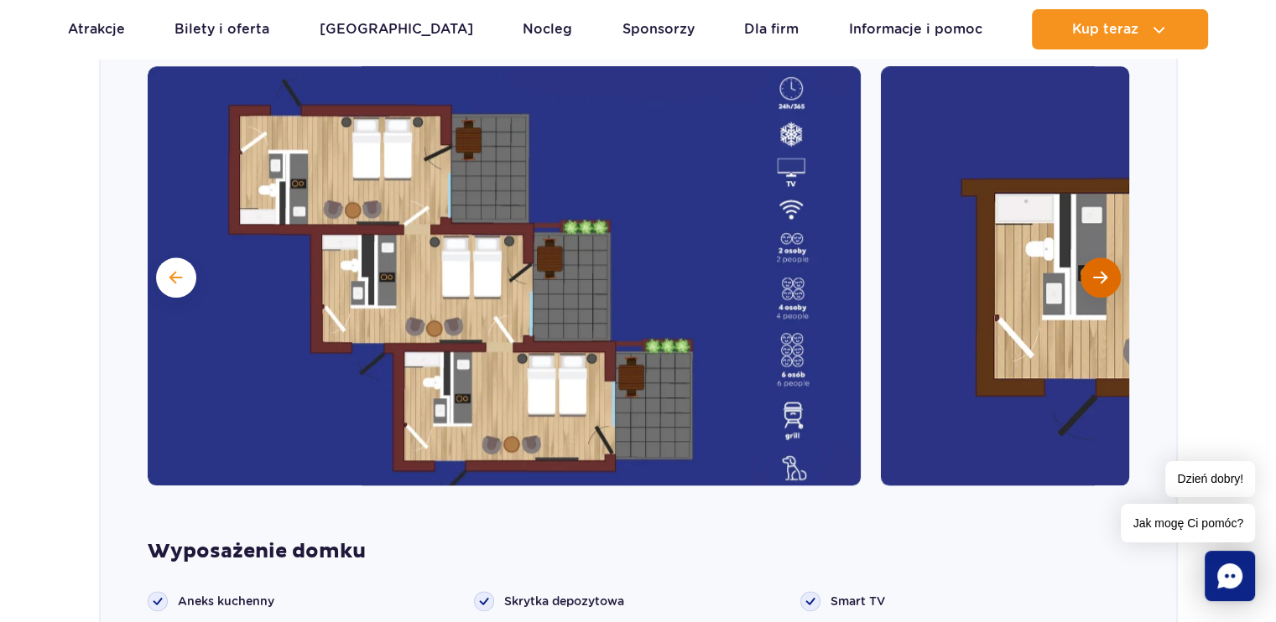
click at [1106, 270] on span "Następny slajd" at bounding box center [1100, 277] width 14 height 15
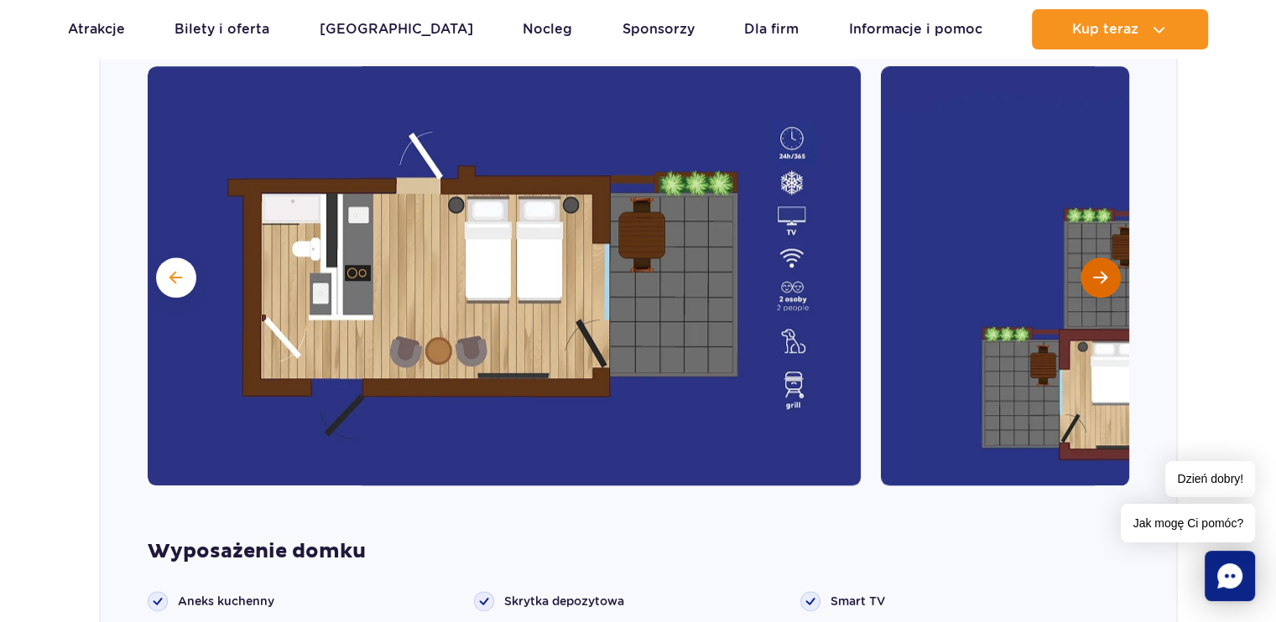
click at [1105, 270] on span "Następny slajd" at bounding box center [1100, 277] width 14 height 15
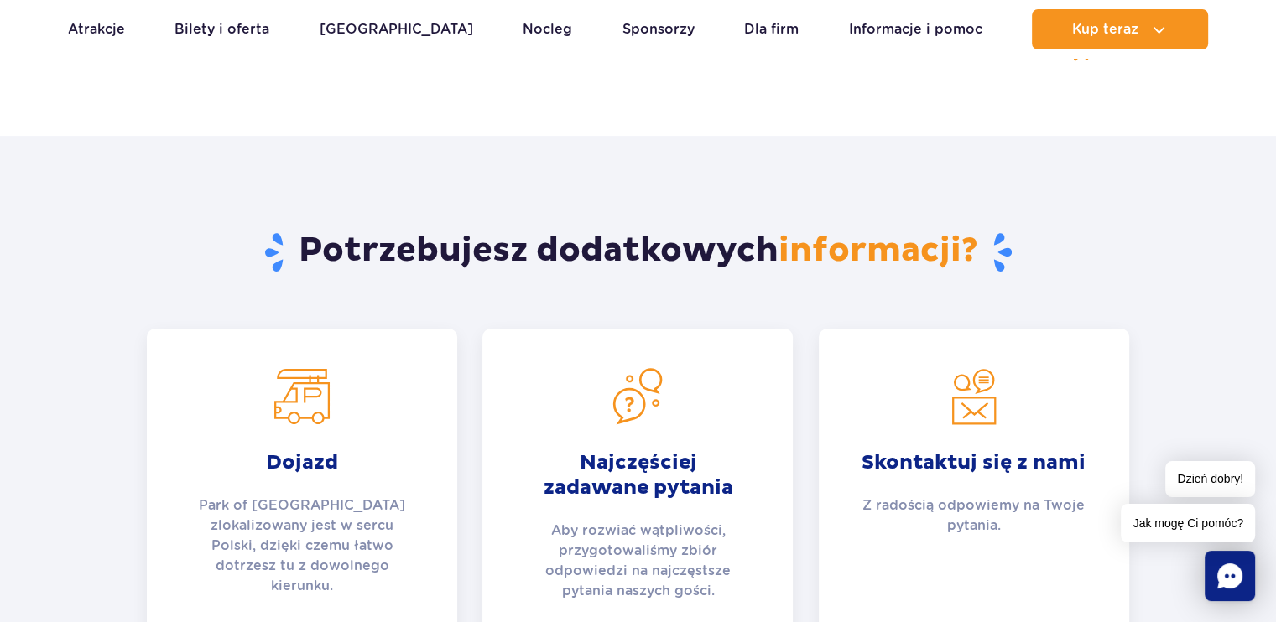
scroll to position [6730, 0]
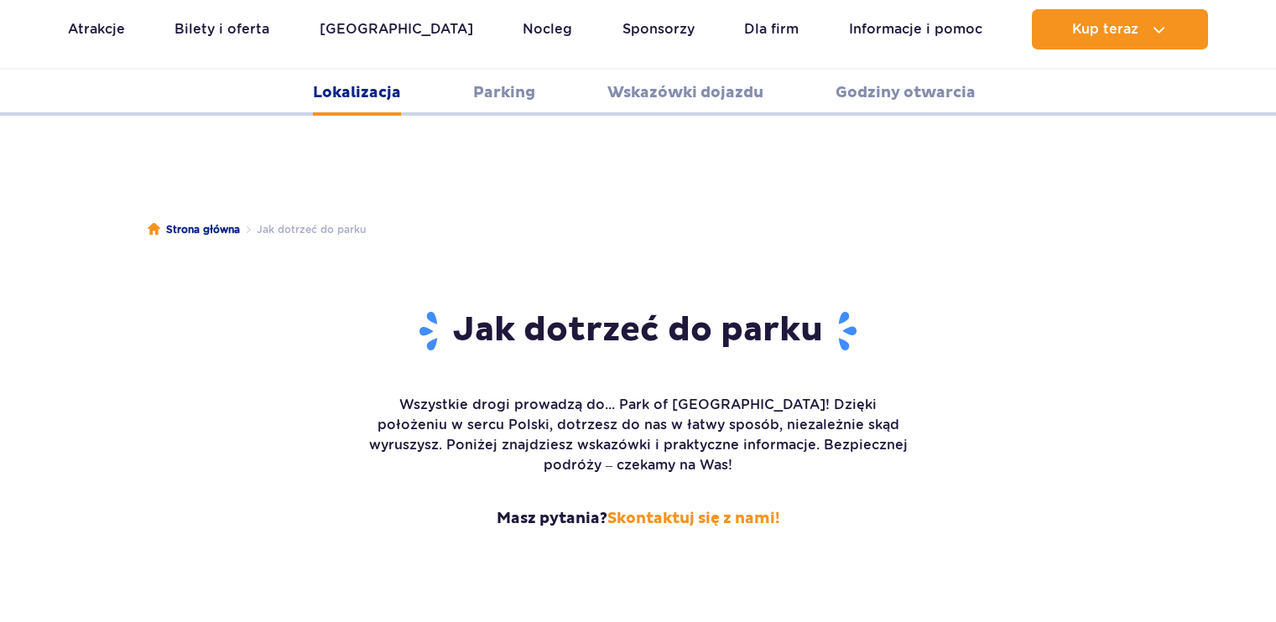
scroll to position [1645, 0]
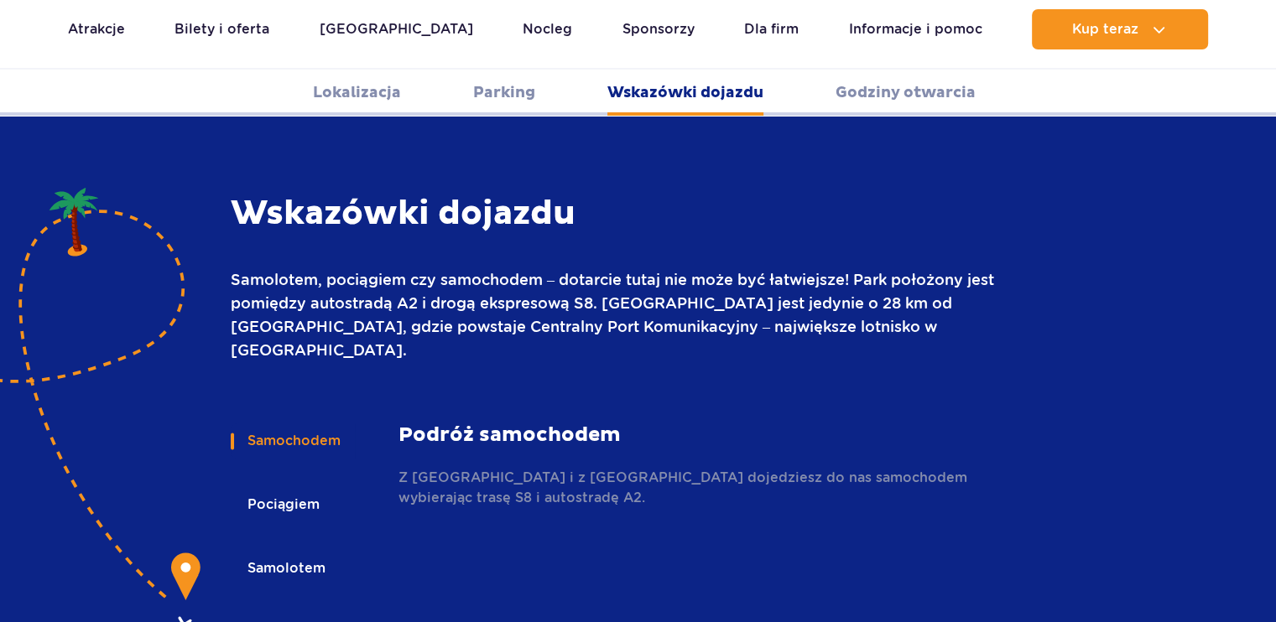
scroll to position [2231, 0]
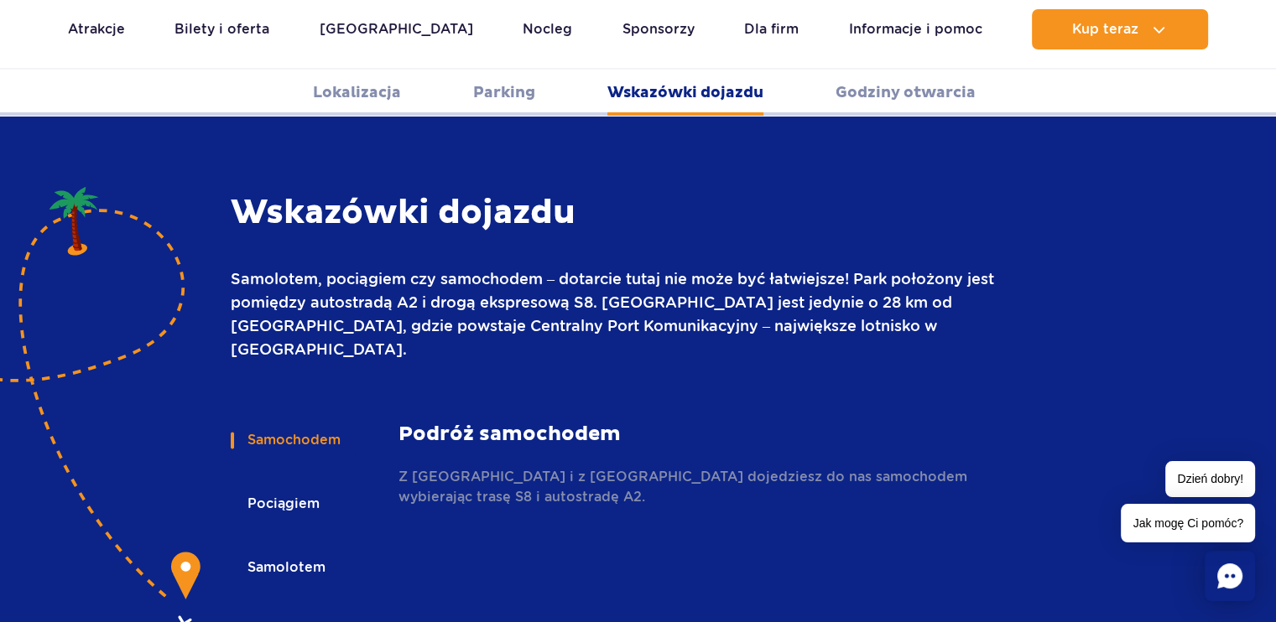
click at [295, 486] on button "Pociągiem" at bounding box center [282, 504] width 103 height 37
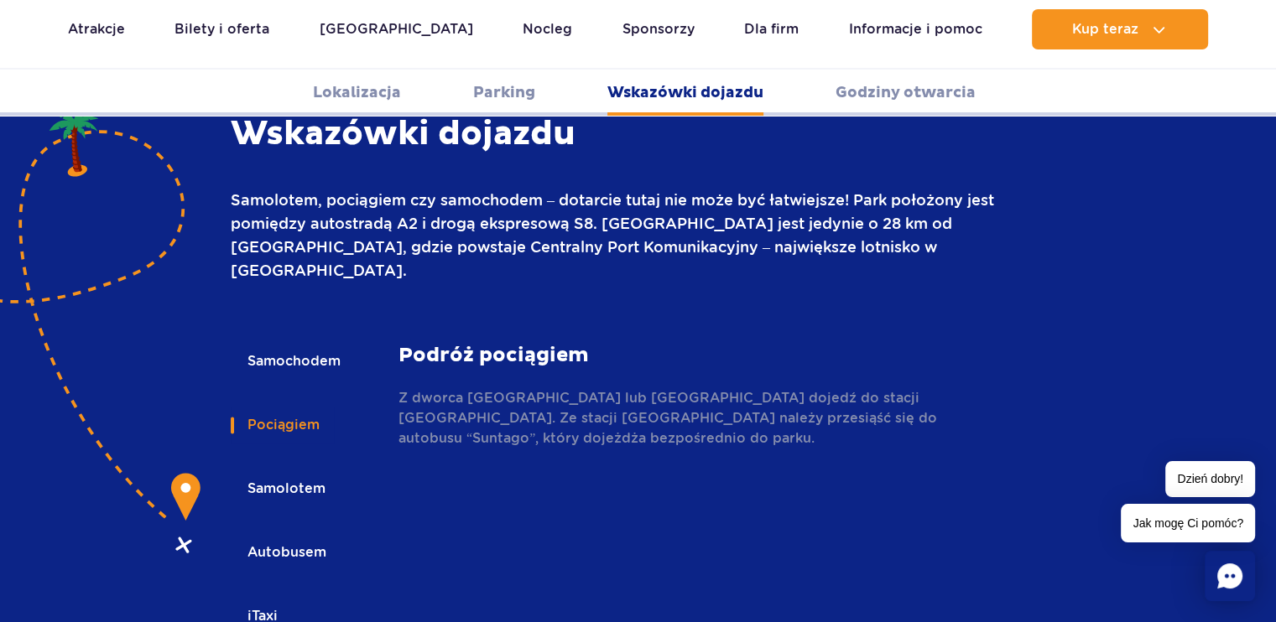
scroll to position [2315, 0]
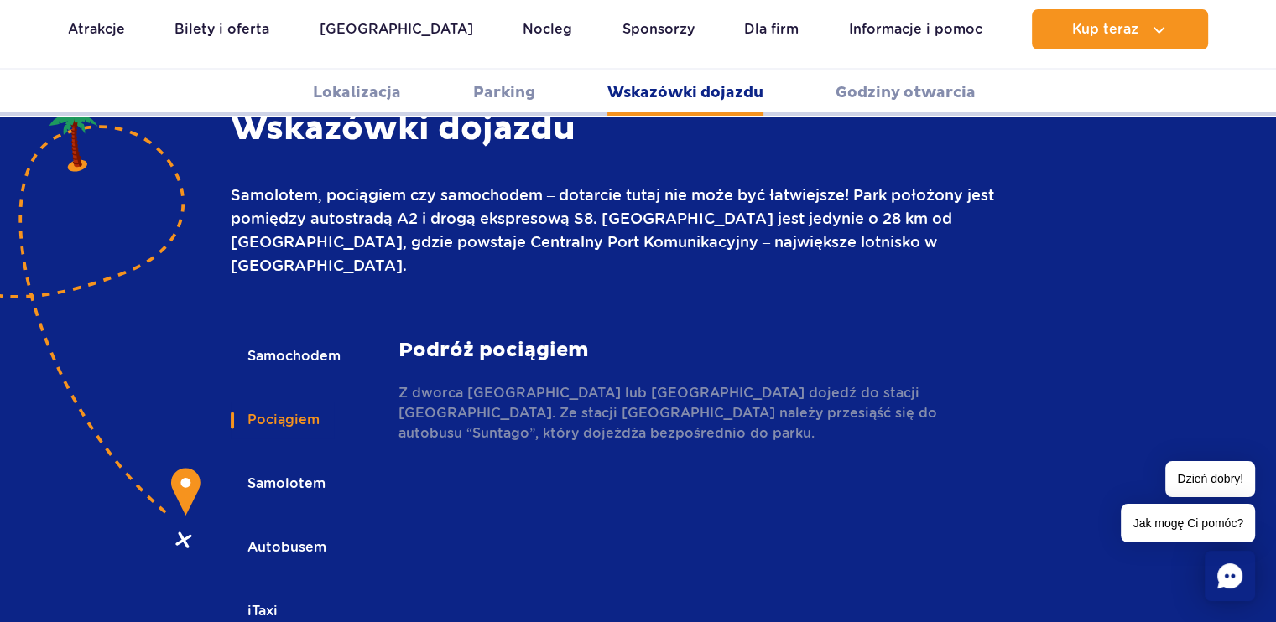
drag, startPoint x: 314, startPoint y: 477, endPoint x: 331, endPoint y: 473, distance: 17.3
click at [315, 529] on button "Autobusem" at bounding box center [286, 547] width 110 height 37
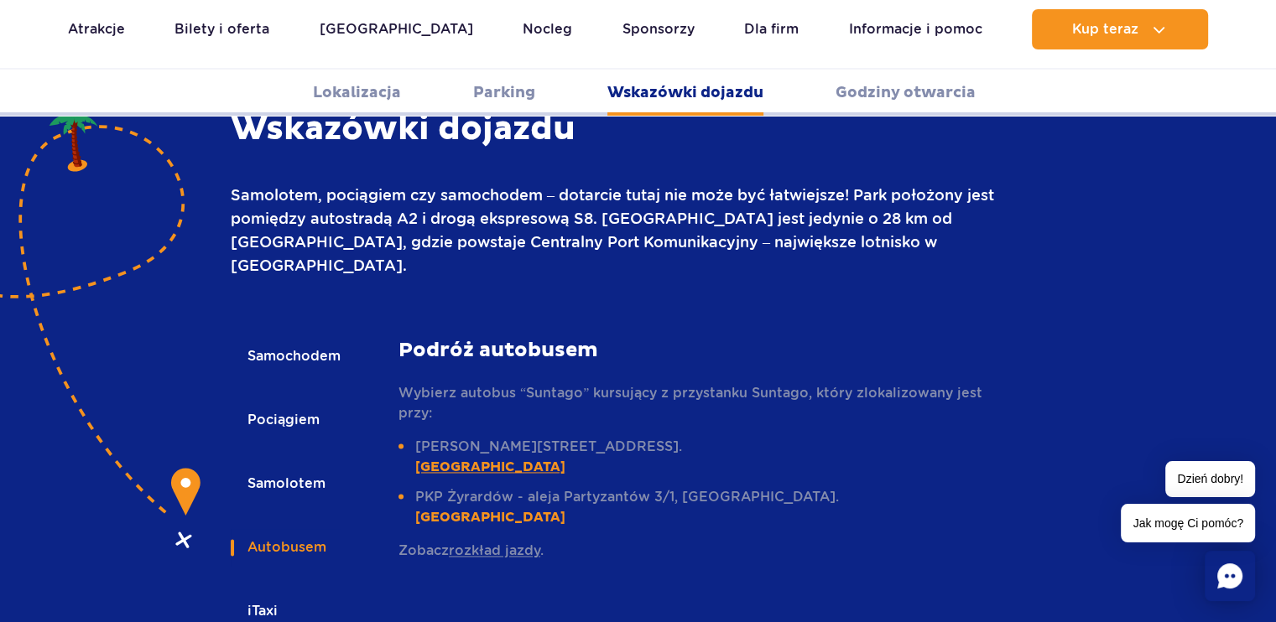
click at [565, 459] on link "[GEOGRAPHIC_DATA]" at bounding box center [490, 467] width 150 height 17
